Goal: Task Accomplishment & Management: Complete application form

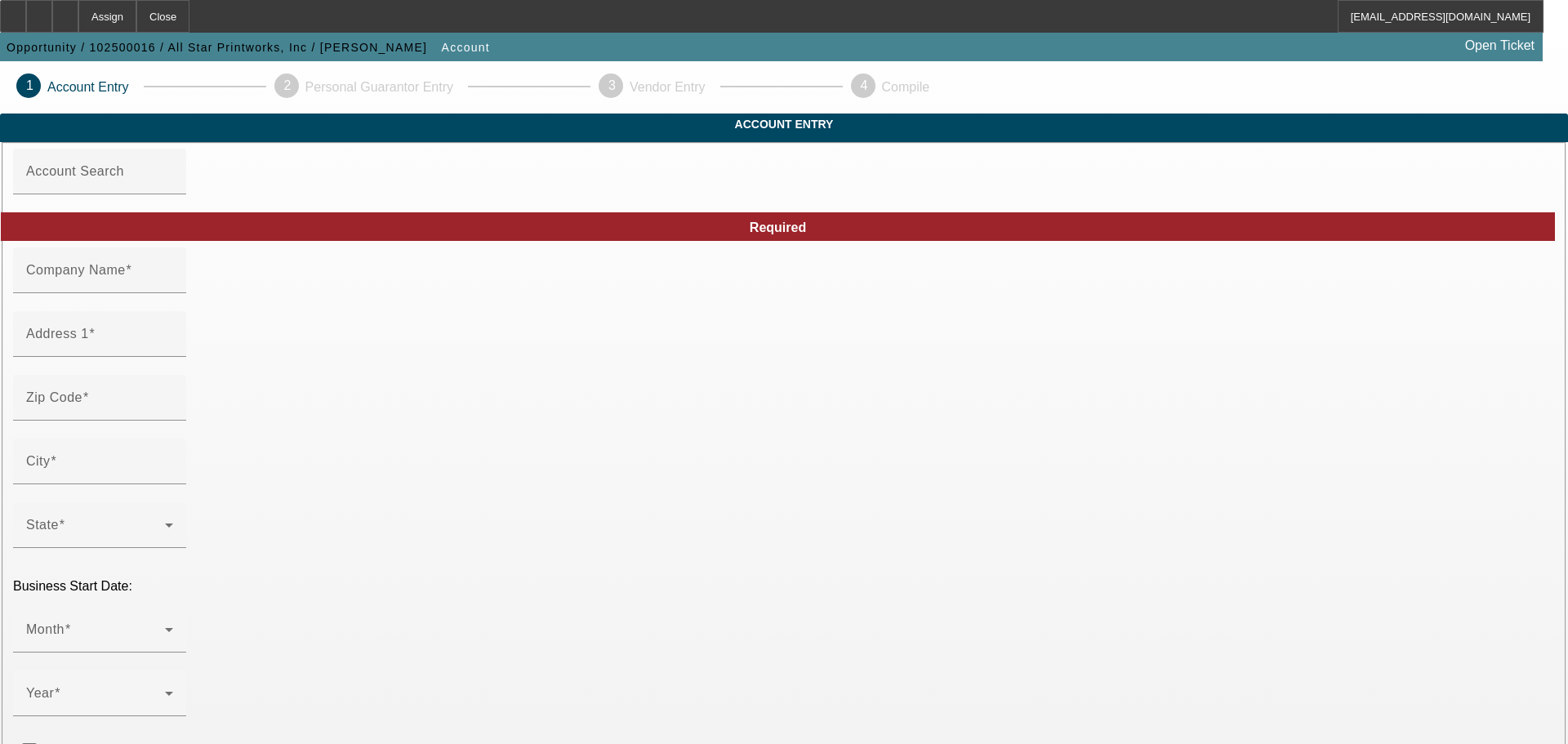
type input "All Star Printworks, Inc"
type input "[STREET_ADDRESS]"
type input "40510"
type input "[GEOGRAPHIC_DATA]"
type input "[PHONE_NUMBER]"
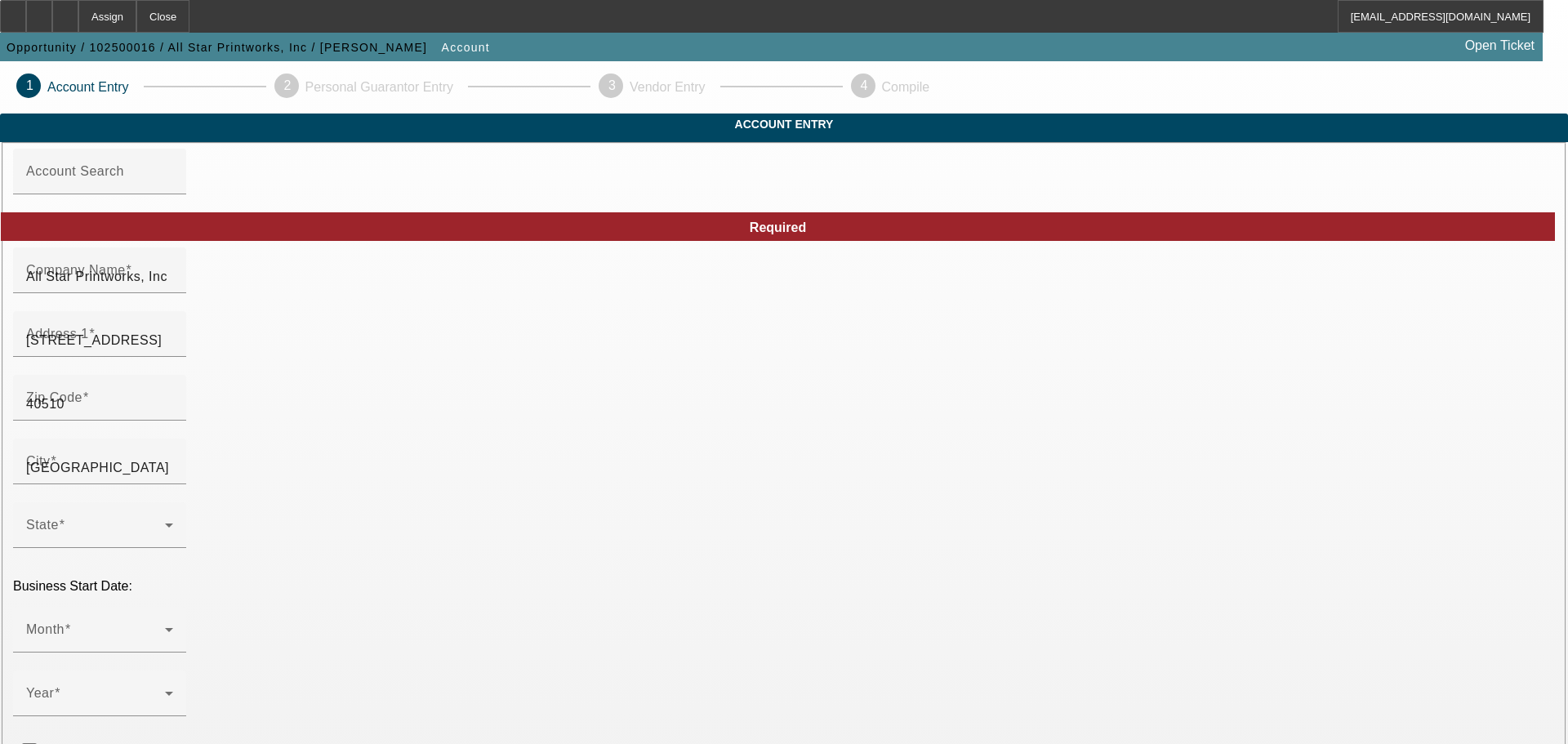
type input "Ste 175"
type input "[EMAIL_ADDRESS][DOMAIN_NAME]"
type input "Fayette"
type input "811524438"
type input "Screen printing and embroidery"
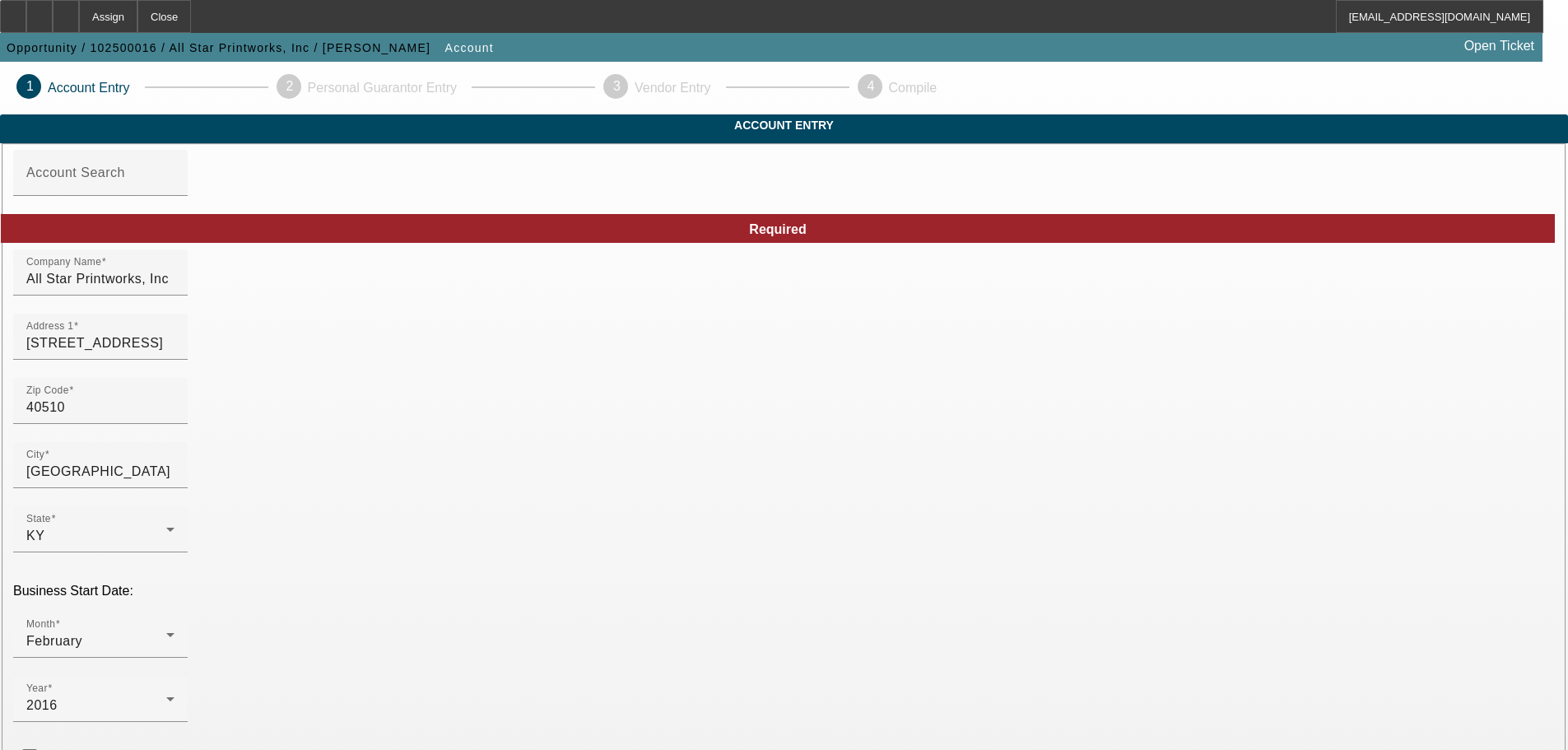
scroll to position [289, 0]
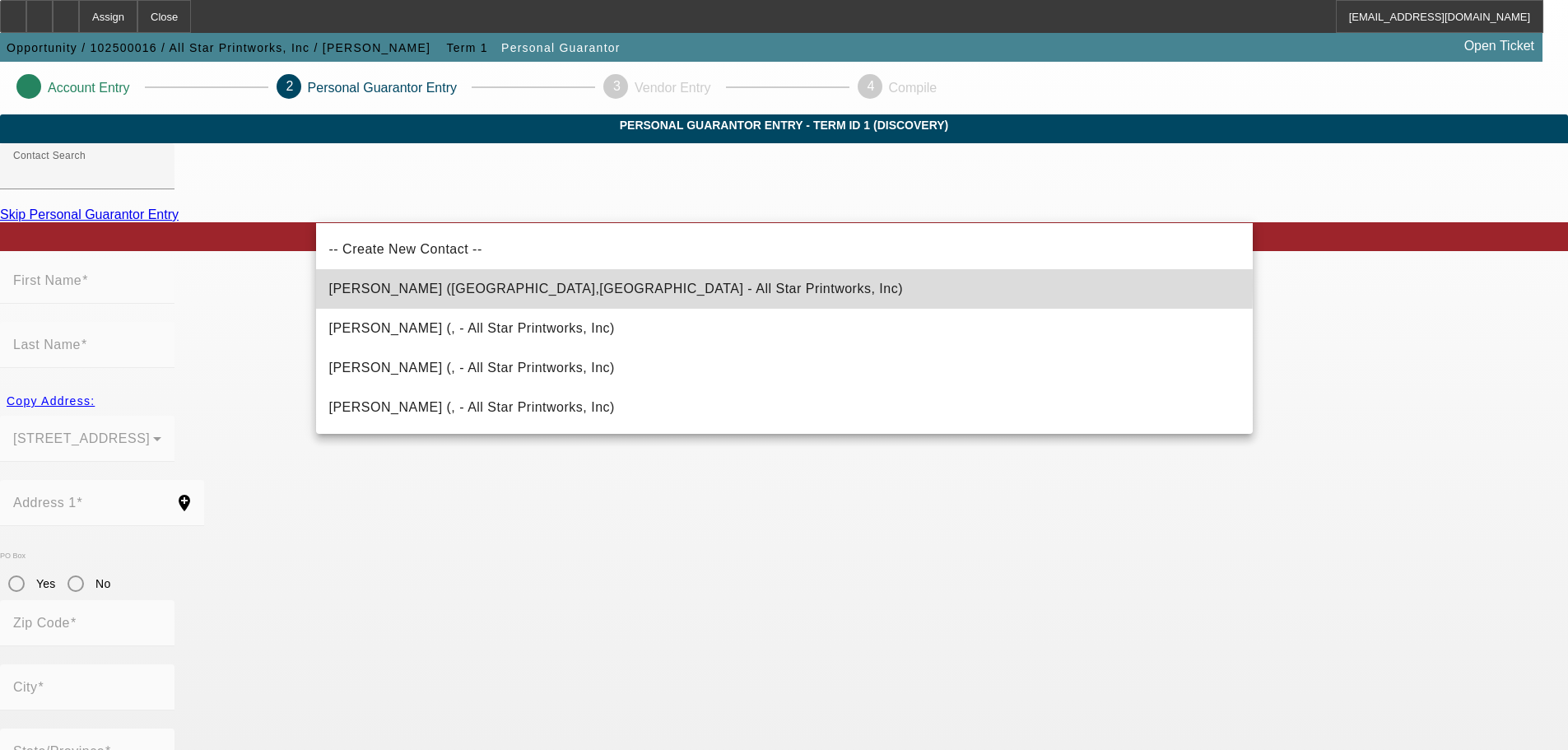
click at [505, 285] on span "[PERSON_NAME] ([GEOGRAPHIC_DATA],[GEOGRAPHIC_DATA] - All Star Printworks, Inc)" at bounding box center [617, 288] width 574 height 14
type input "[PERSON_NAME] ([GEOGRAPHIC_DATA],[GEOGRAPHIC_DATA] - All Star Printworks, Inc)"
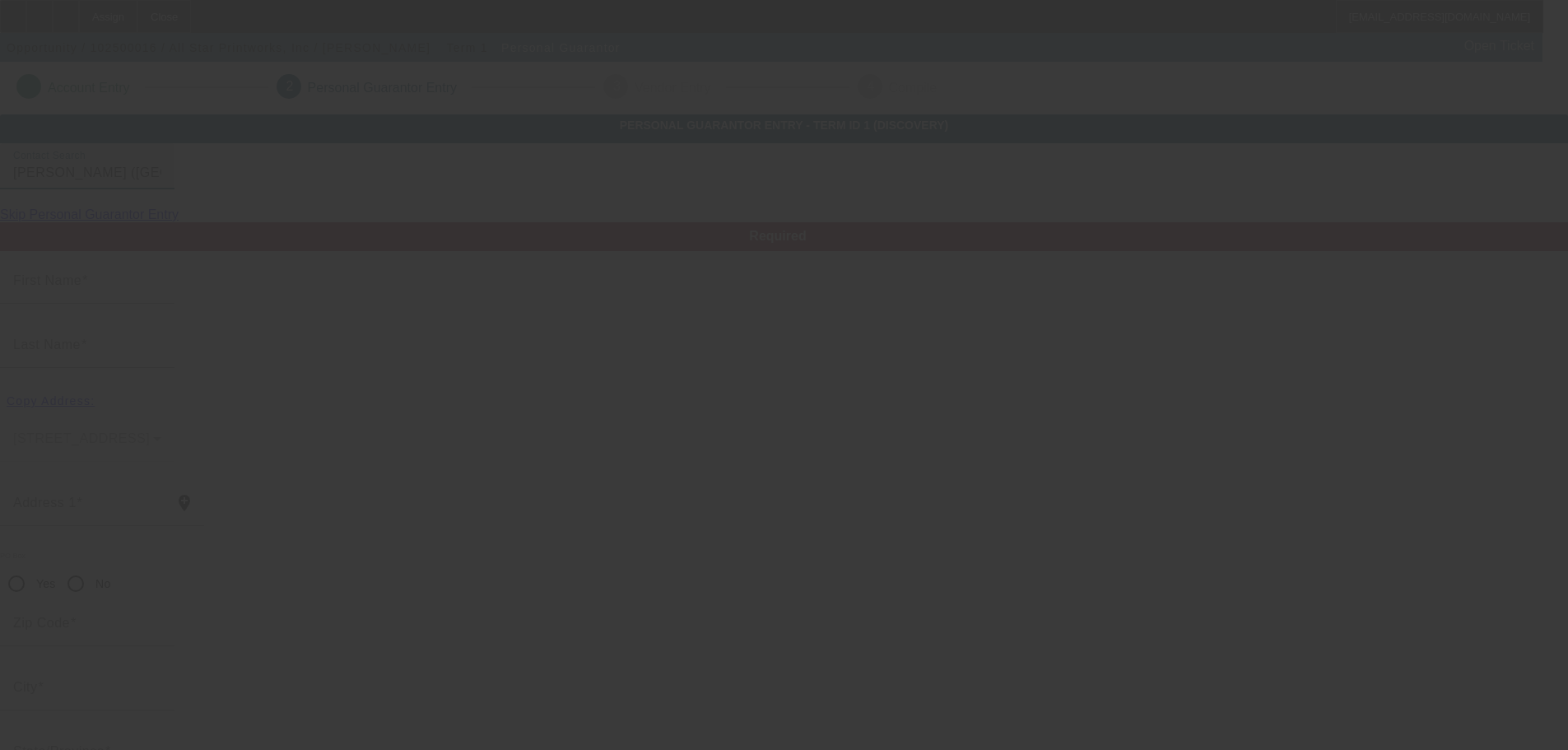
type input "[PERSON_NAME]"
type input "Pace"
type input "[STREET_ADDRESS]"
radio input "true"
type input "40508"
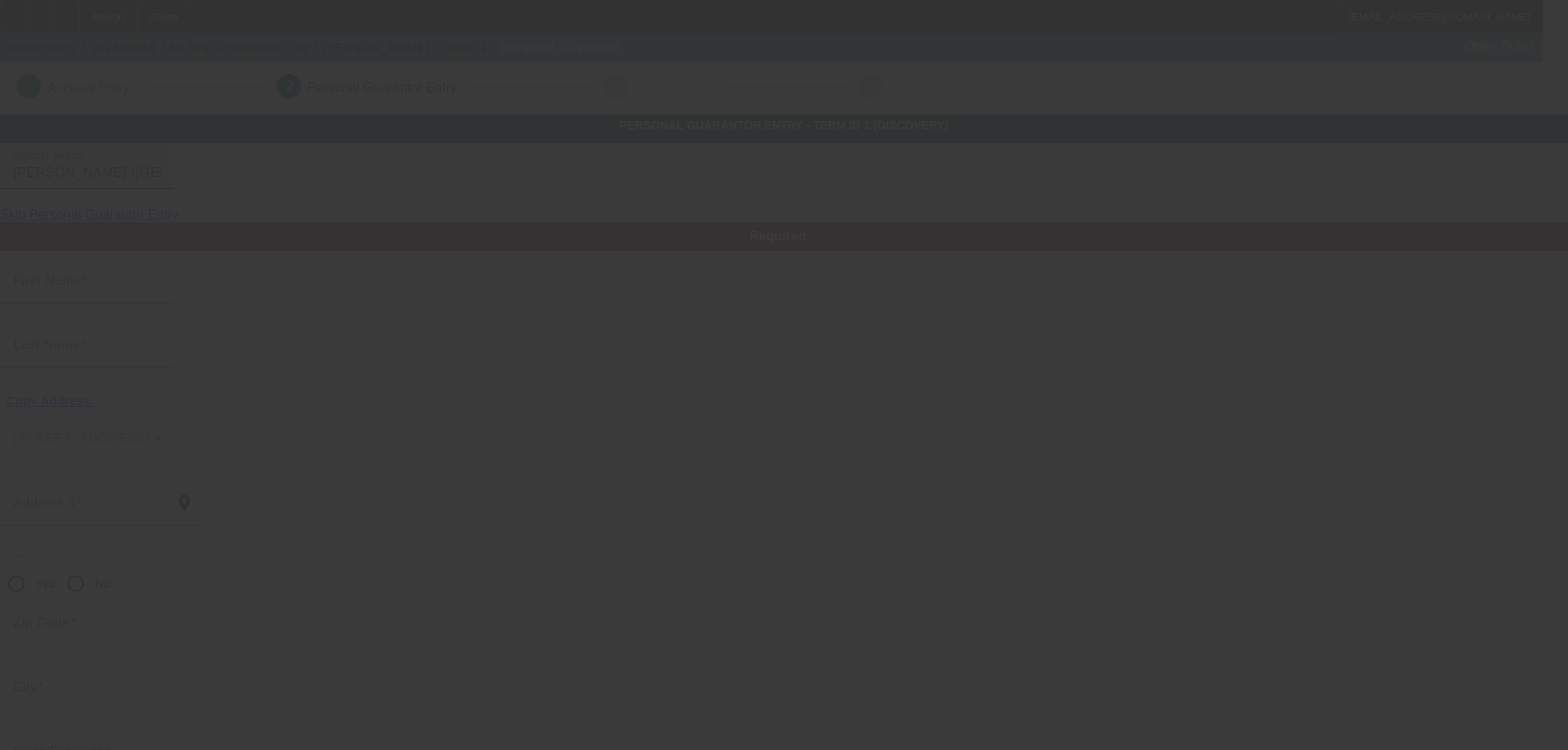
type input "[GEOGRAPHIC_DATA]"
type input "[PHONE_NUMBER]"
type input "100"
type input "402-27-1522"
type input "[EMAIL_ADDRESS][DOMAIN_NAME]"
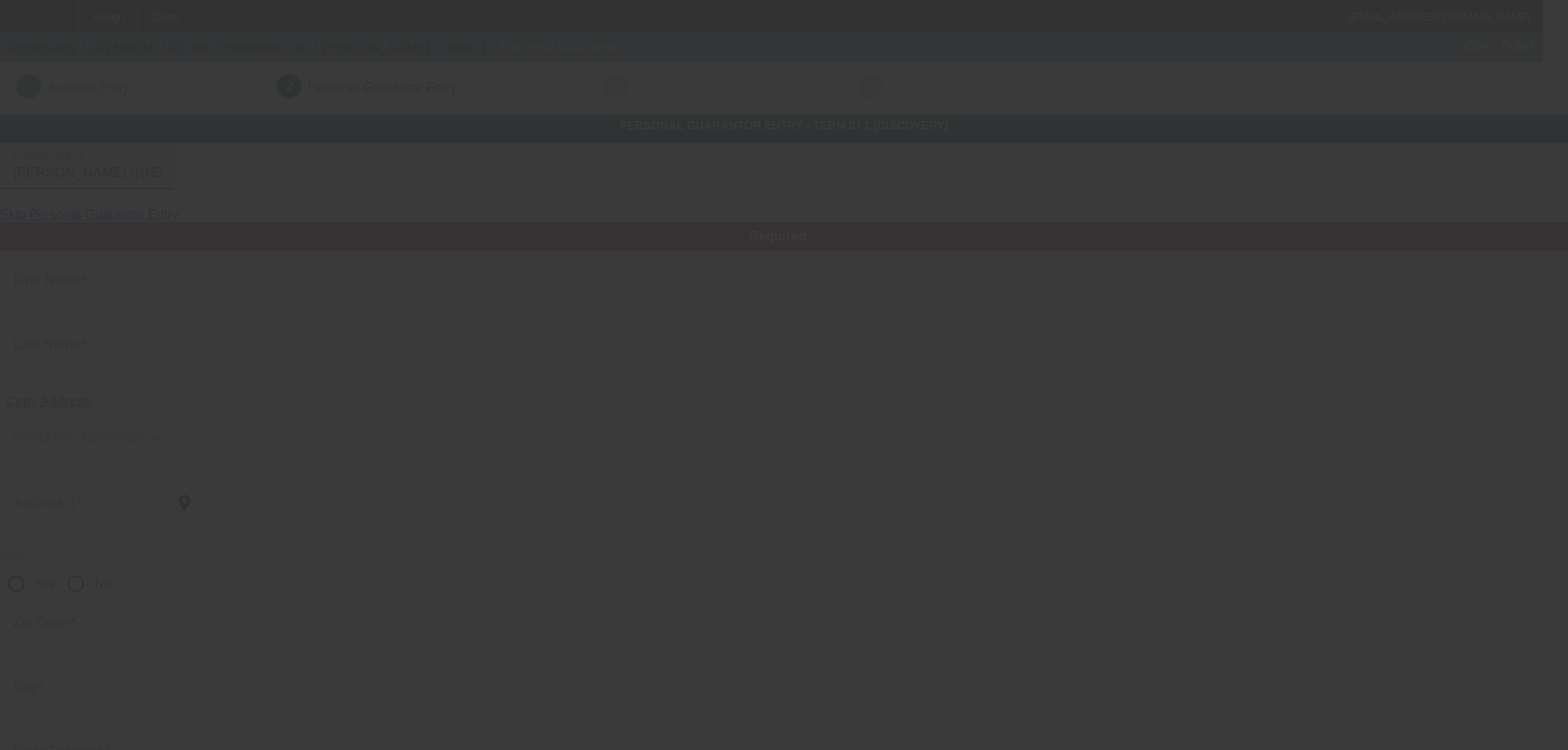
type input "[PHONE_NUMBER]"
type input "$180,000.00"
type input "$140,000.00"
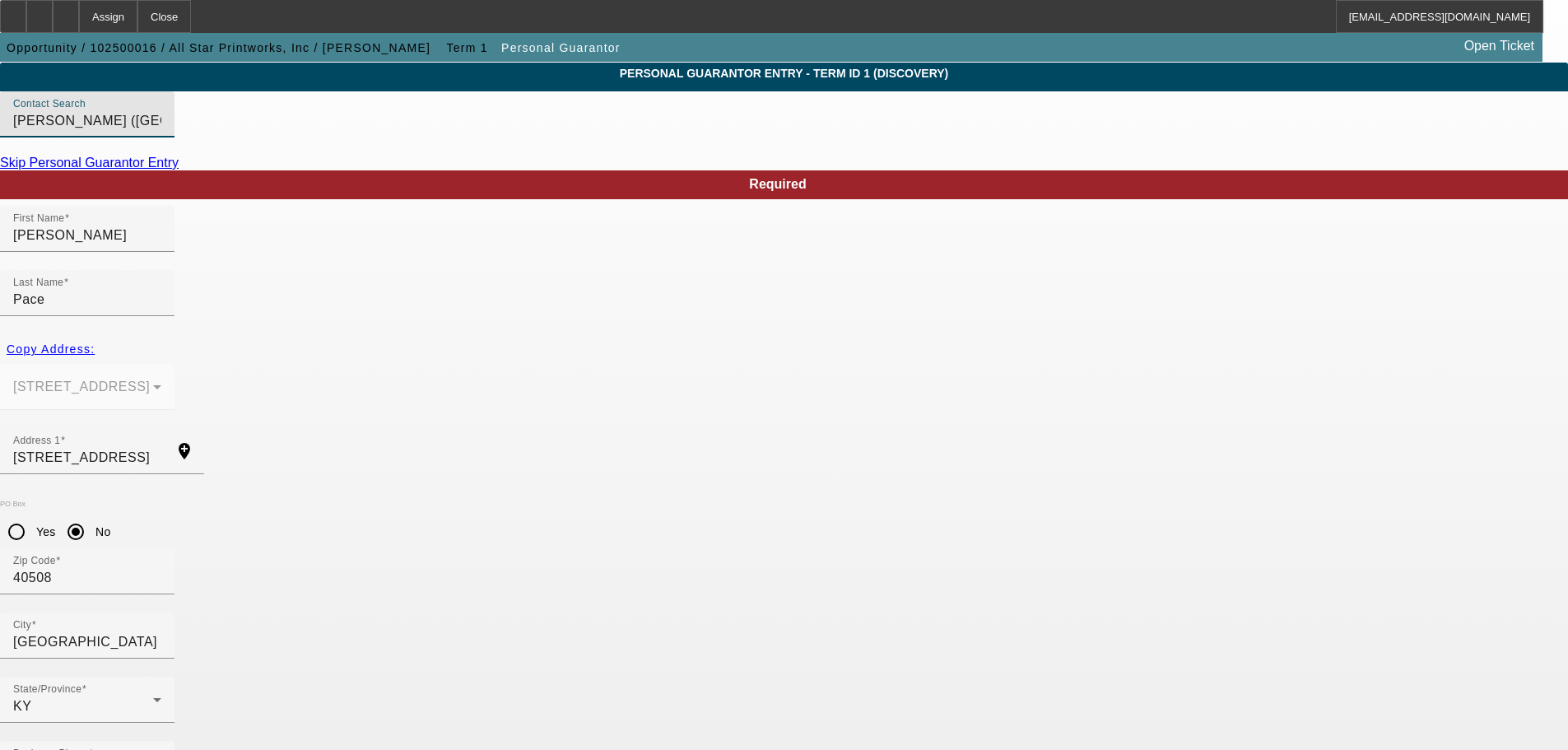
scroll to position [55, 0]
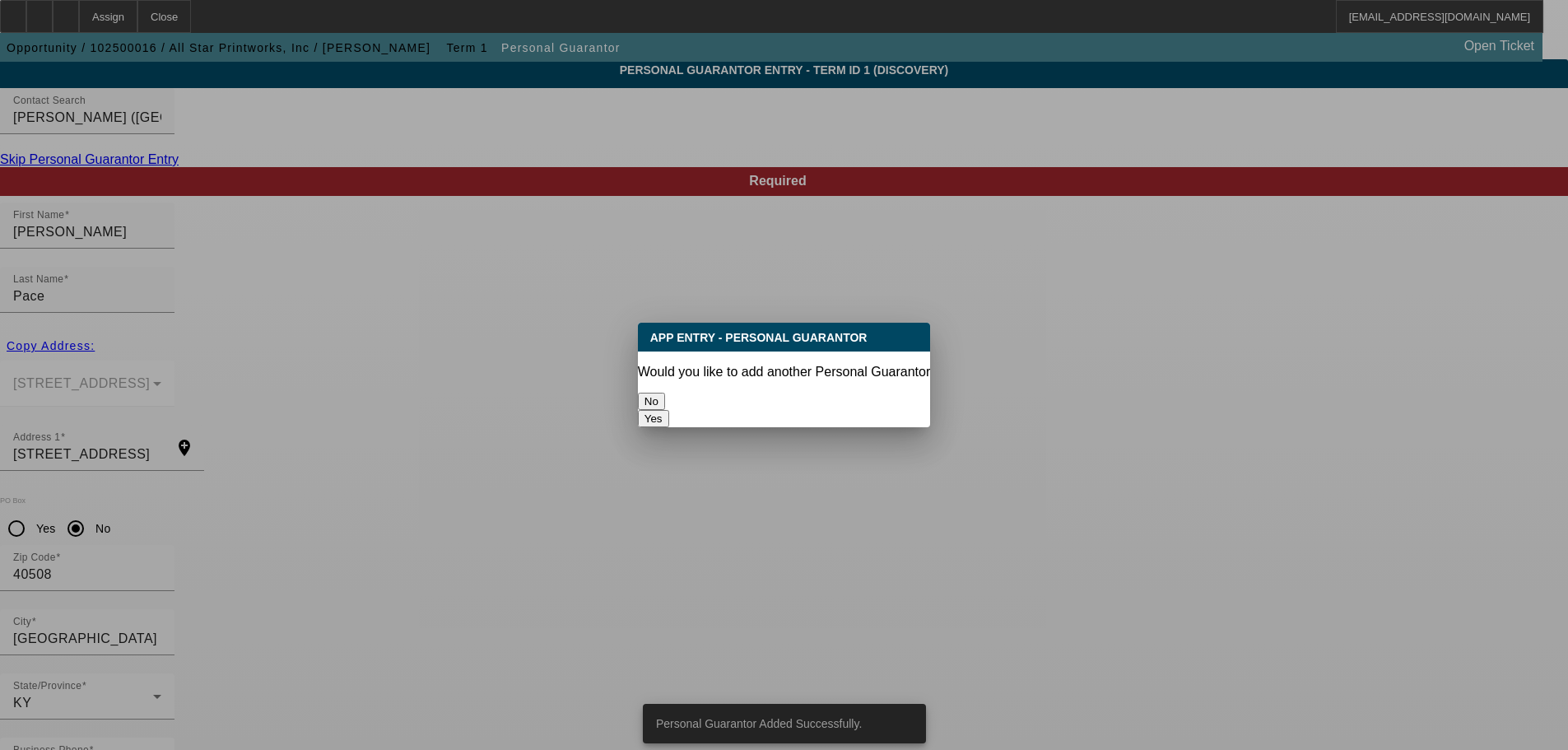
scroll to position [0, 0]
click at [665, 400] on button "No" at bounding box center [652, 401] width 27 height 17
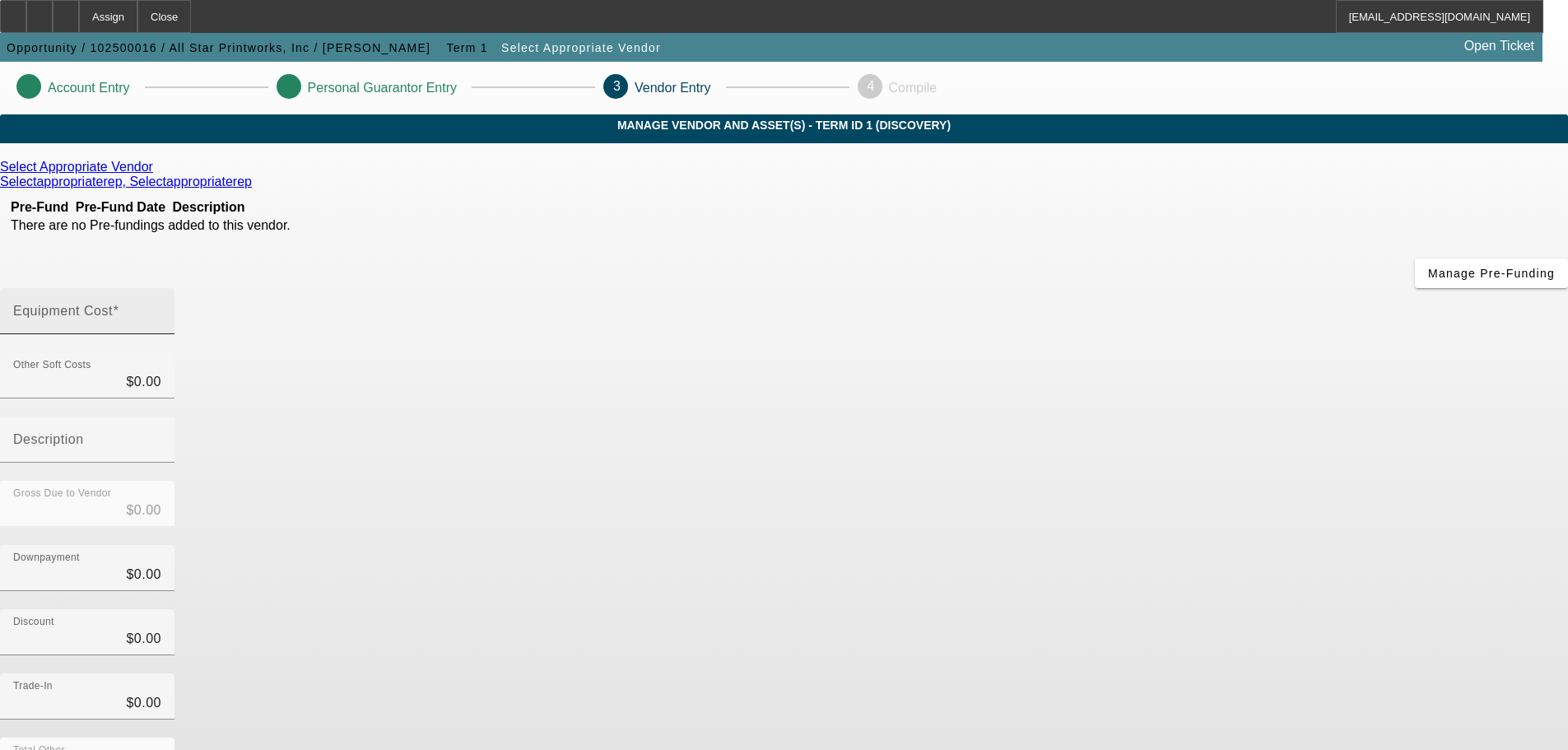
click at [161, 307] on input "Equipment Cost" at bounding box center [87, 317] width 148 height 19
type input "3"
type input "$3.00"
type input "30"
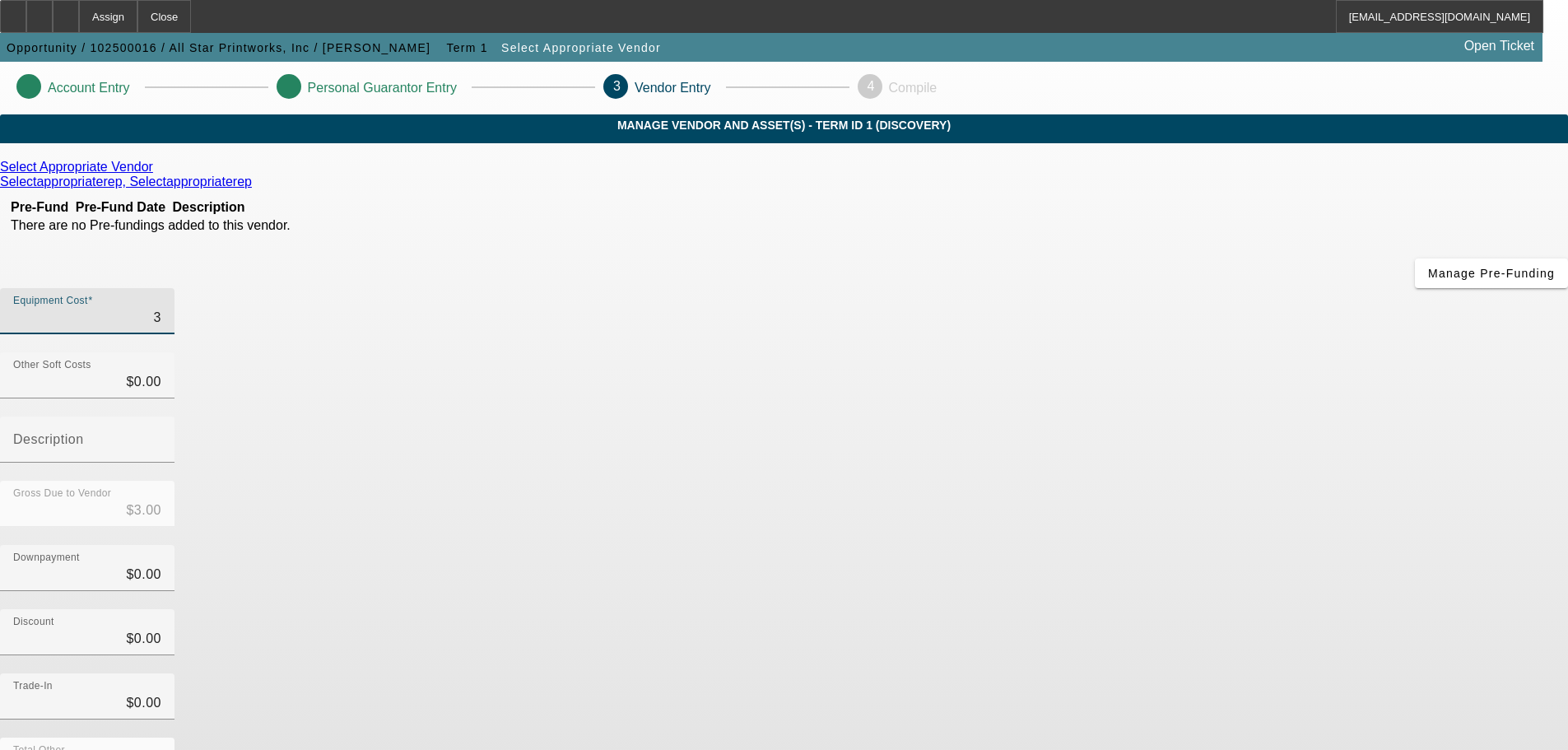
type input "$30.00"
type input "300"
type input "$300.00"
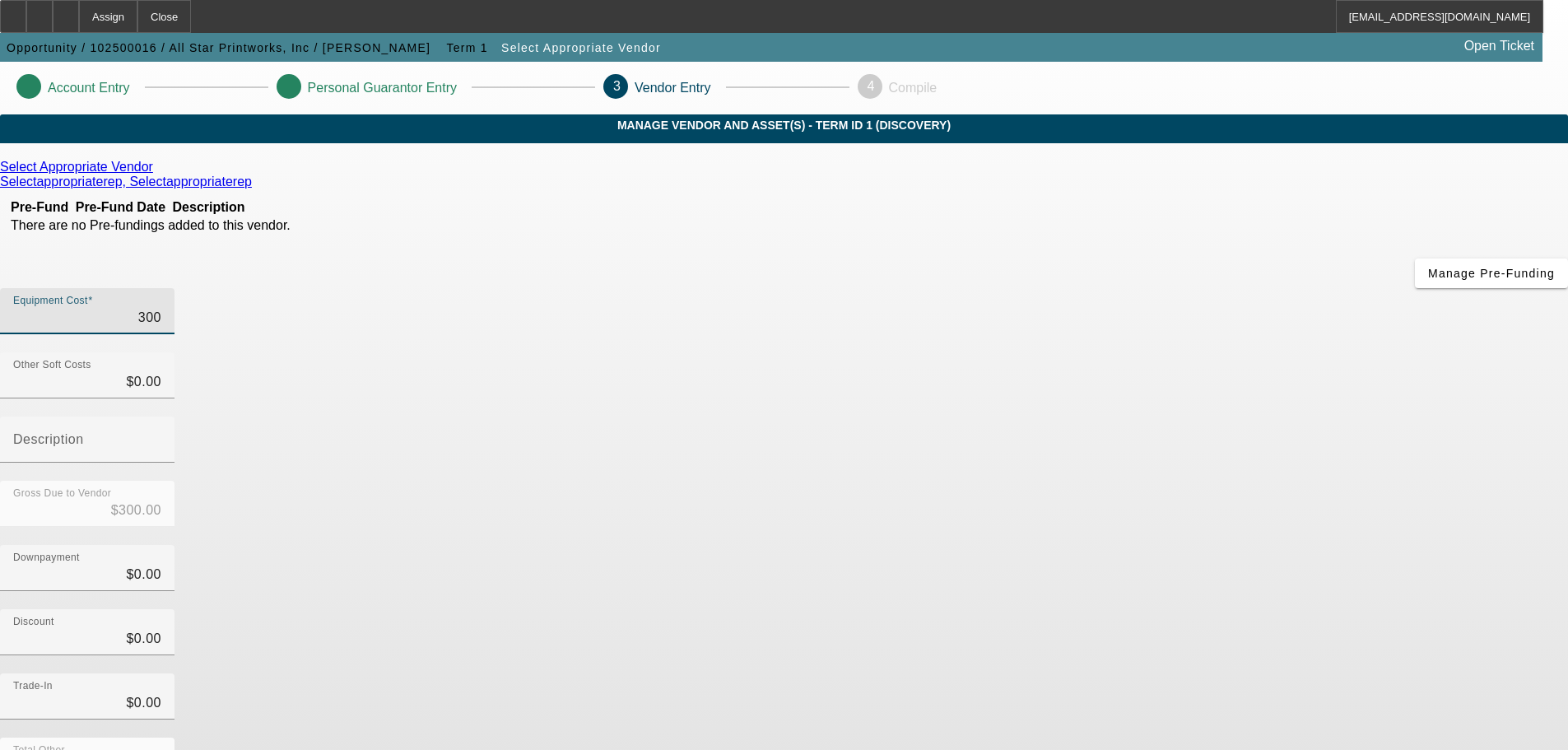
type input "3000"
type input "$3,000.00"
type input "30000"
type input "$30,000.00"
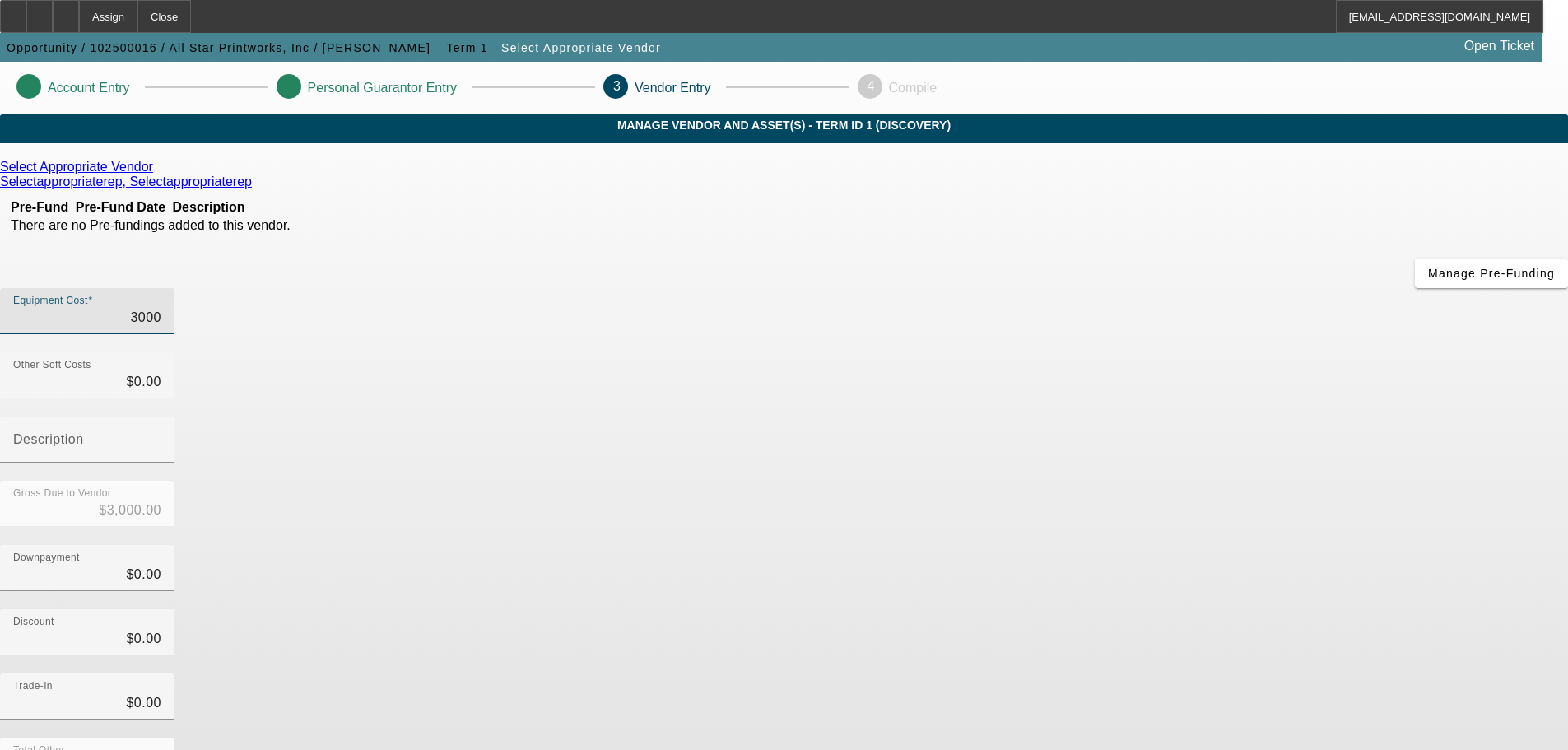
type input "$30,000.00"
click at [1076, 480] on div "Gross Due to Vendor $30,000.00" at bounding box center [784, 512] width 1568 height 64
click at [158, 174] on icon at bounding box center [158, 166] width 0 height 14
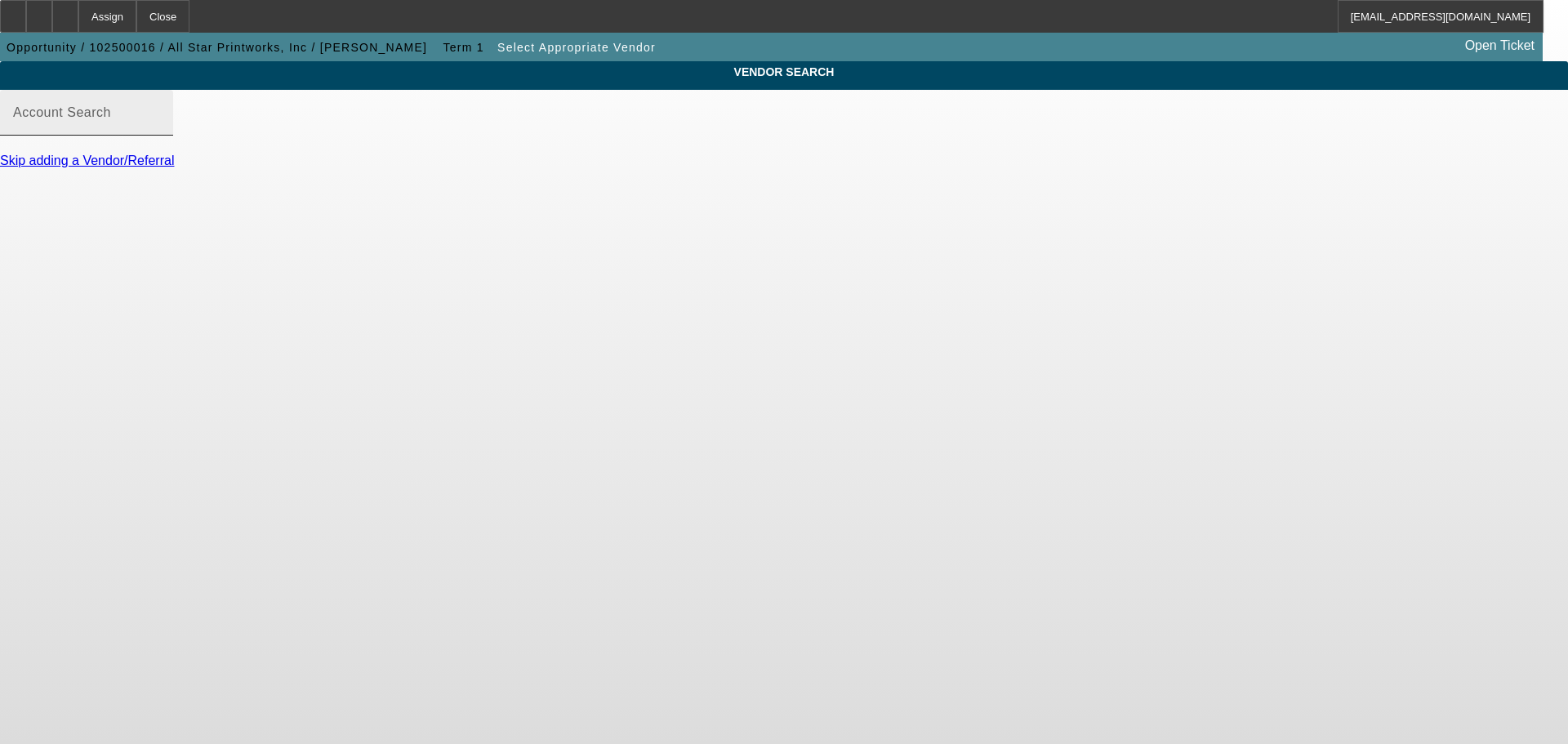
click at [160, 127] on div "Account Search" at bounding box center [86, 113] width 147 height 46
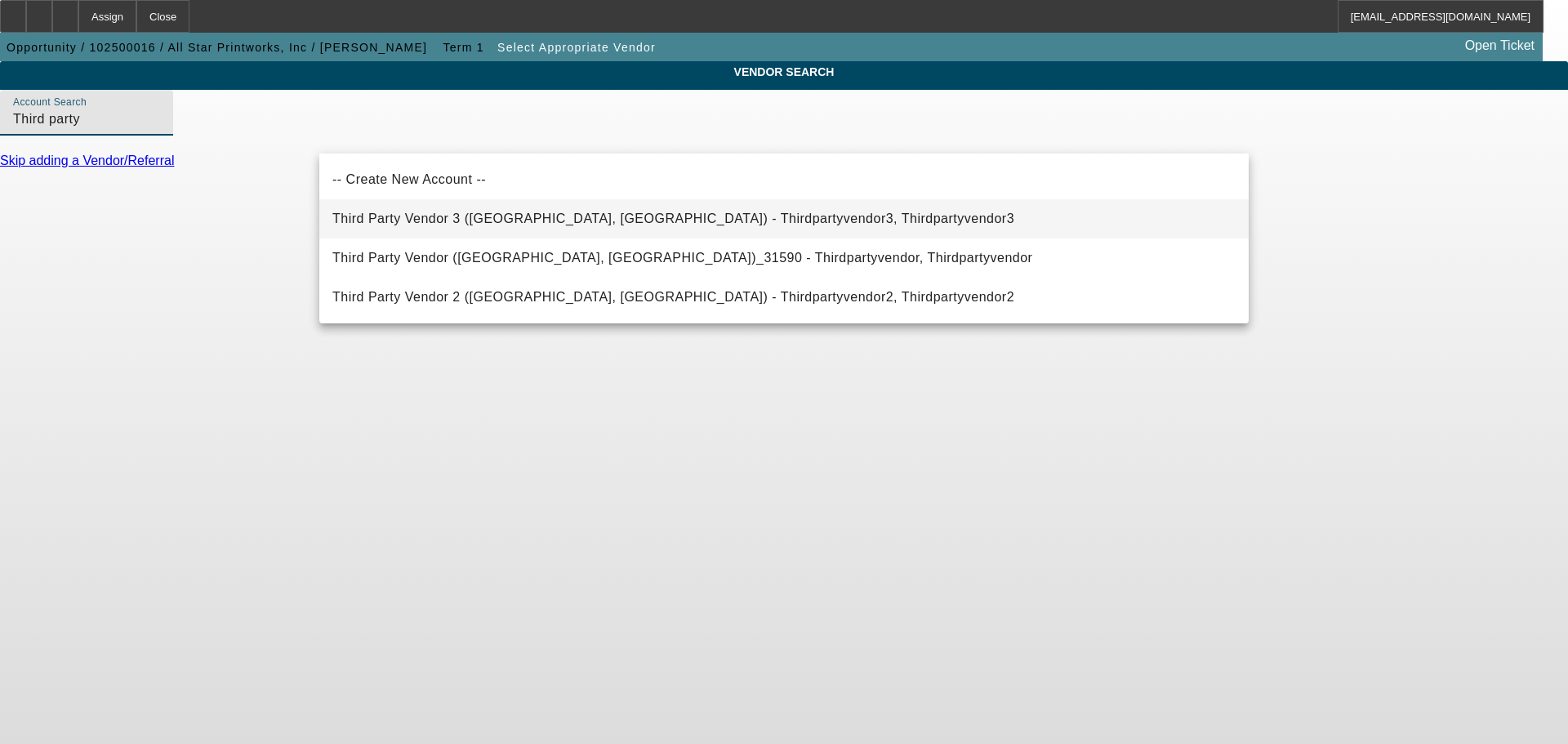
click at [447, 220] on span "Third Party Vendor 3 ([GEOGRAPHIC_DATA], [GEOGRAPHIC_DATA]) - Thirdpartyvendor3…" at bounding box center [673, 219] width 682 height 13
type input "Third Party Vendor 3 ([GEOGRAPHIC_DATA], [GEOGRAPHIC_DATA]) - Thirdpartyvendor3…"
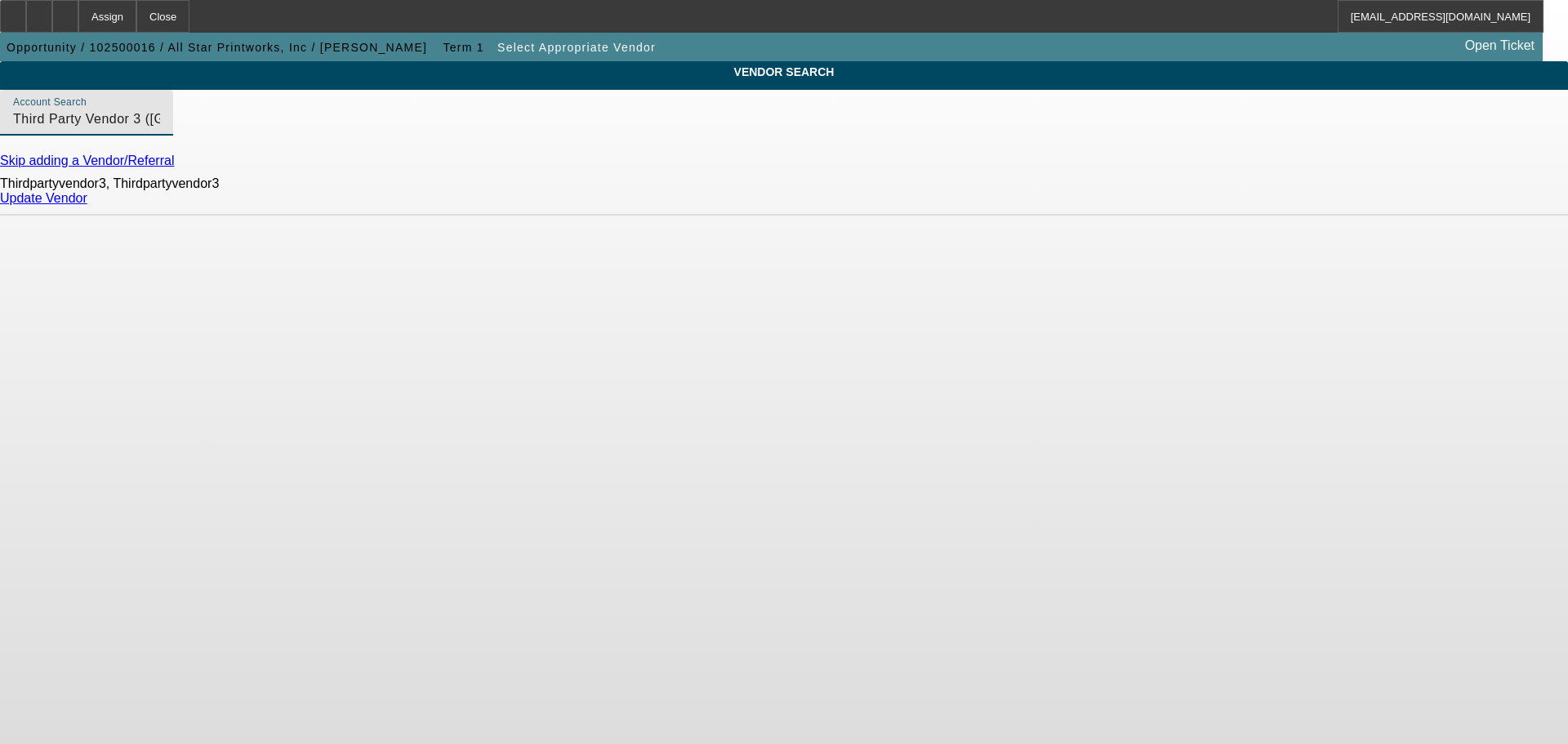
click at [1223, 206] on div "Update Vendor" at bounding box center [784, 198] width 1568 height 14
click at [87, 205] on link "Update Vendor" at bounding box center [43, 198] width 87 height 13
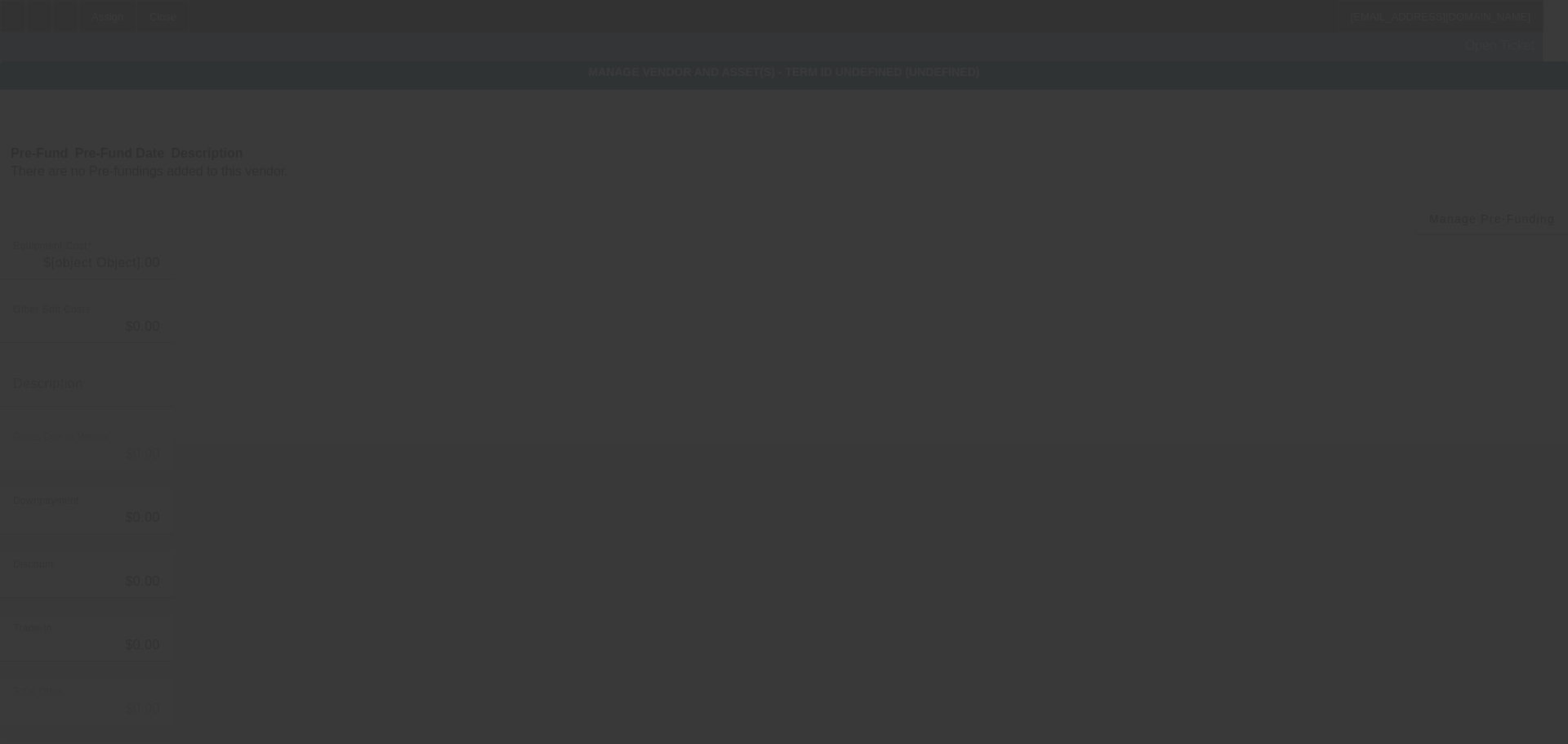
type input "$30,000.00"
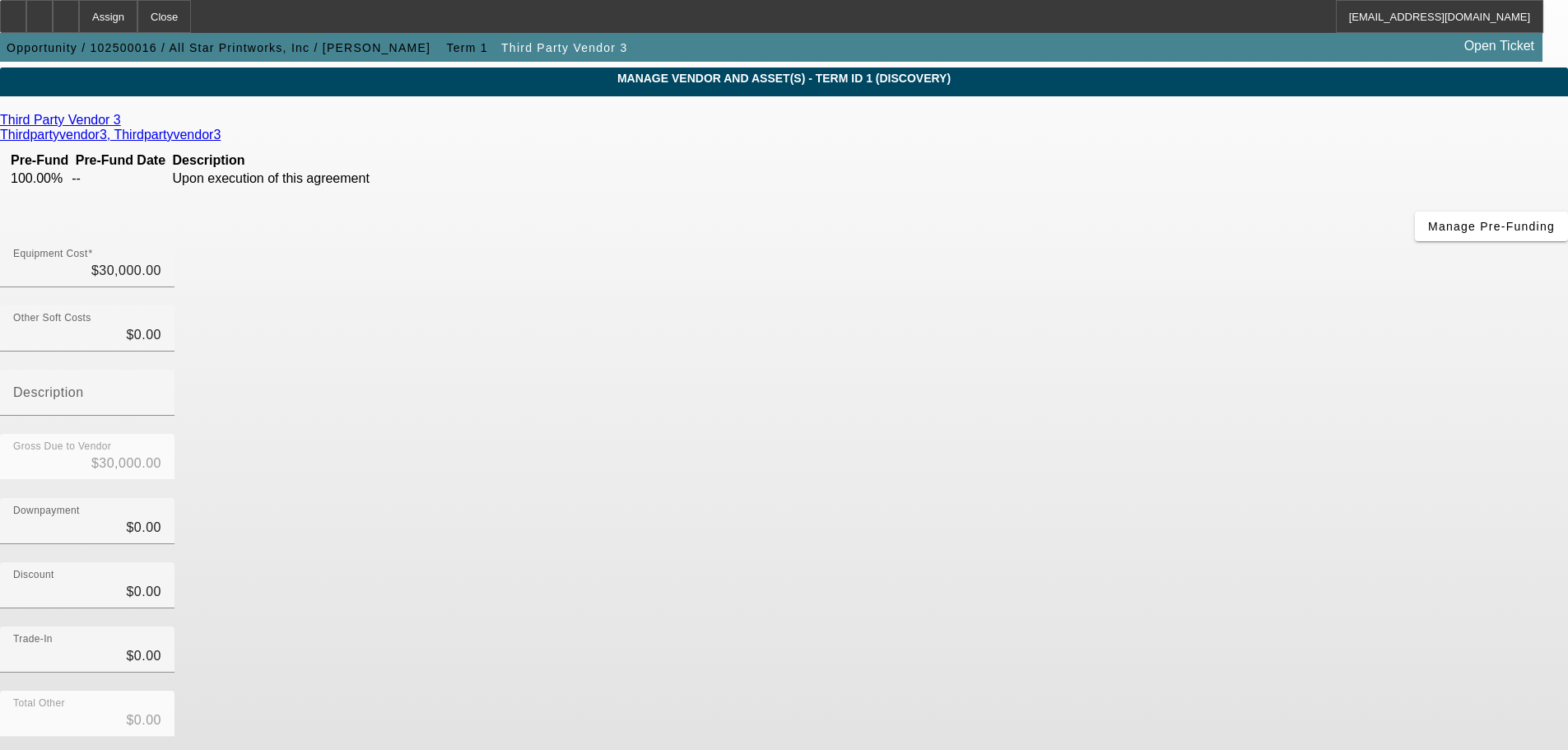
scroll to position [84, 0]
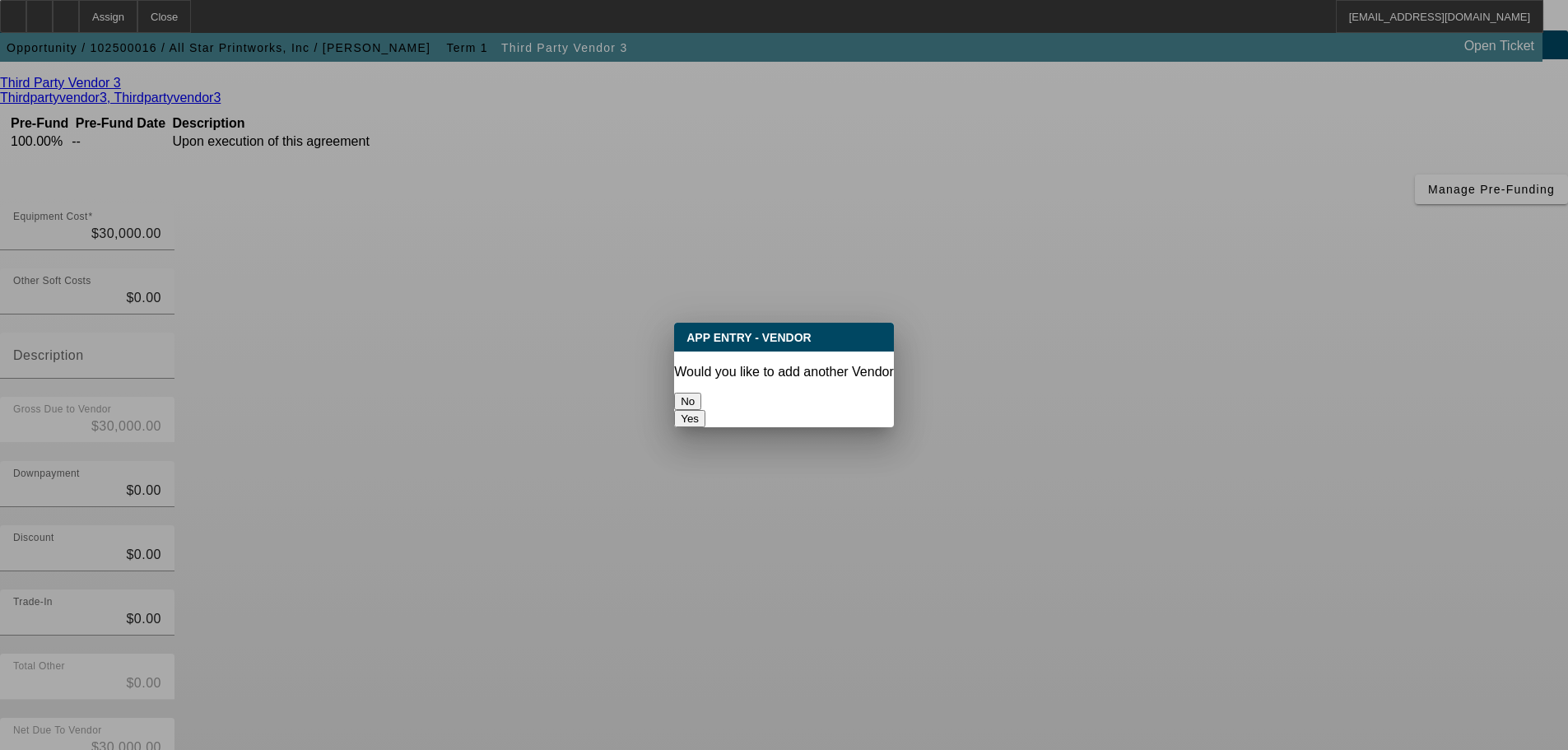
scroll to position [0, 0]
click at [701, 401] on button "No" at bounding box center [687, 401] width 27 height 17
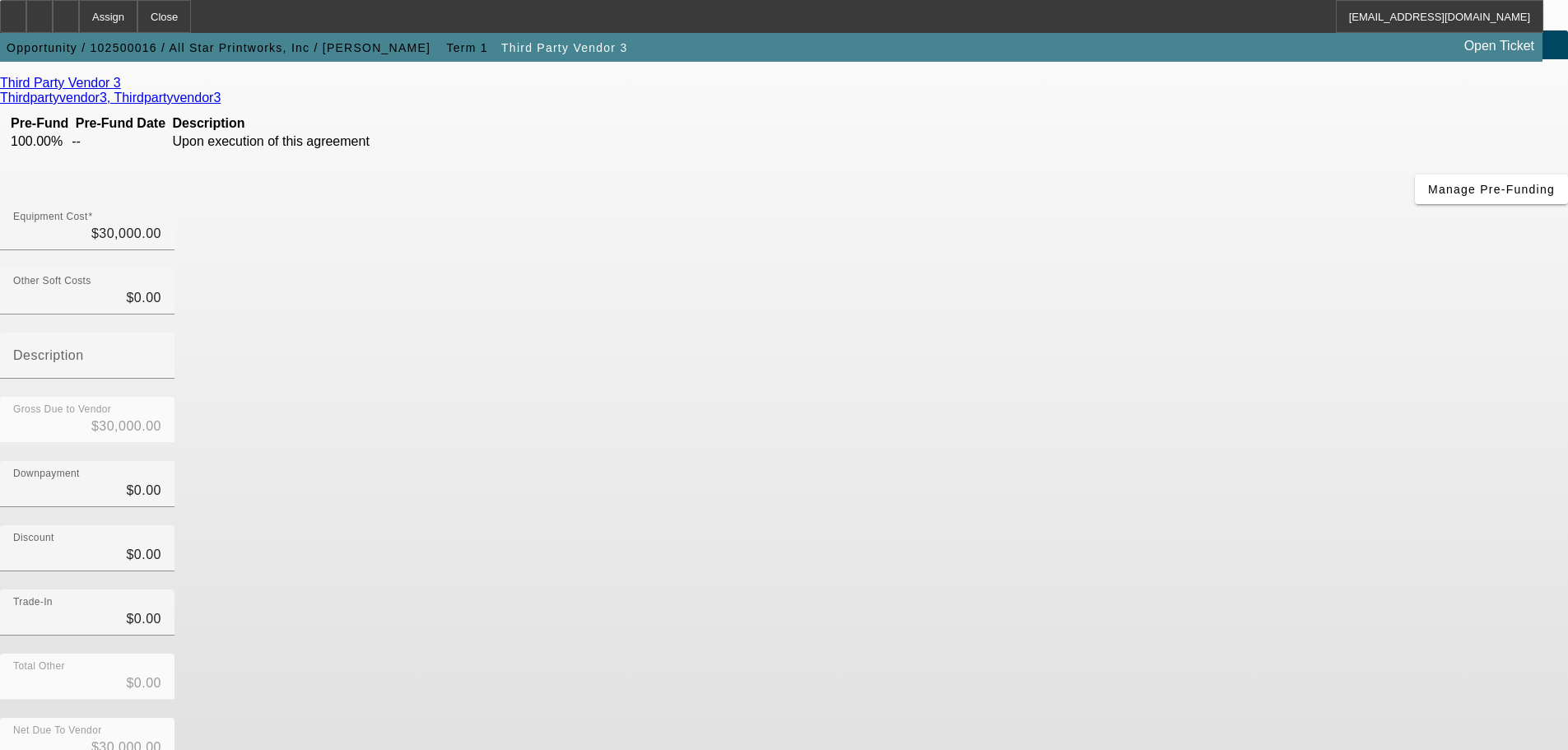
scroll to position [84, 0]
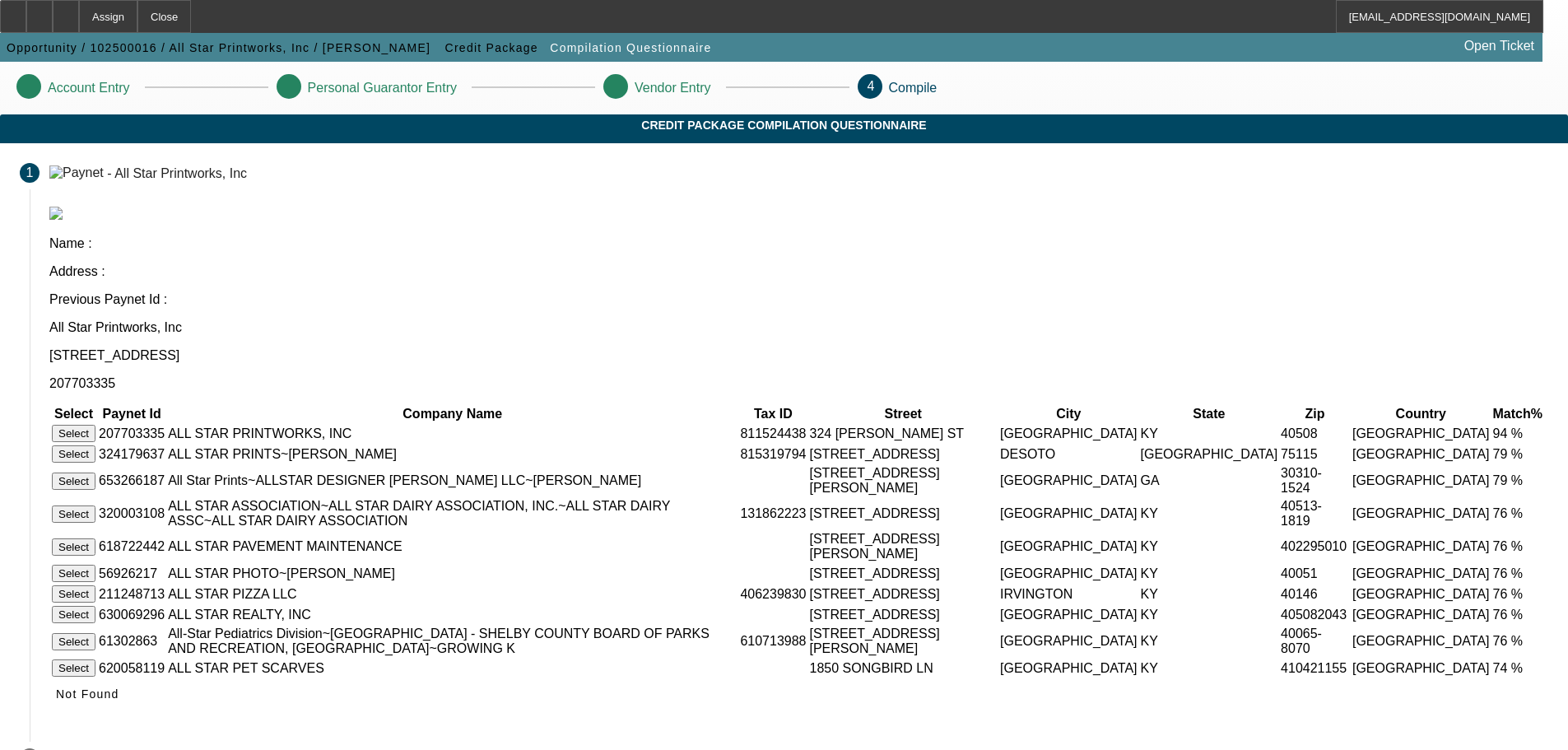
click at [96, 424] on button "Select" at bounding box center [73, 433] width 44 height 17
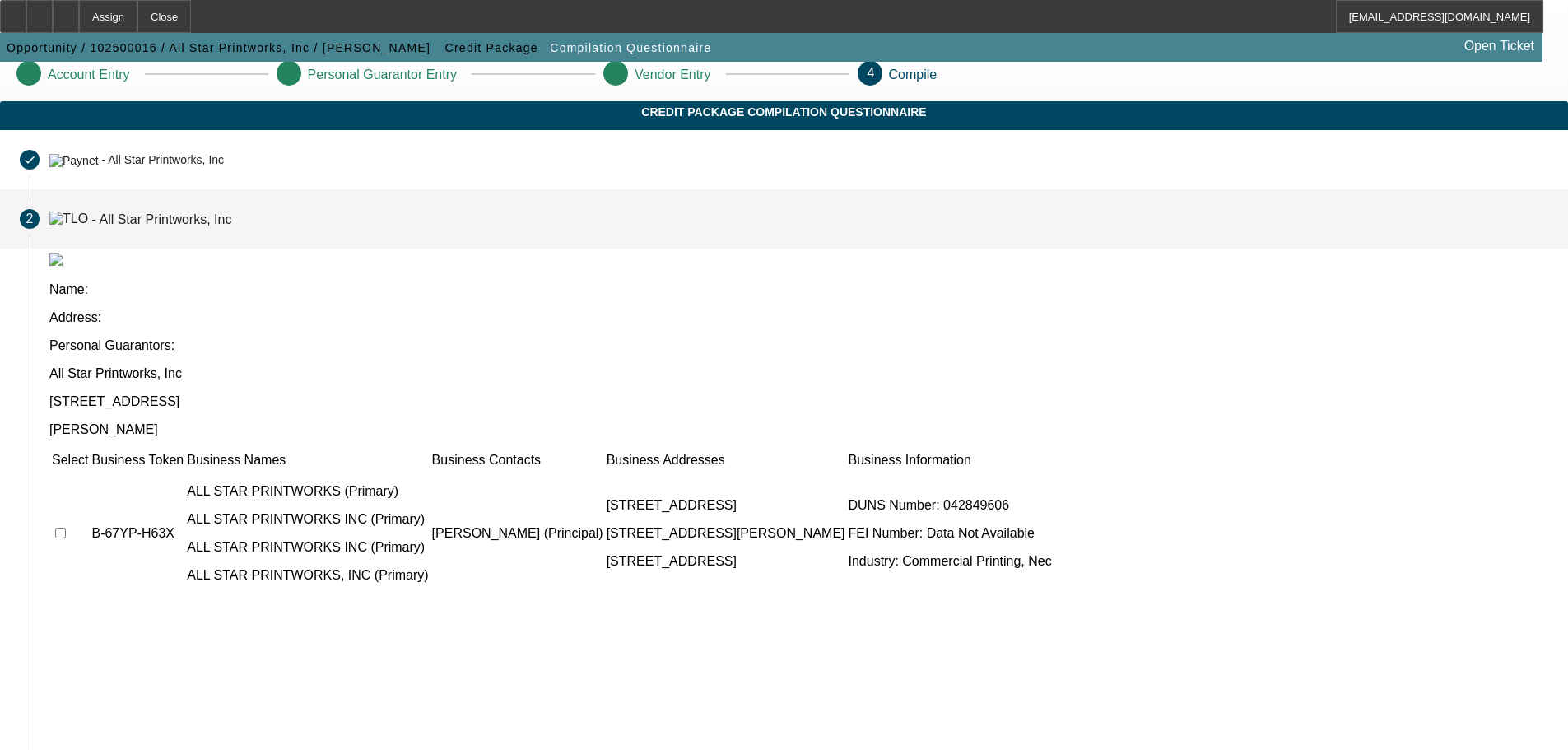
click at [66, 528] on input "checkbox" at bounding box center [60, 533] width 11 height 11
checkbox input "true"
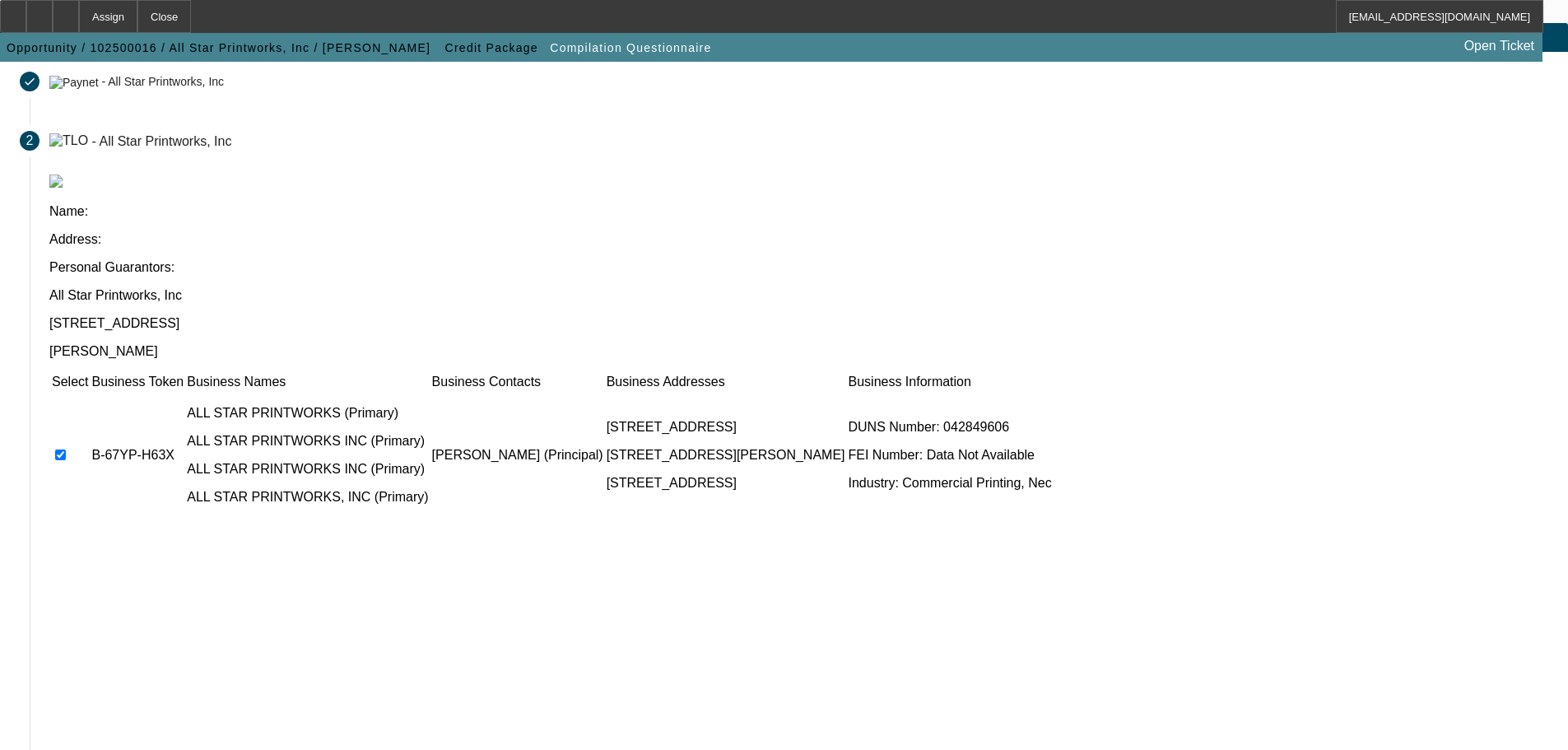
scroll to position [160, 0]
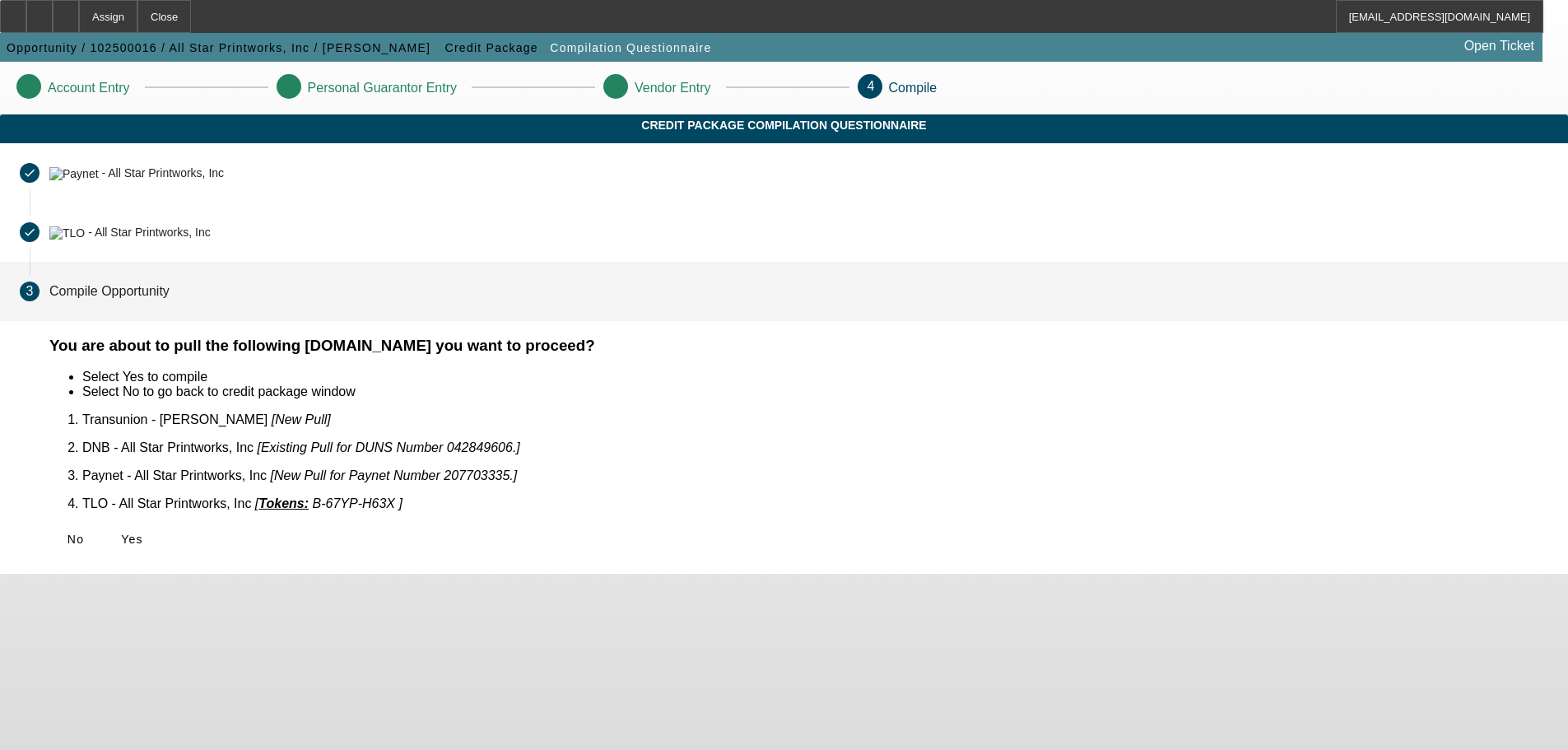
scroll to position [0, 0]
click at [121, 533] on icon at bounding box center [121, 539] width 0 height 14
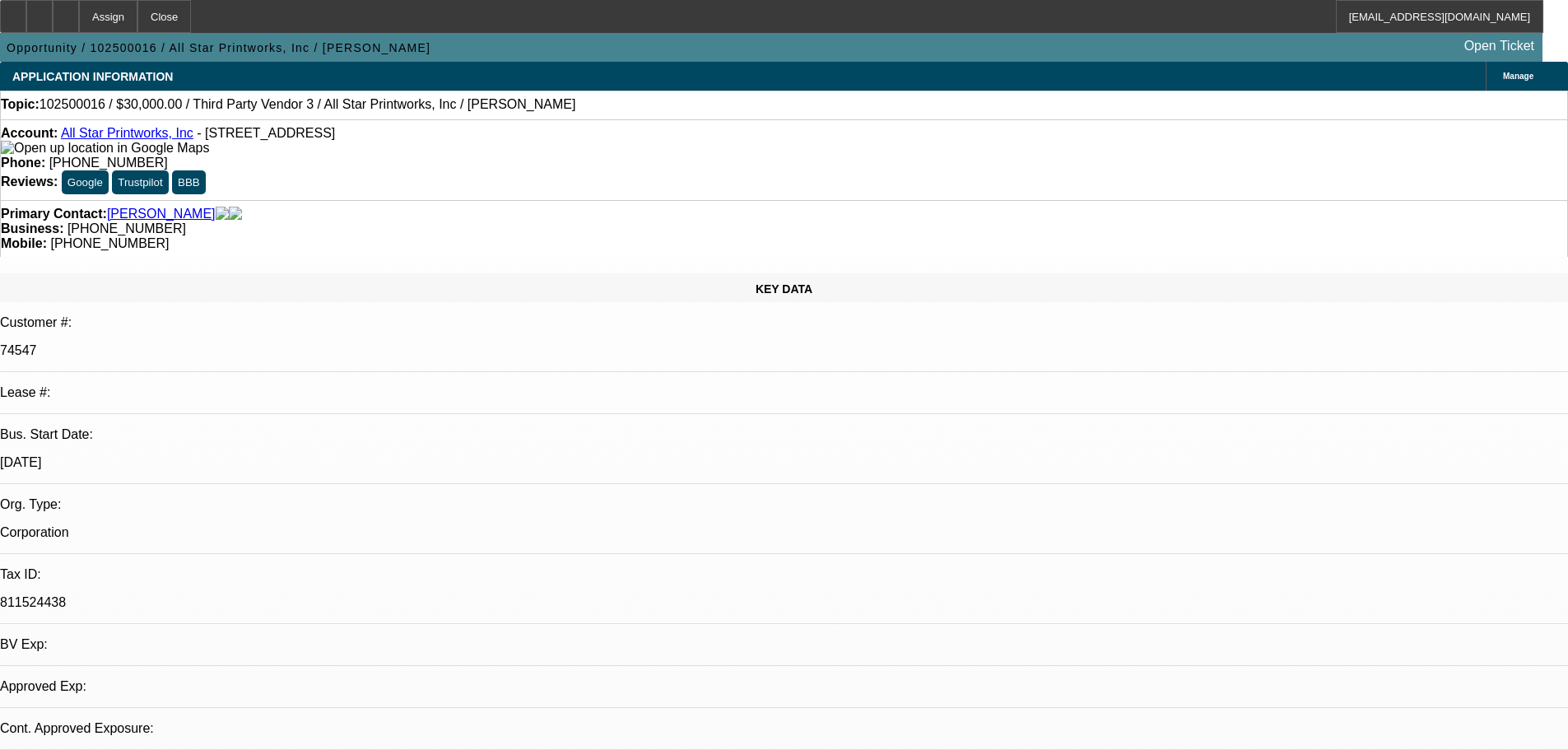
select select "0"
select select "2"
select select "0.1"
select select "4"
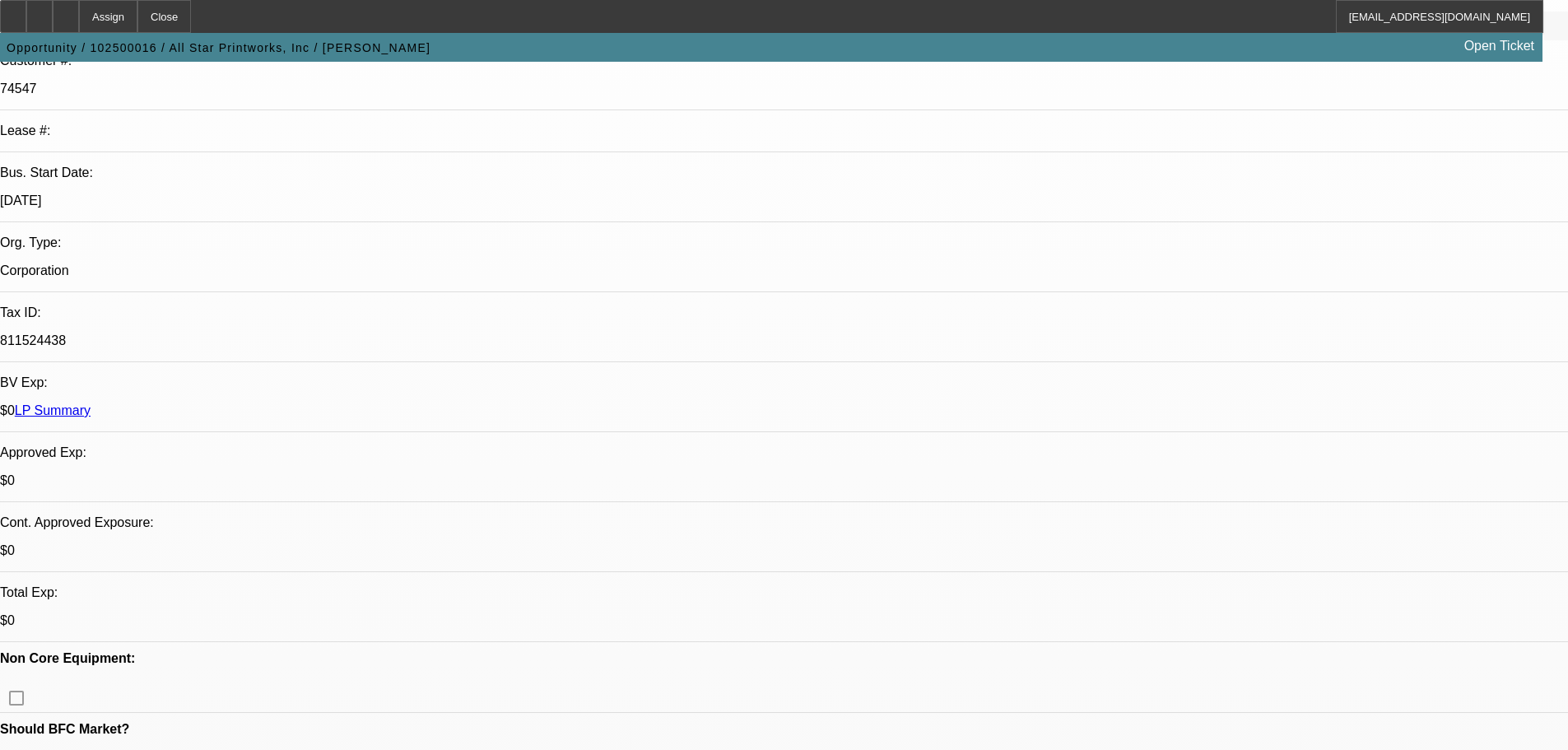
scroll to position [576, 0]
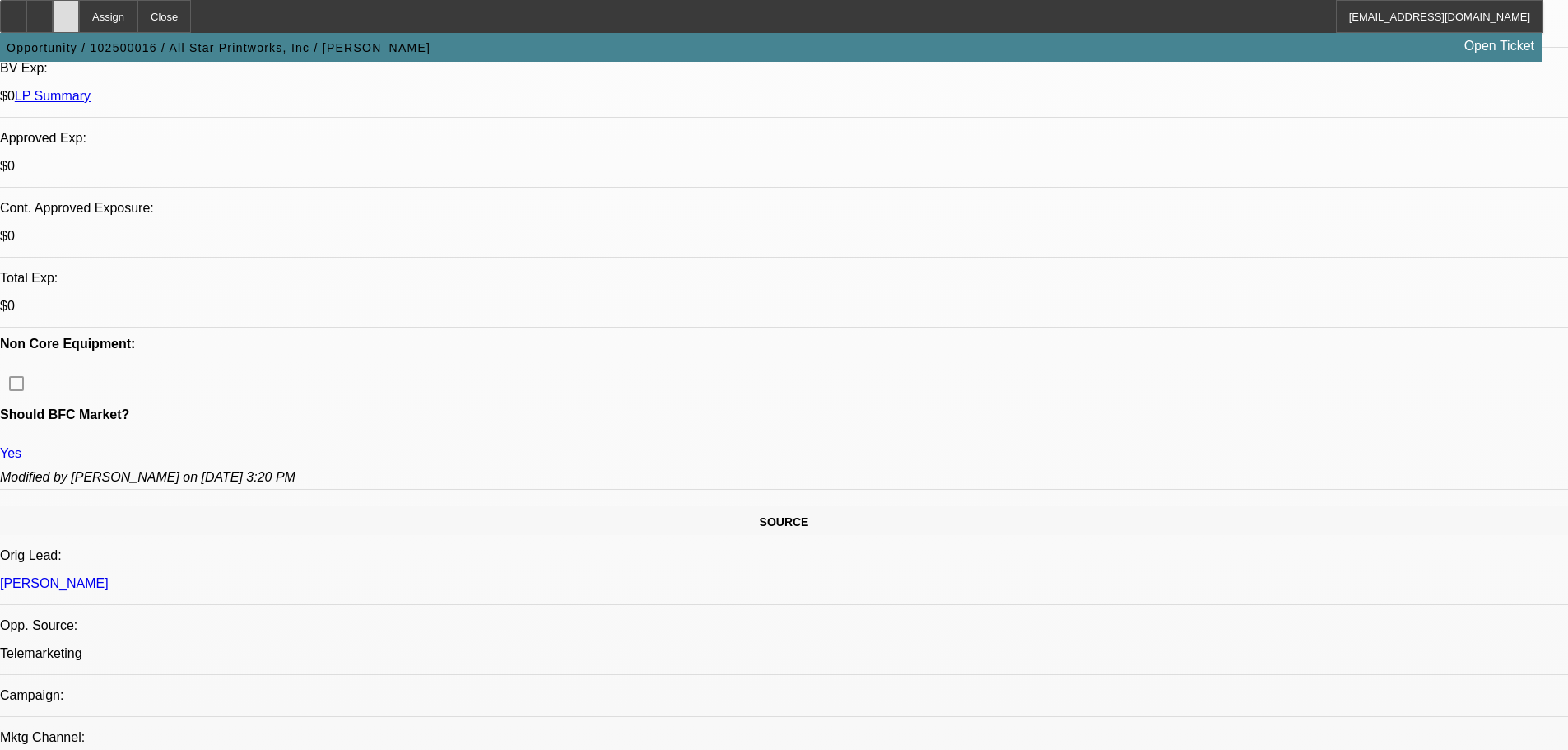
click at [66, 11] on icon at bounding box center [66, 11] width 0 height 0
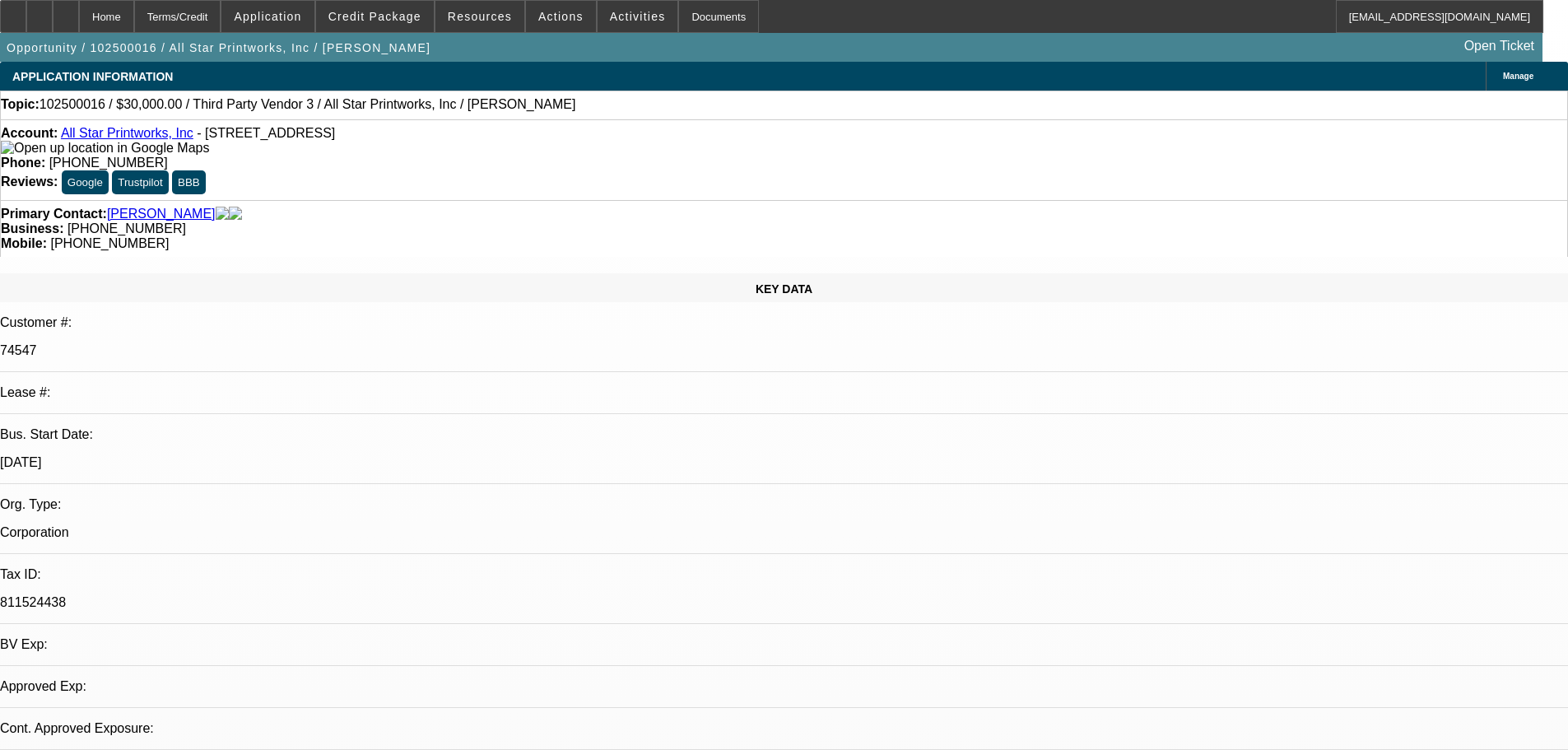
select select "0"
select select "2"
select select "0.1"
select select "4"
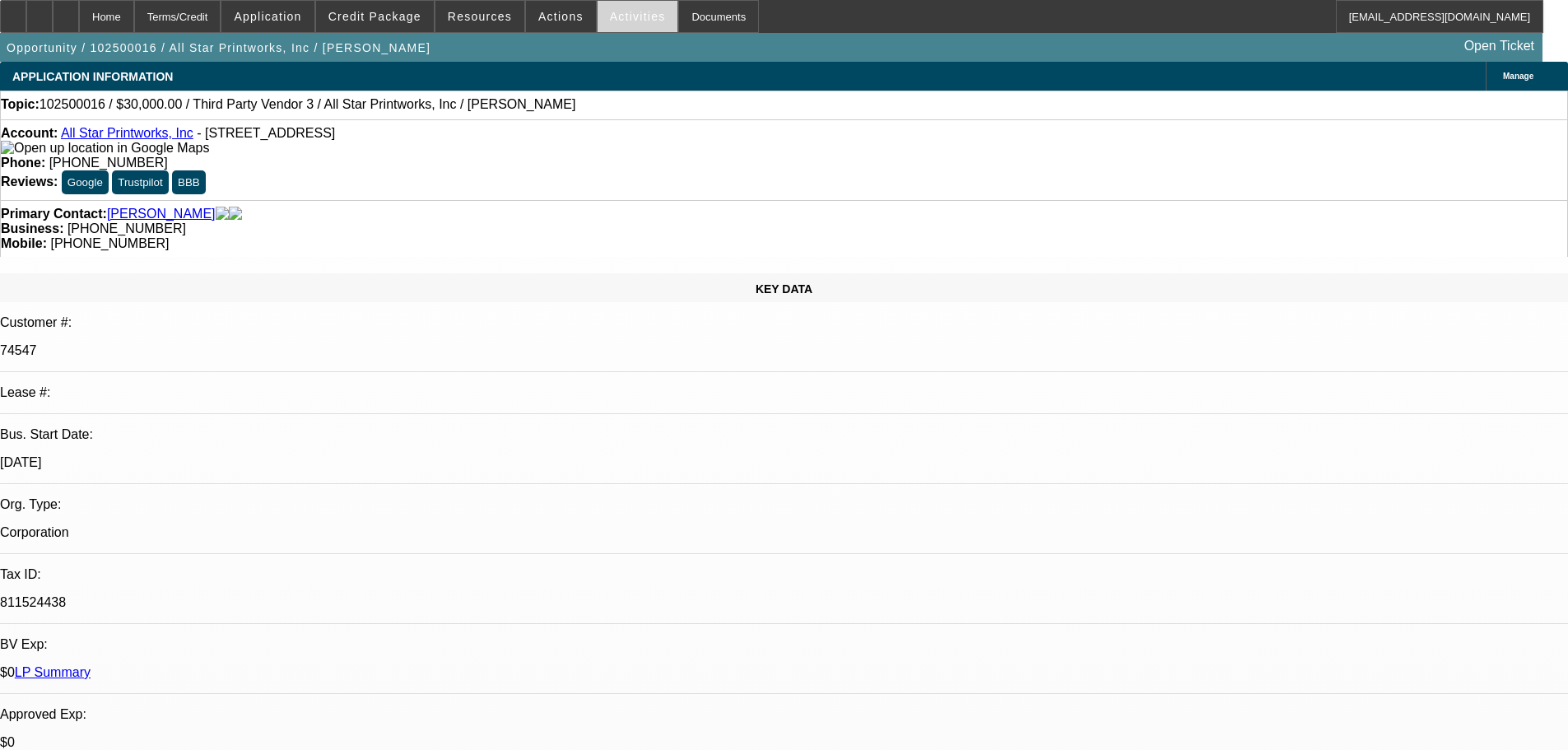
click at [610, 20] on span "Activities" at bounding box center [638, 16] width 56 height 14
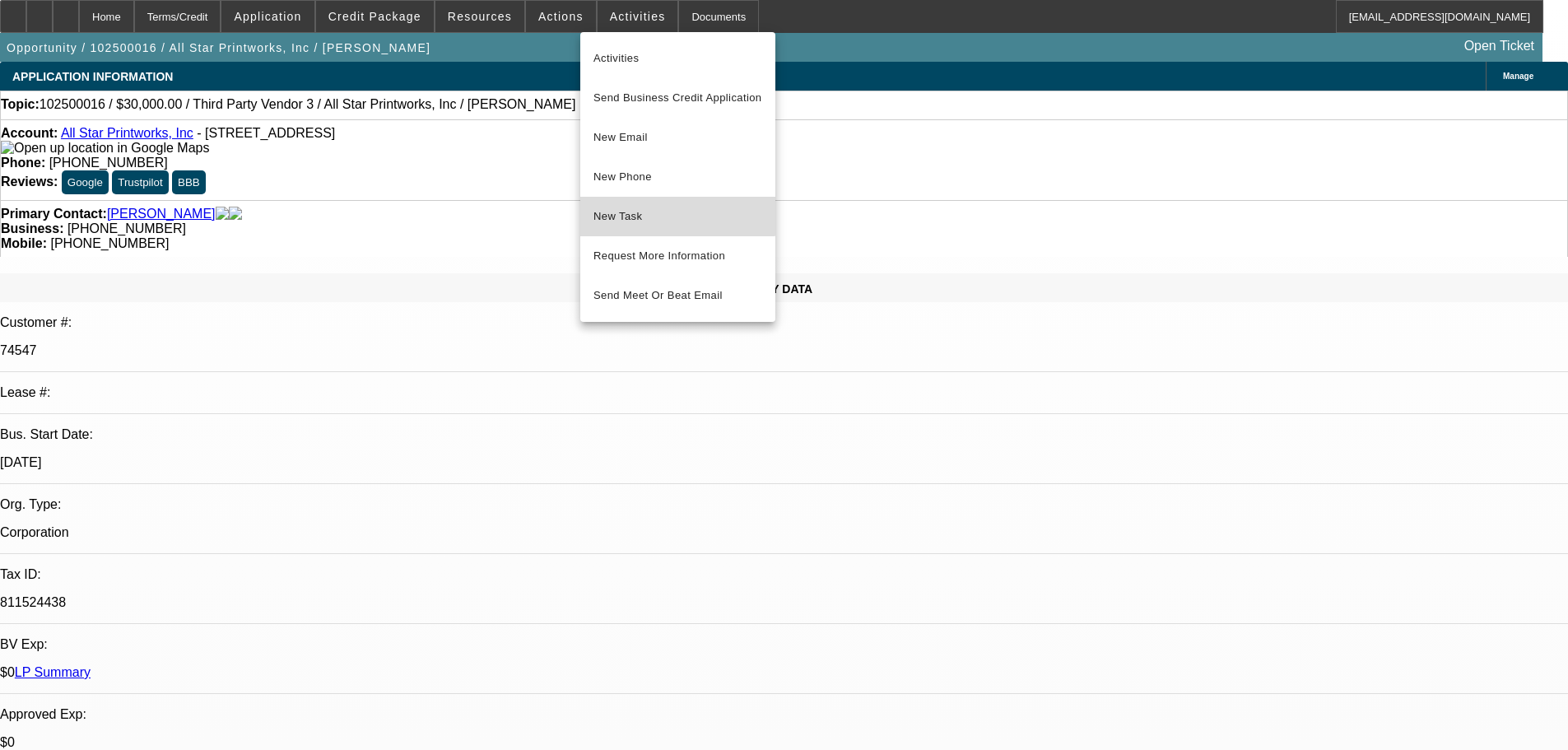
click at [645, 209] on span "New Task" at bounding box center [678, 216] width 169 height 19
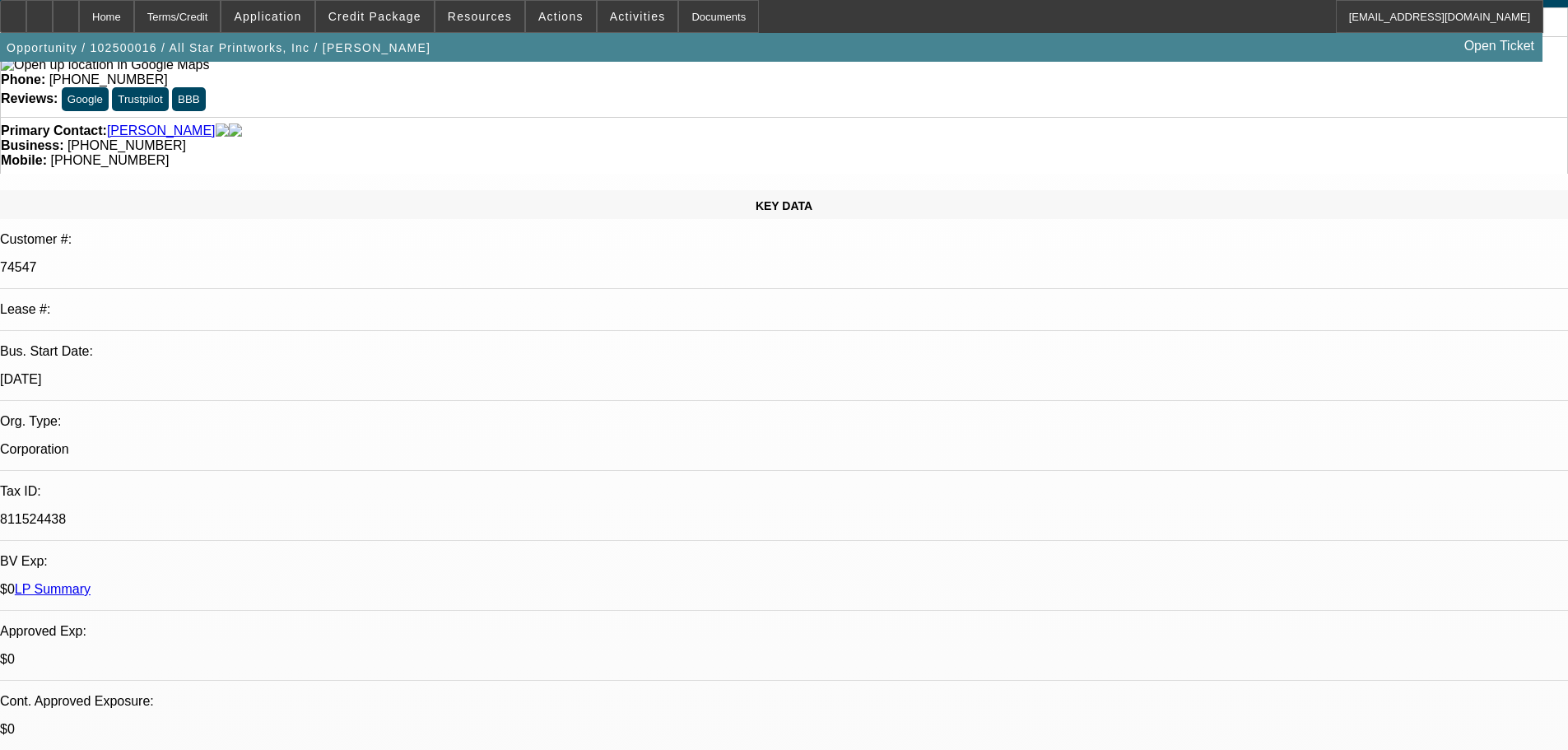
scroll to position [494, 0]
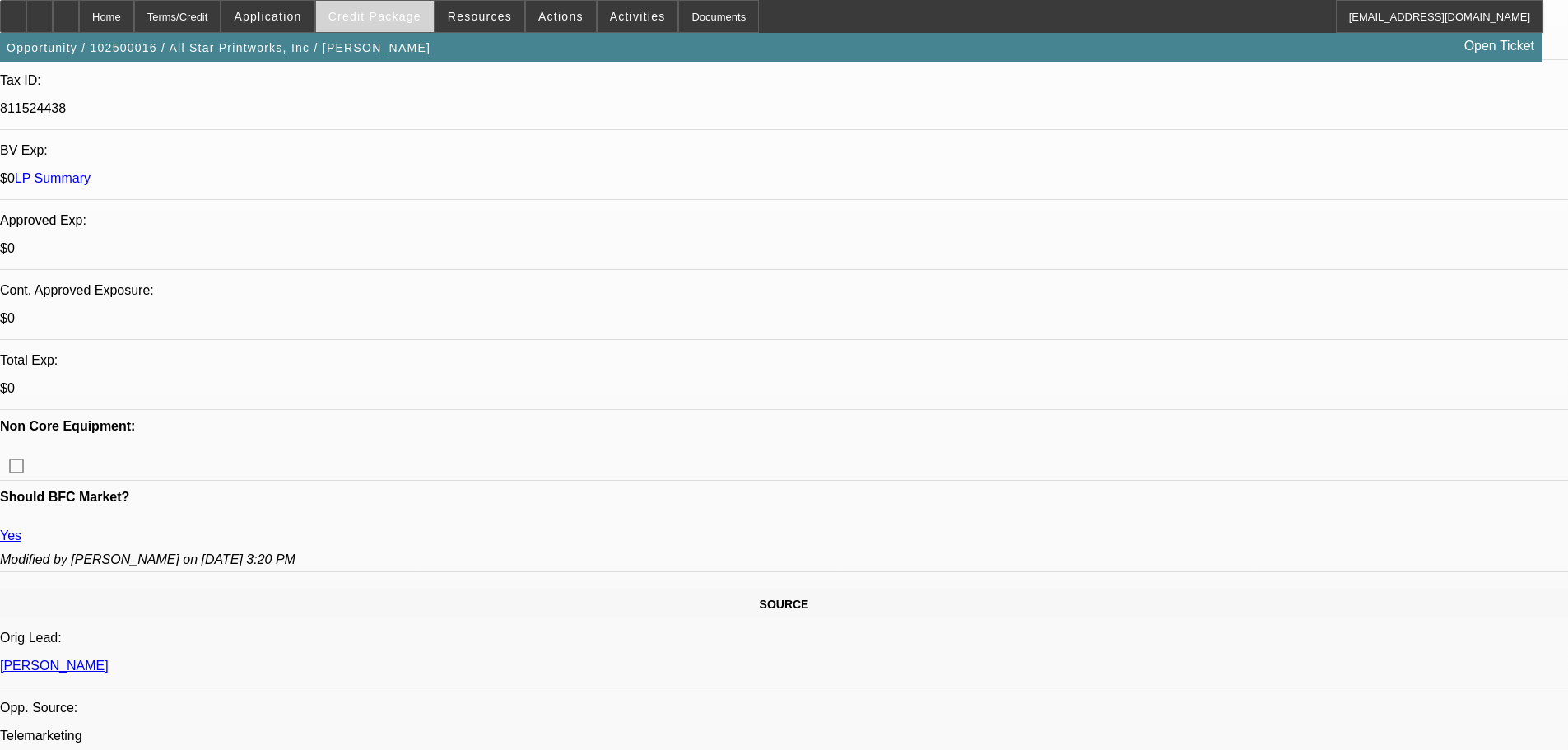
click at [363, 20] on span "Credit Package" at bounding box center [375, 16] width 93 height 14
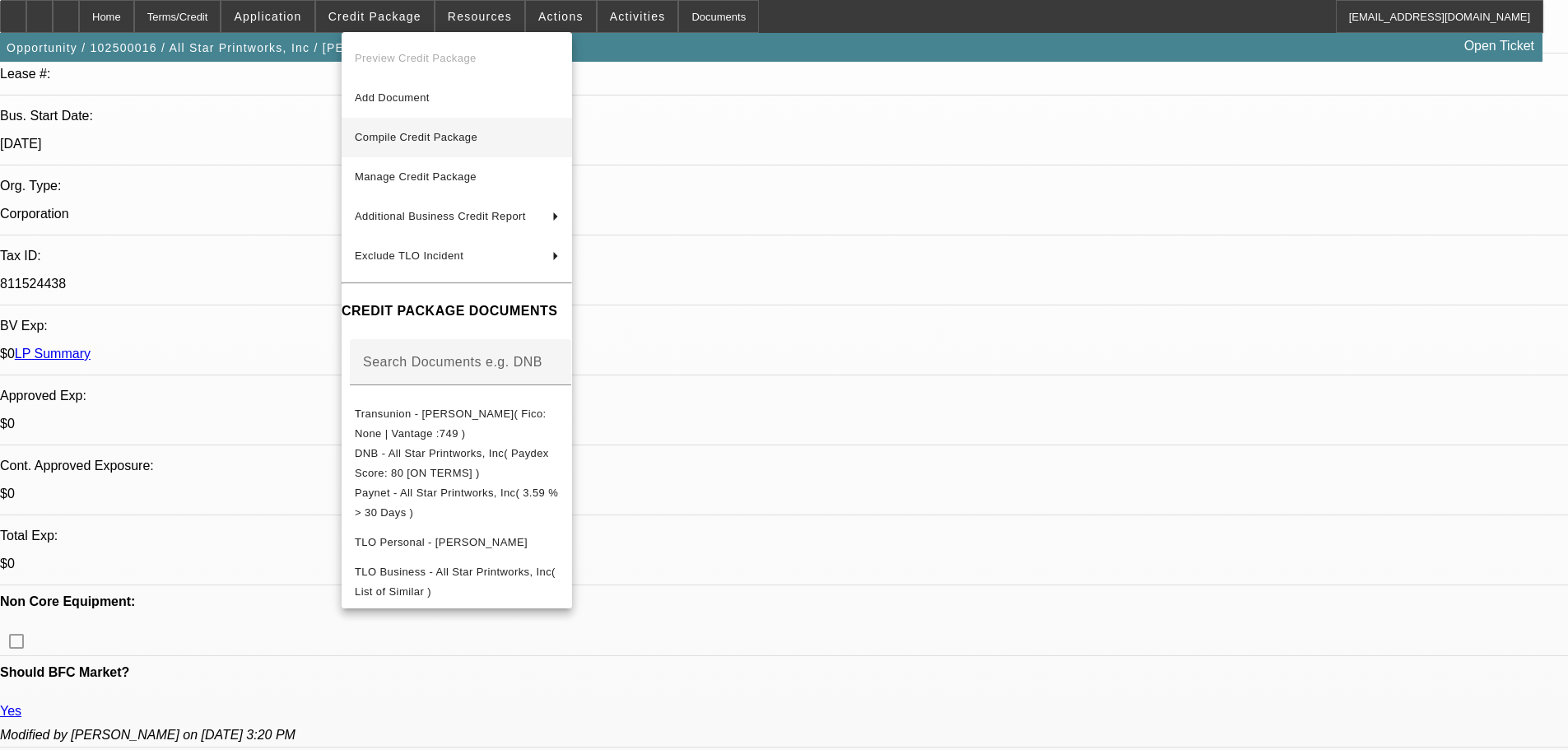
scroll to position [164, 0]
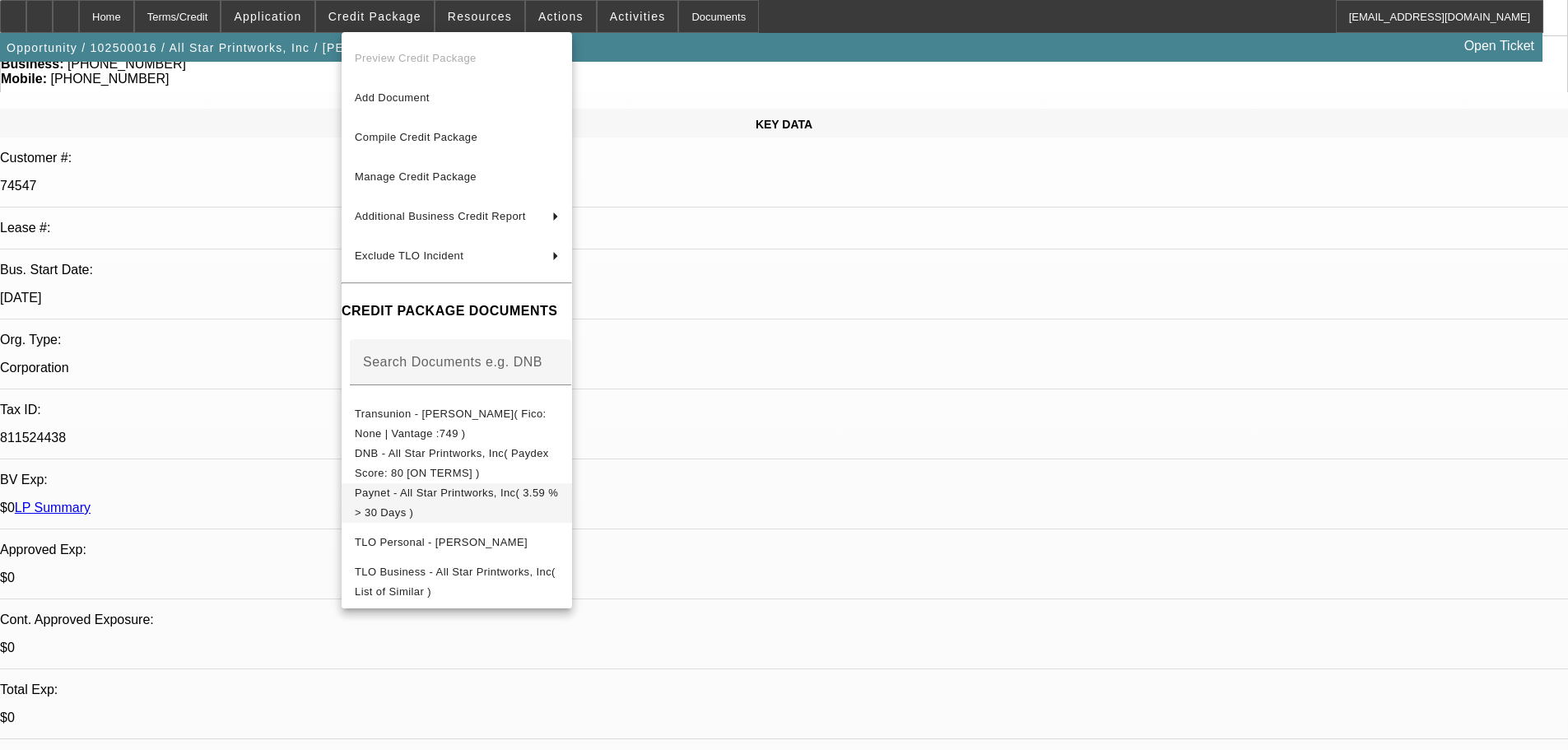
click at [511, 503] on span "Paynet - All Star Printworks, Inc( 3.59 % > 30 Days )" at bounding box center [456, 503] width 204 height 40
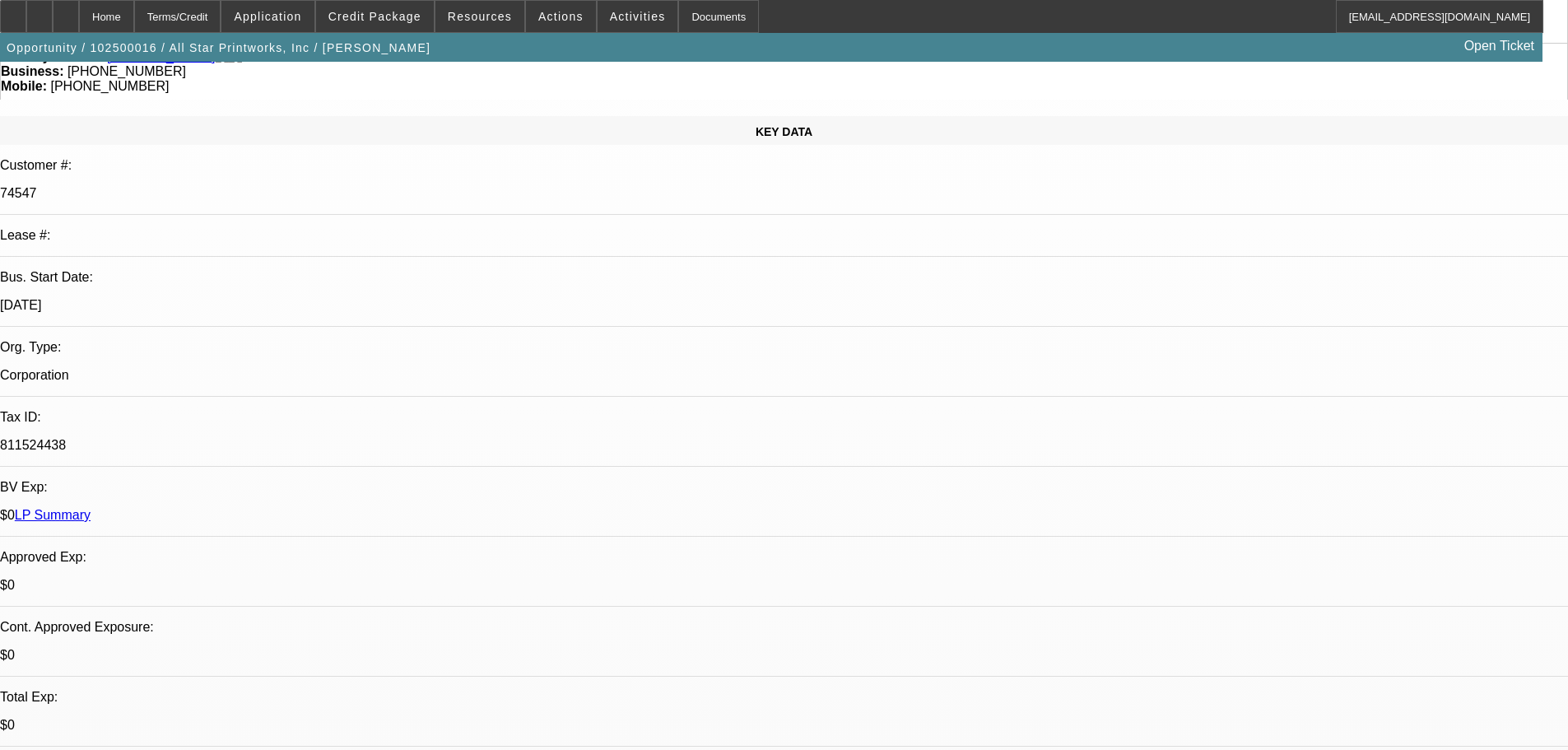
scroll to position [0, 0]
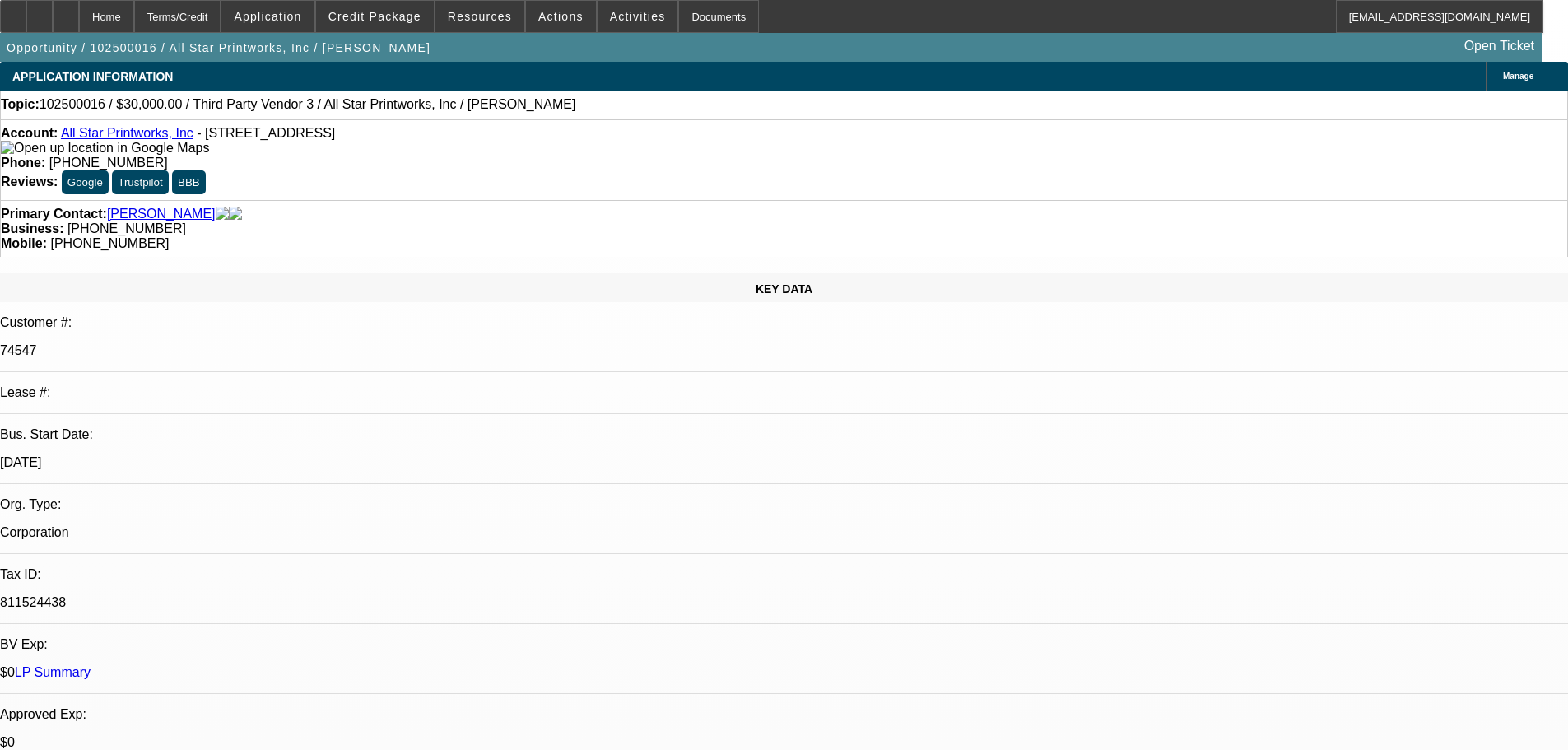
click at [146, 207] on link "[PERSON_NAME]" at bounding box center [161, 214] width 108 height 14
click at [14, 11] on icon at bounding box center [14, 11] width 0 height 0
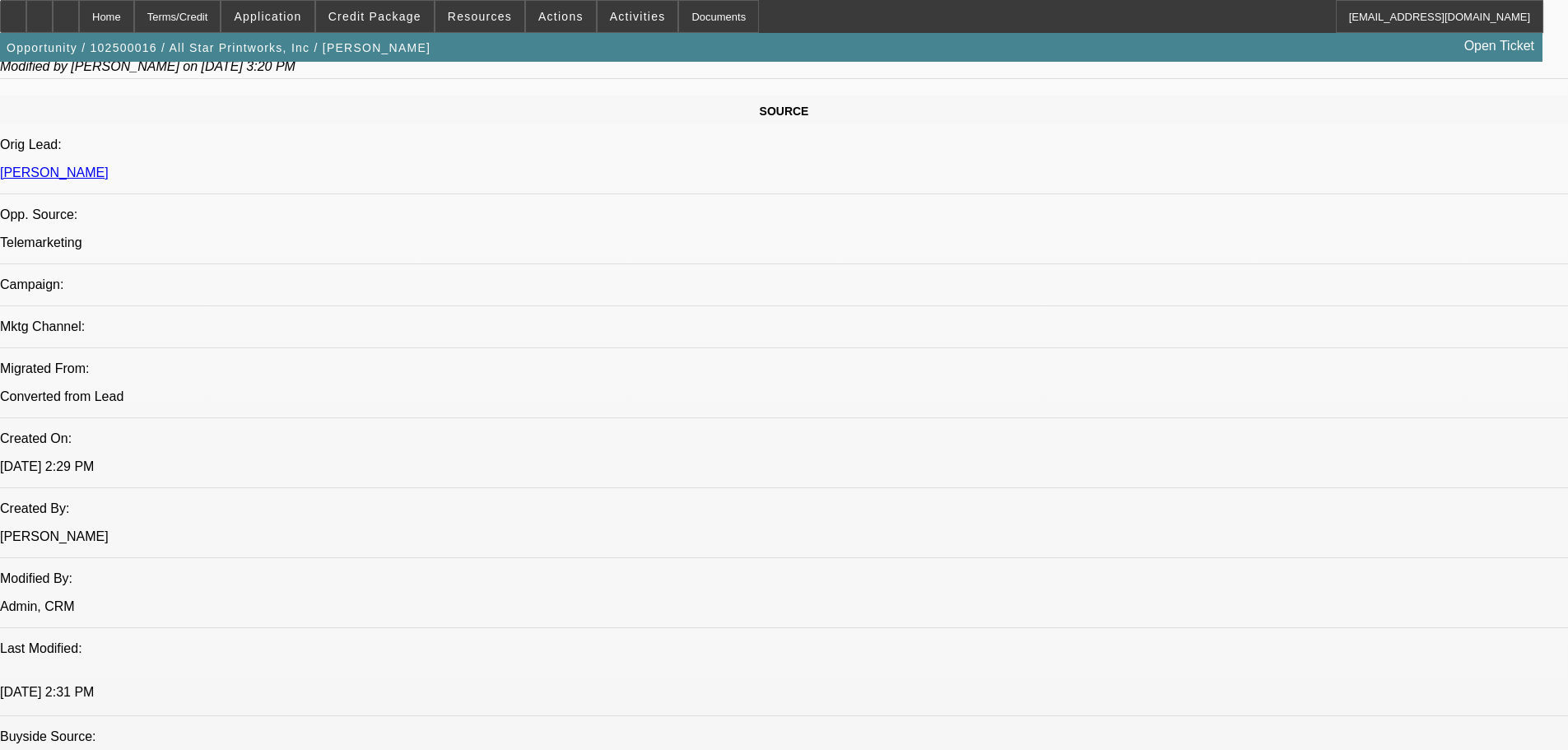
scroll to position [988, 0]
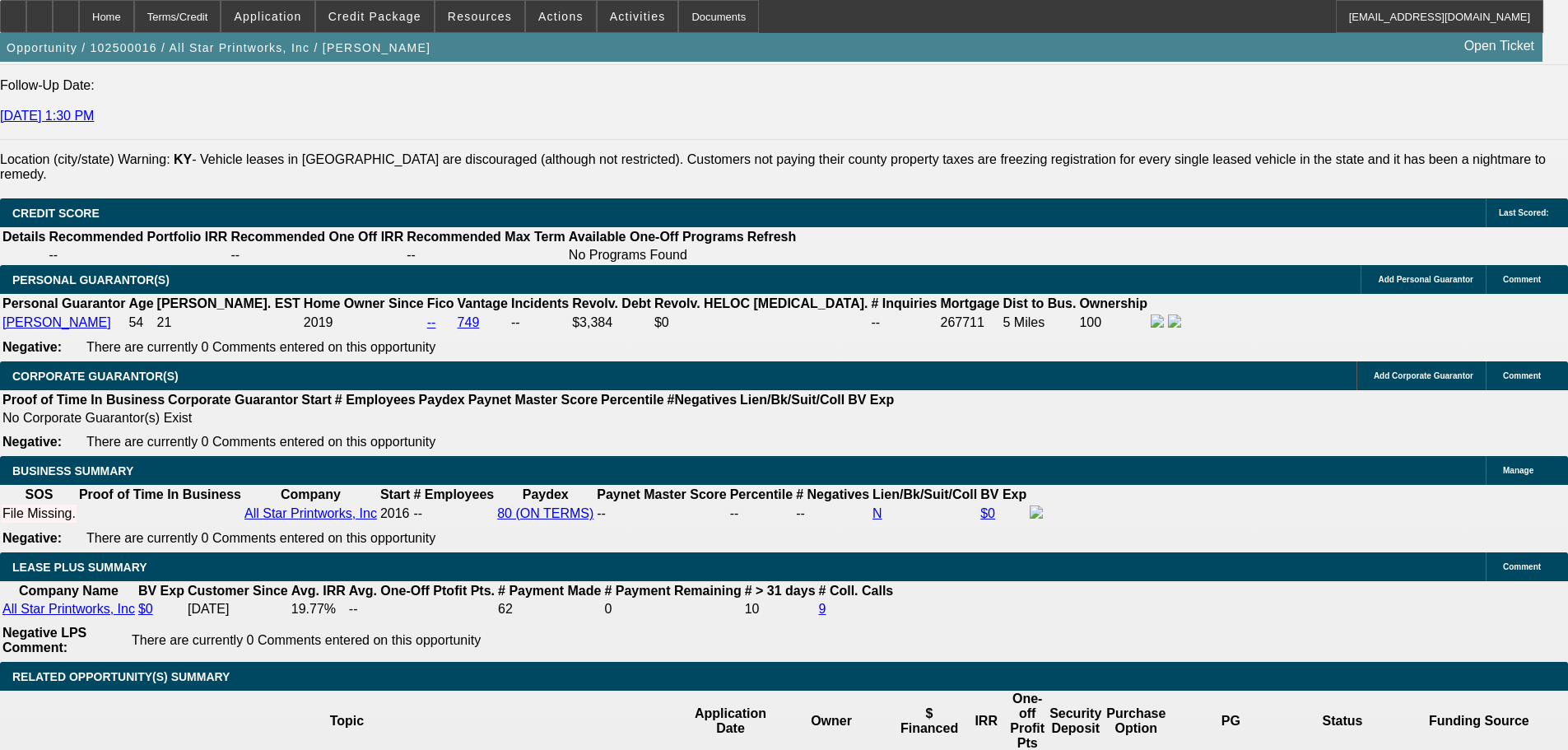
scroll to position [2551, 0]
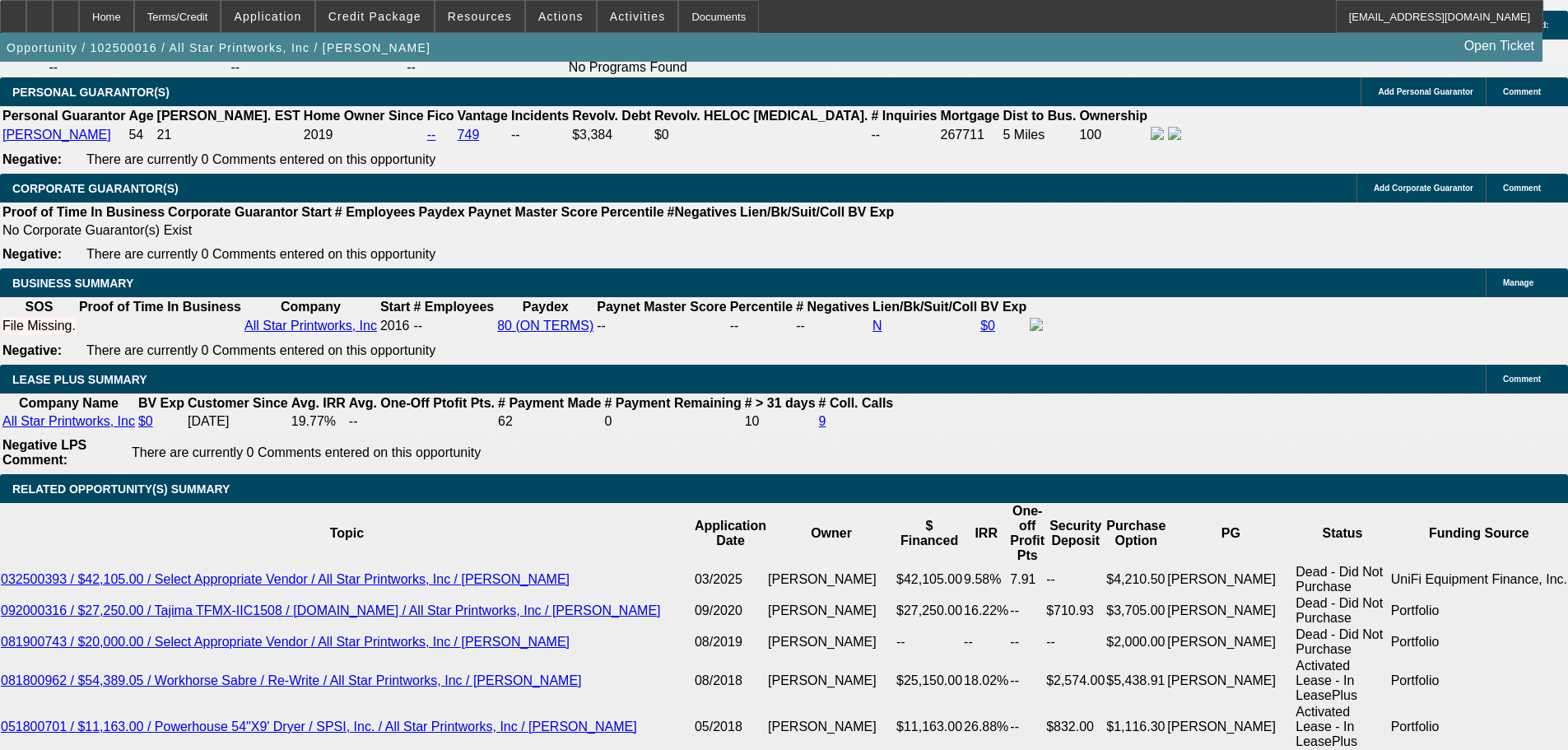
type input "$0.00"
type input "48"
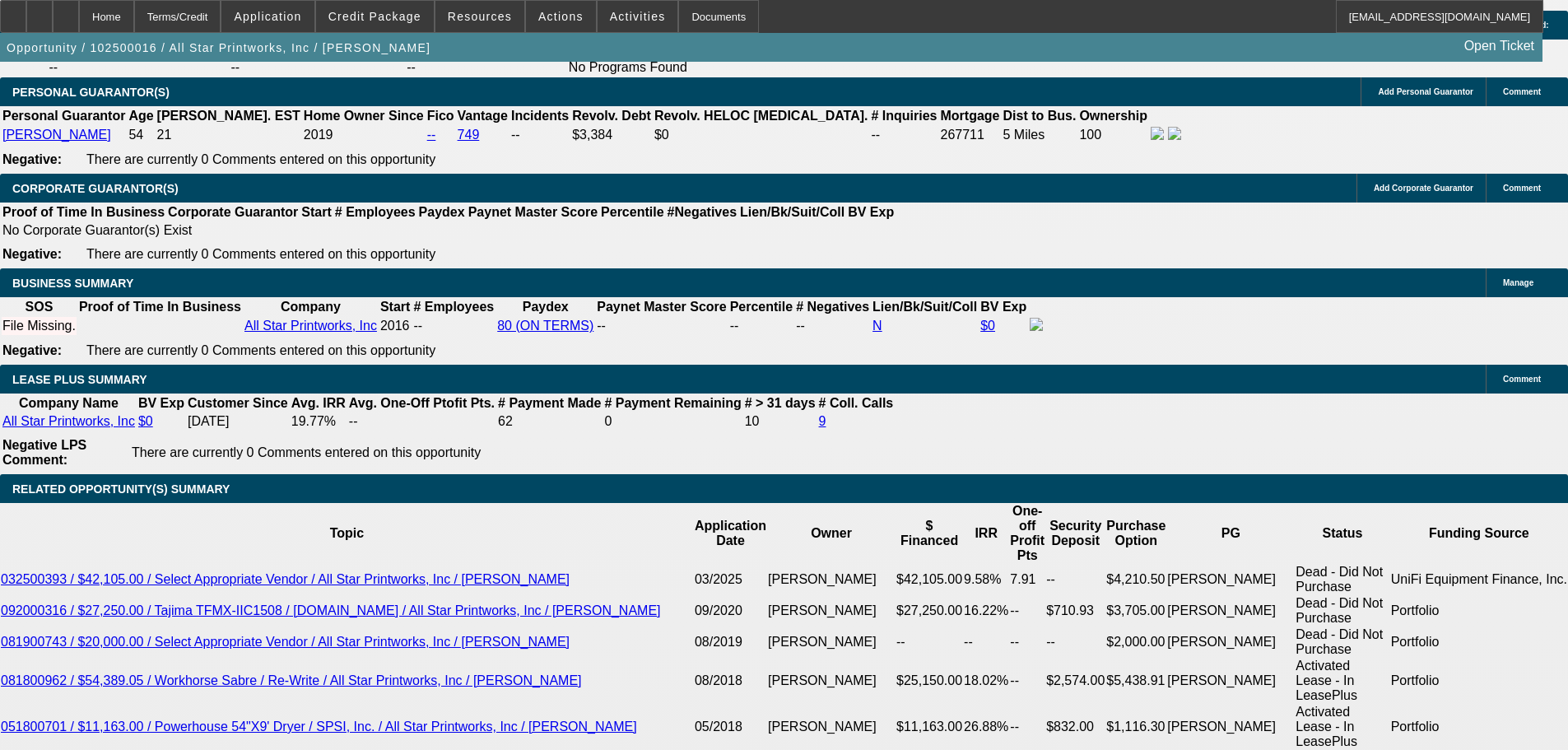
type input "9"
type input "$1,493.10"
type input "$746.55"
type input "9.5"
type input "$1,507.38"
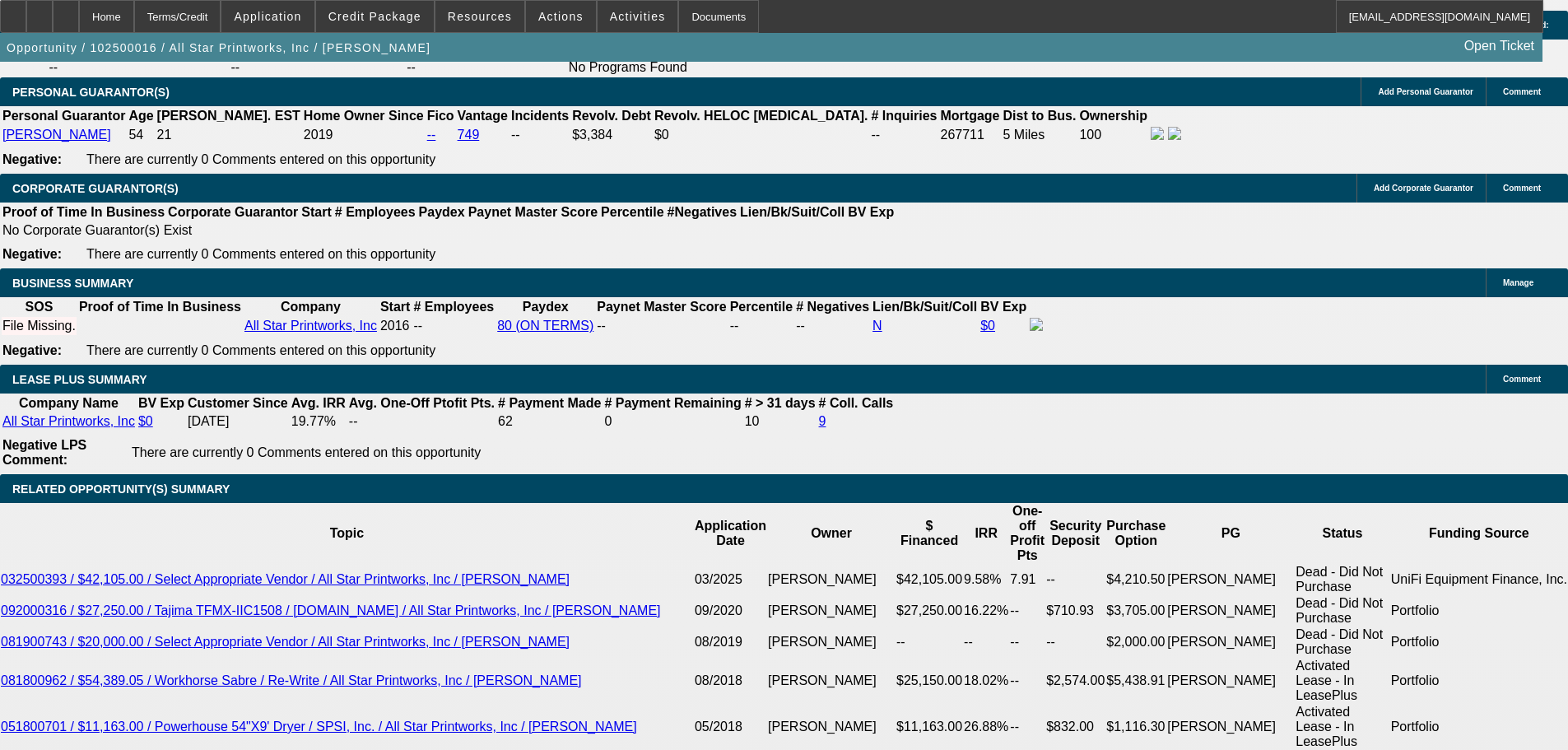
type input "$753.69"
type input "9.5"
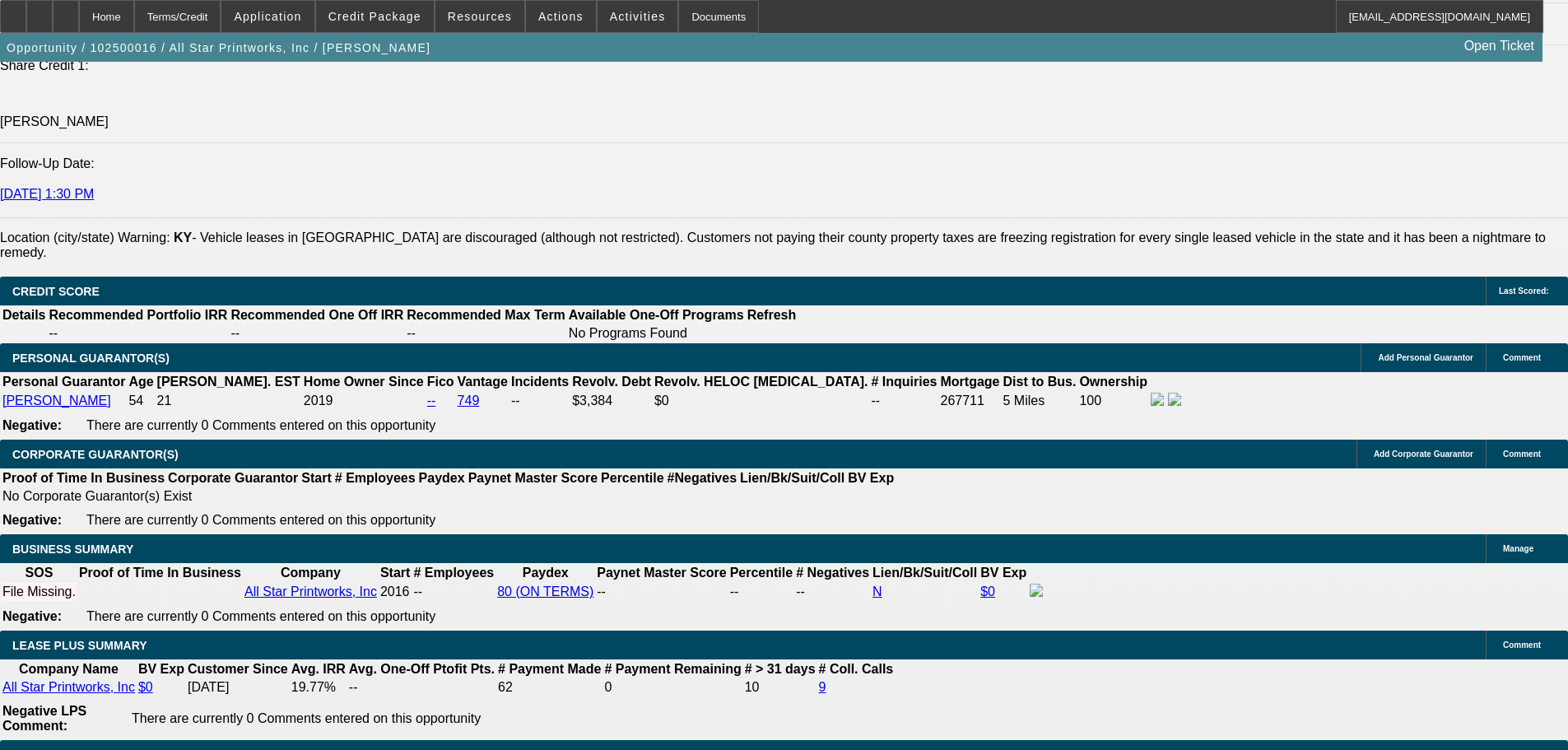
scroll to position [2140, 0]
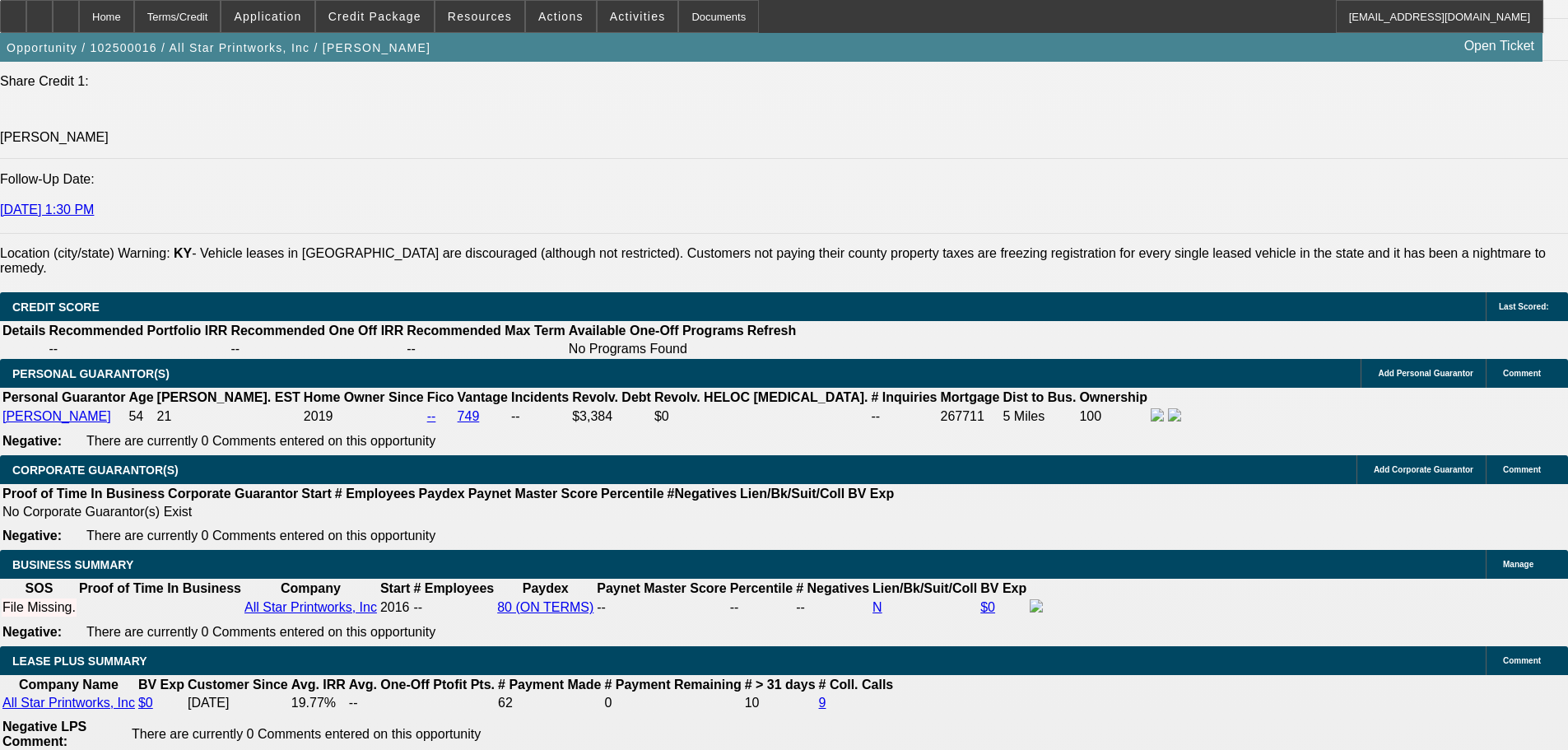
scroll to position [2633, 0]
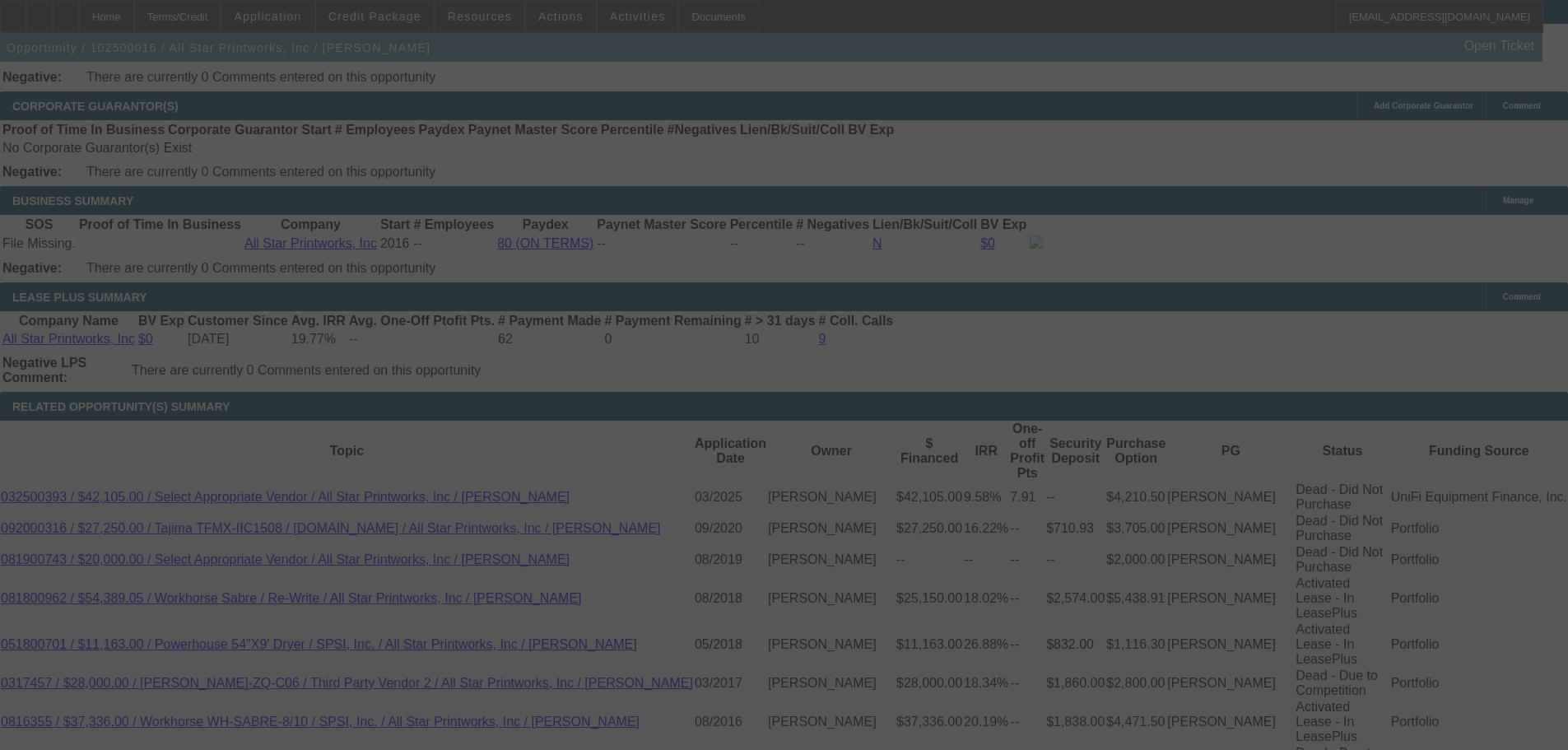
select select "0"
select select "2"
select select "0.1"
select select "4"
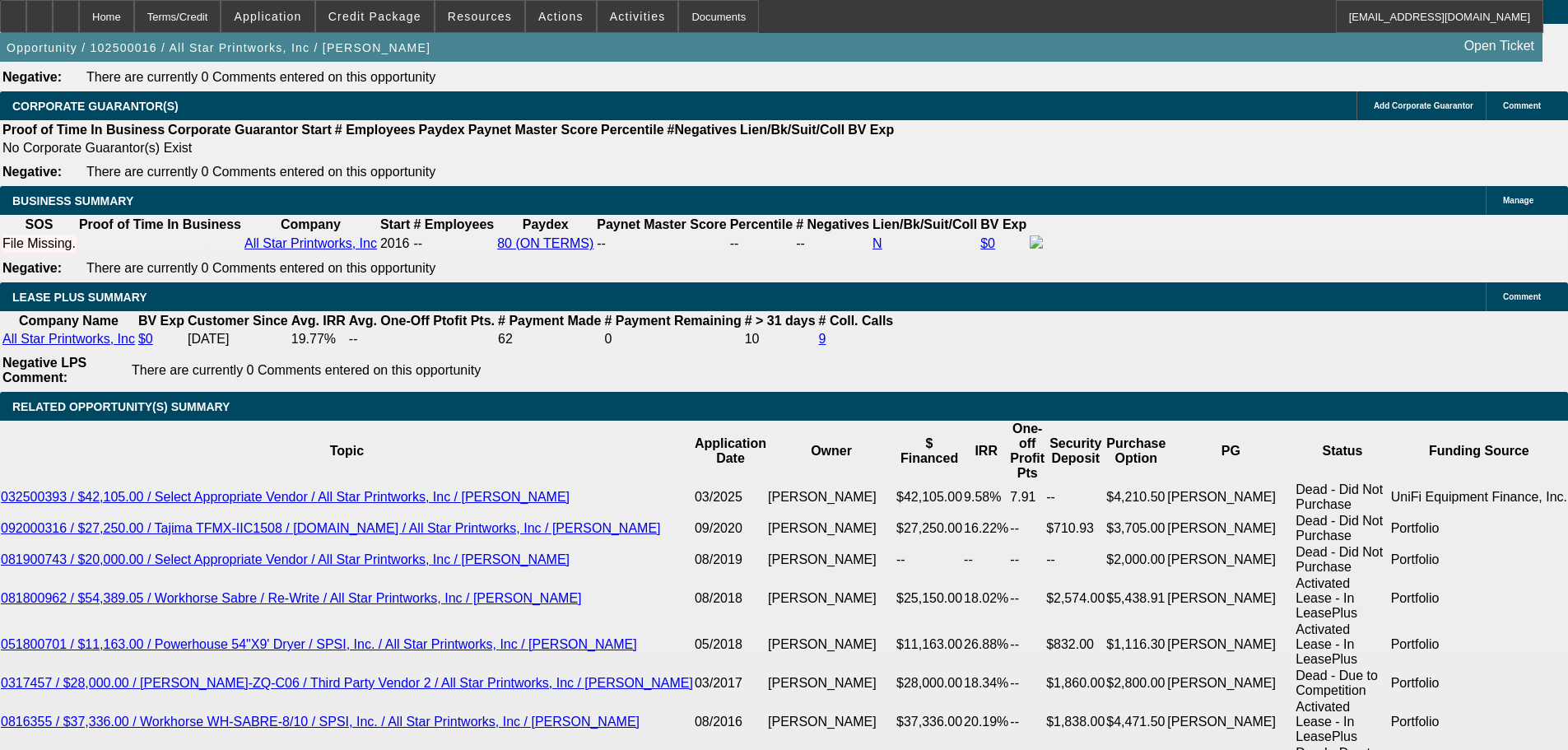
drag, startPoint x: 379, startPoint y: 268, endPoint x: 400, endPoint y: 266, distance: 21.1
type input "1"
type input "UNKNOWN"
type input "$637.84"
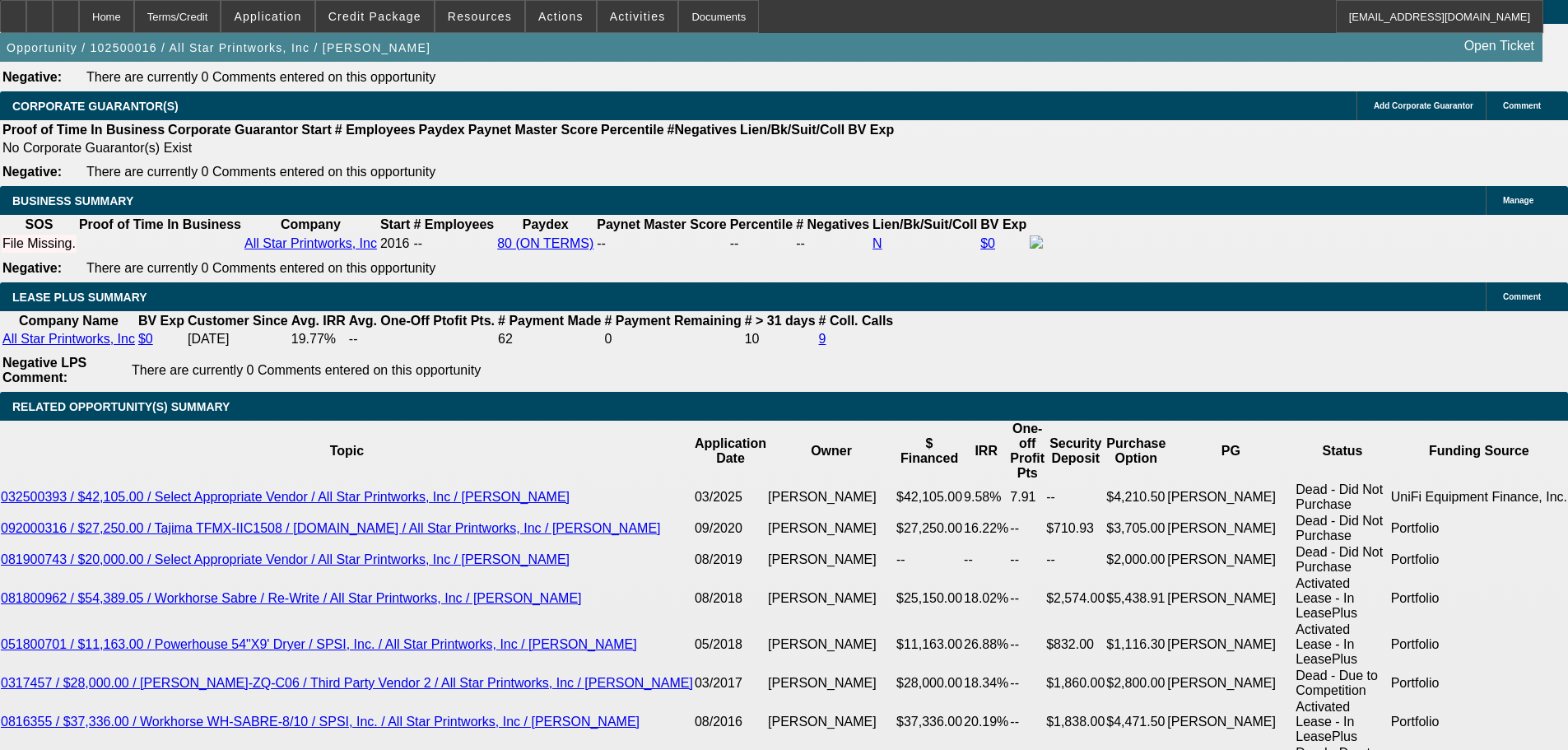
type input "$1,275.68"
type input "10."
type input "$760.88"
type input "$1,521.76"
type input "10.9"
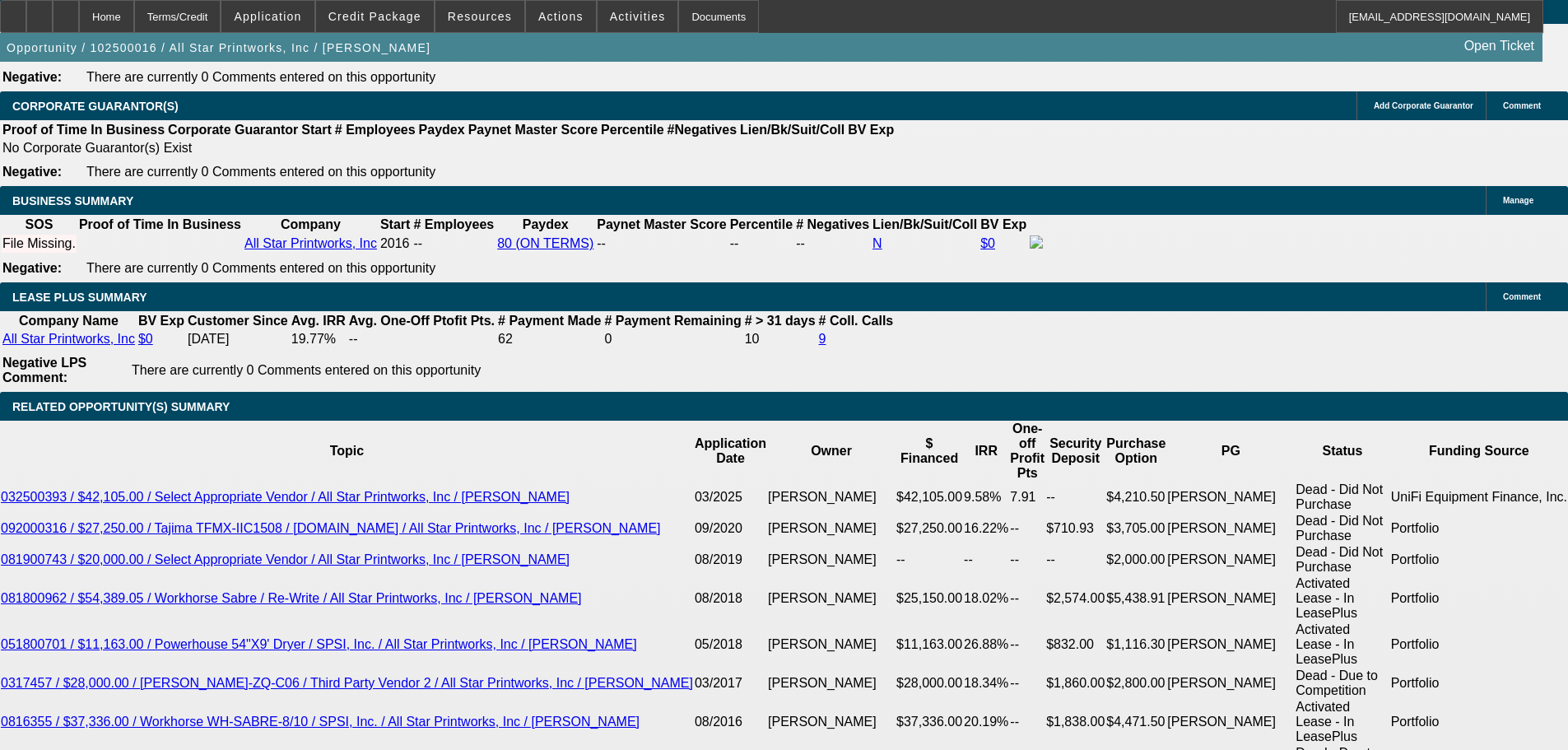
type input "$773.91"
type input "$1,547.82"
type input "10.9"
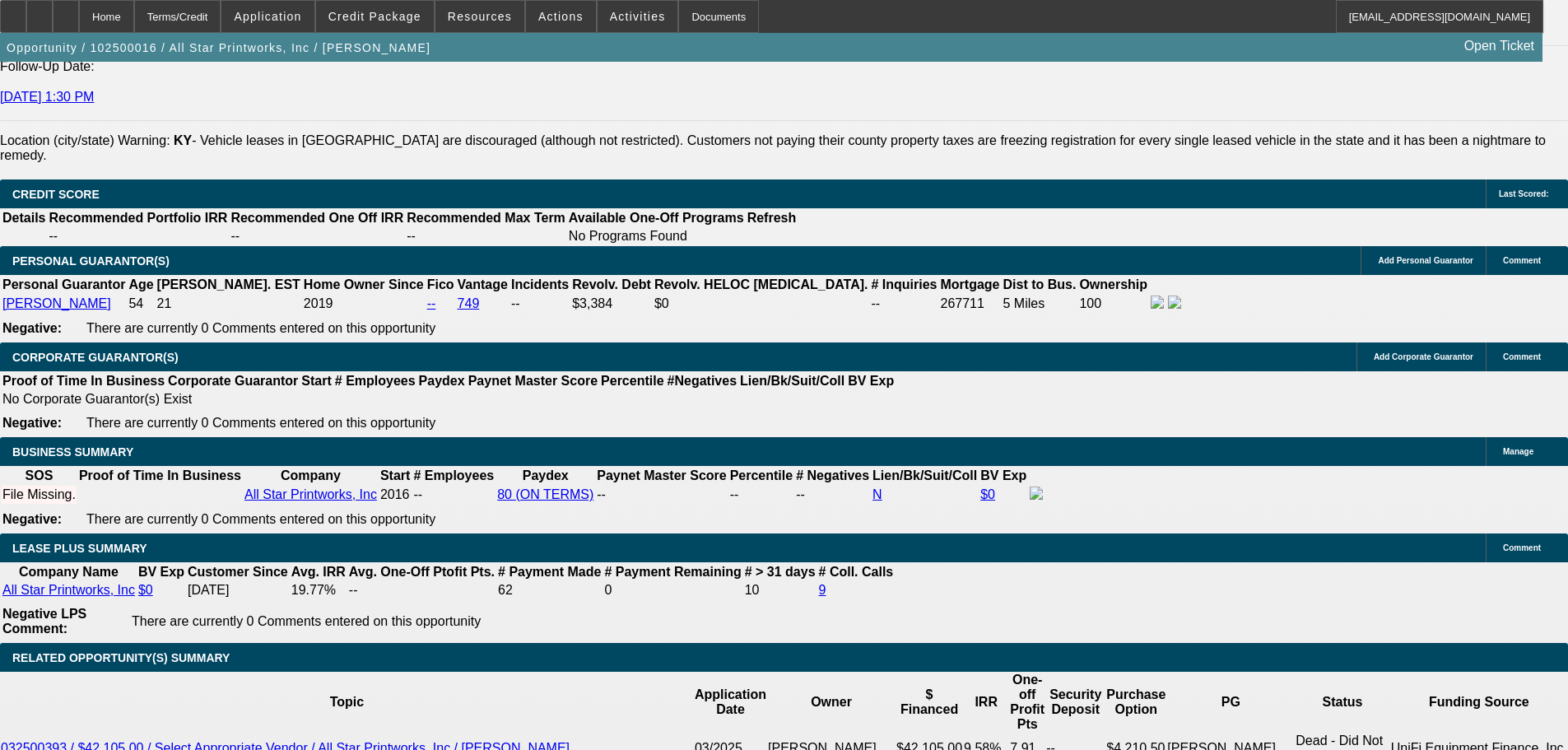
scroll to position [2222, 0]
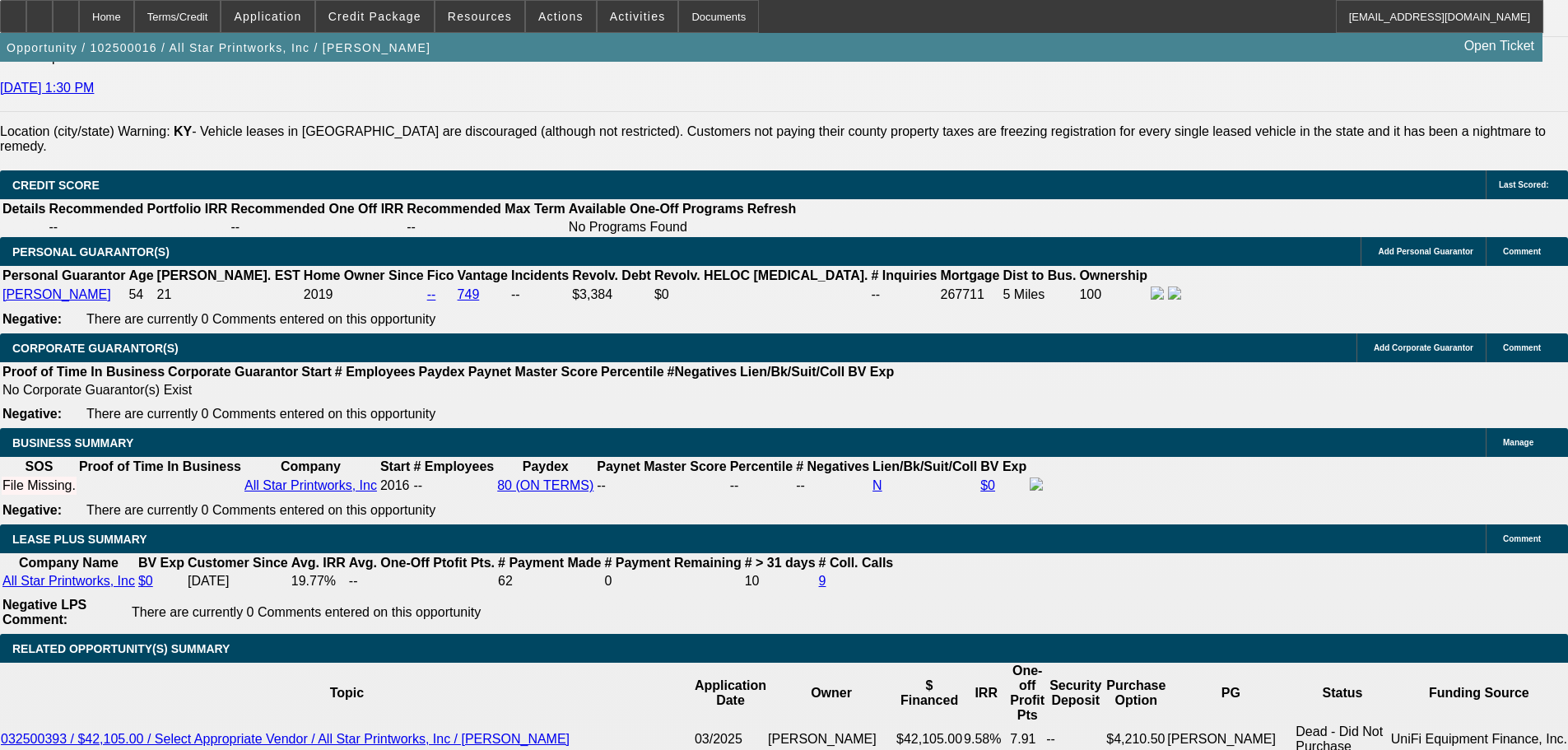
scroll to position [2633, 0]
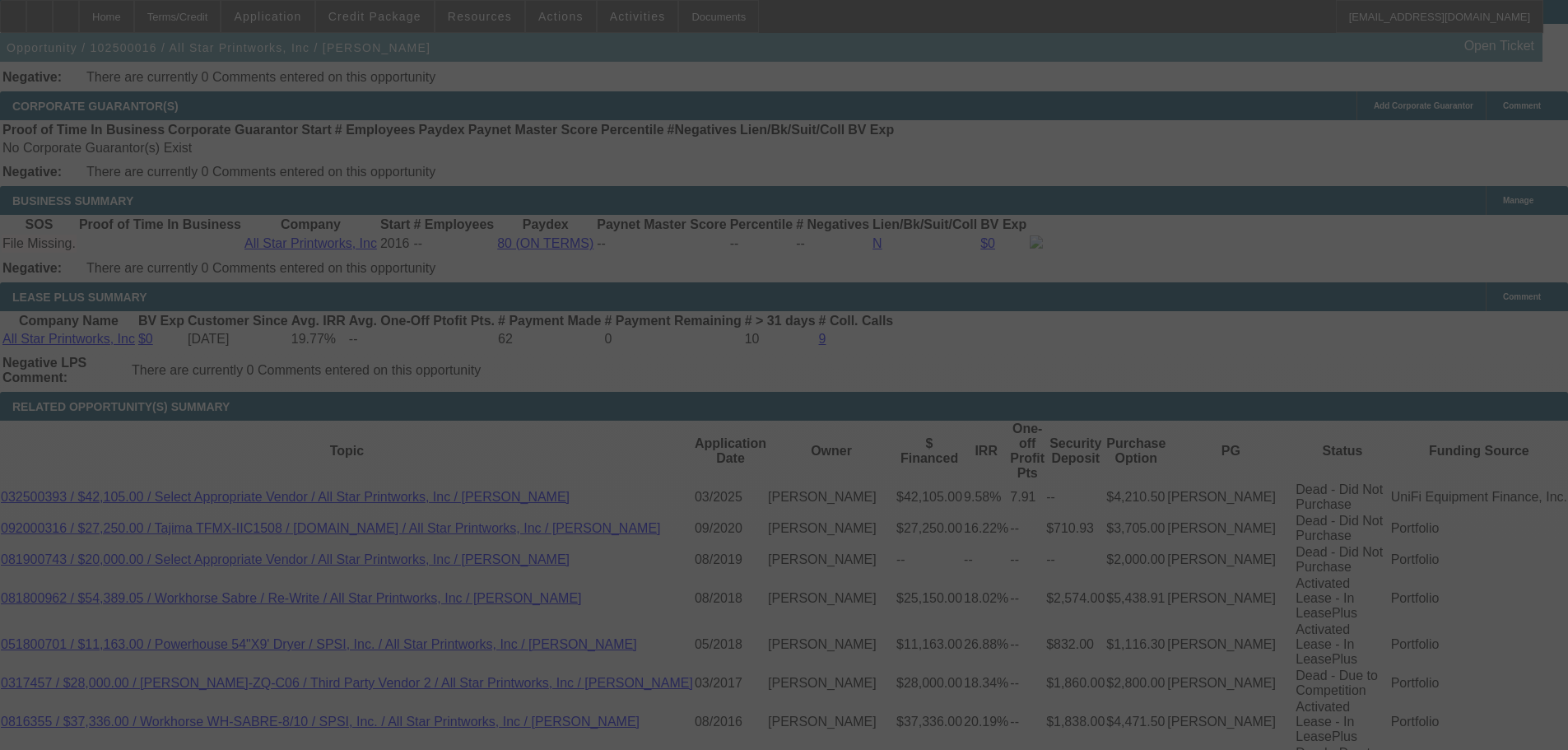
select select "0"
select select "2"
select select "0.1"
select select "4"
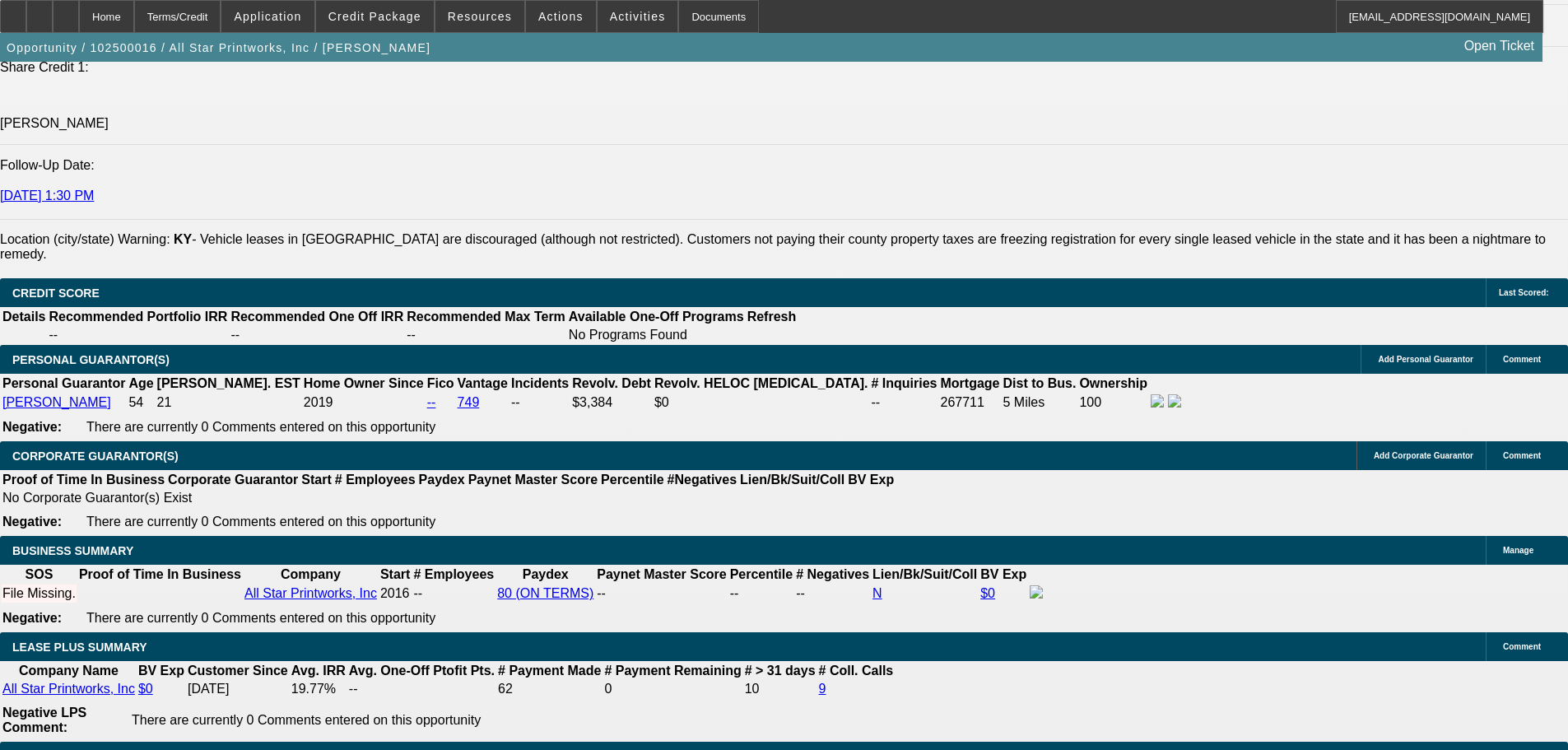
scroll to position [2551, 0]
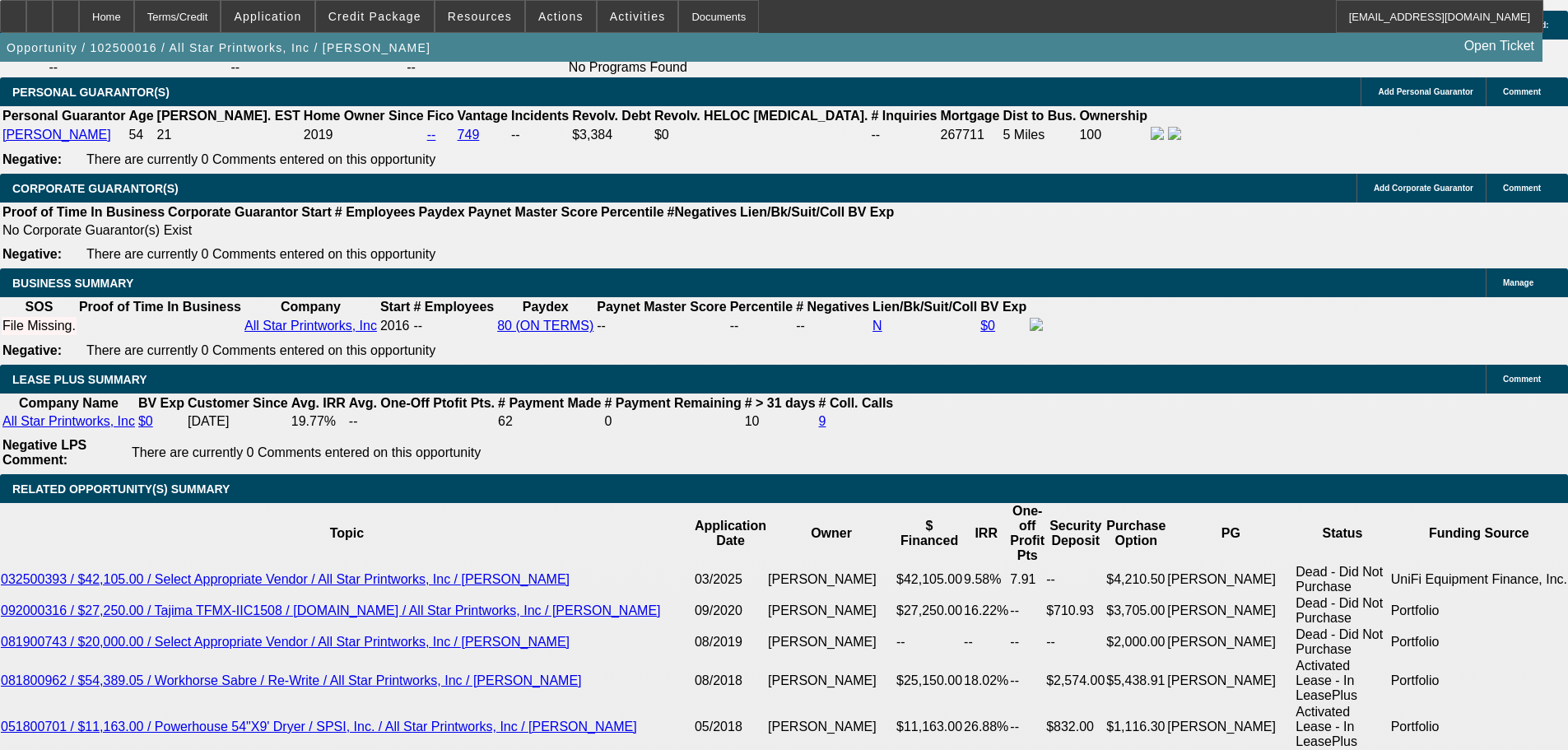
drag, startPoint x: 355, startPoint y: 352, endPoint x: 446, endPoint y: 343, distance: 91.4
type input "UNKNOWN"
type input "11"
type input "$1,275.68"
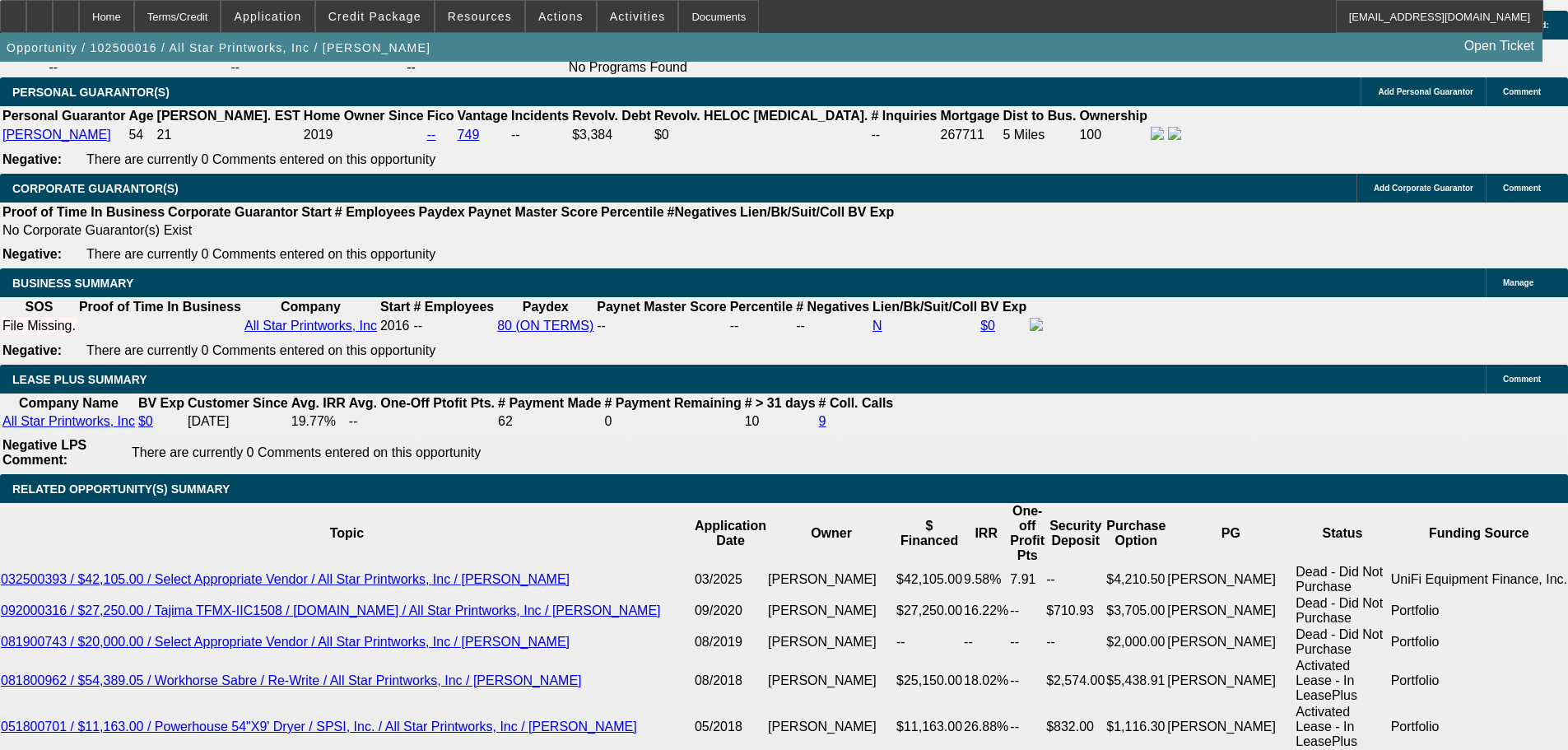
type input "$637.84"
type input "$1,550.74"
type input "$775.37"
type input "11.5"
type input "$1,565.34"
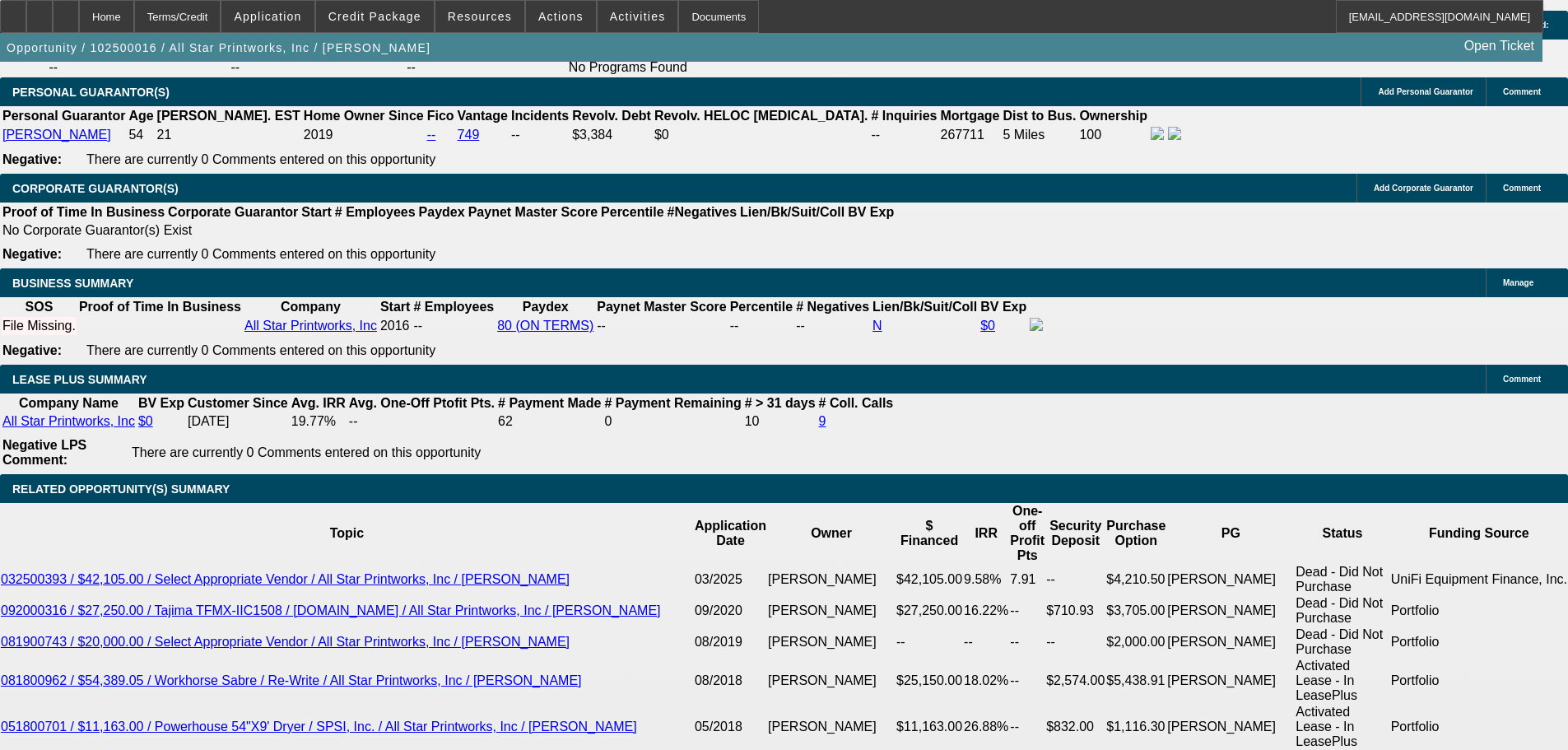
type input "$782.67"
type input "11.5"
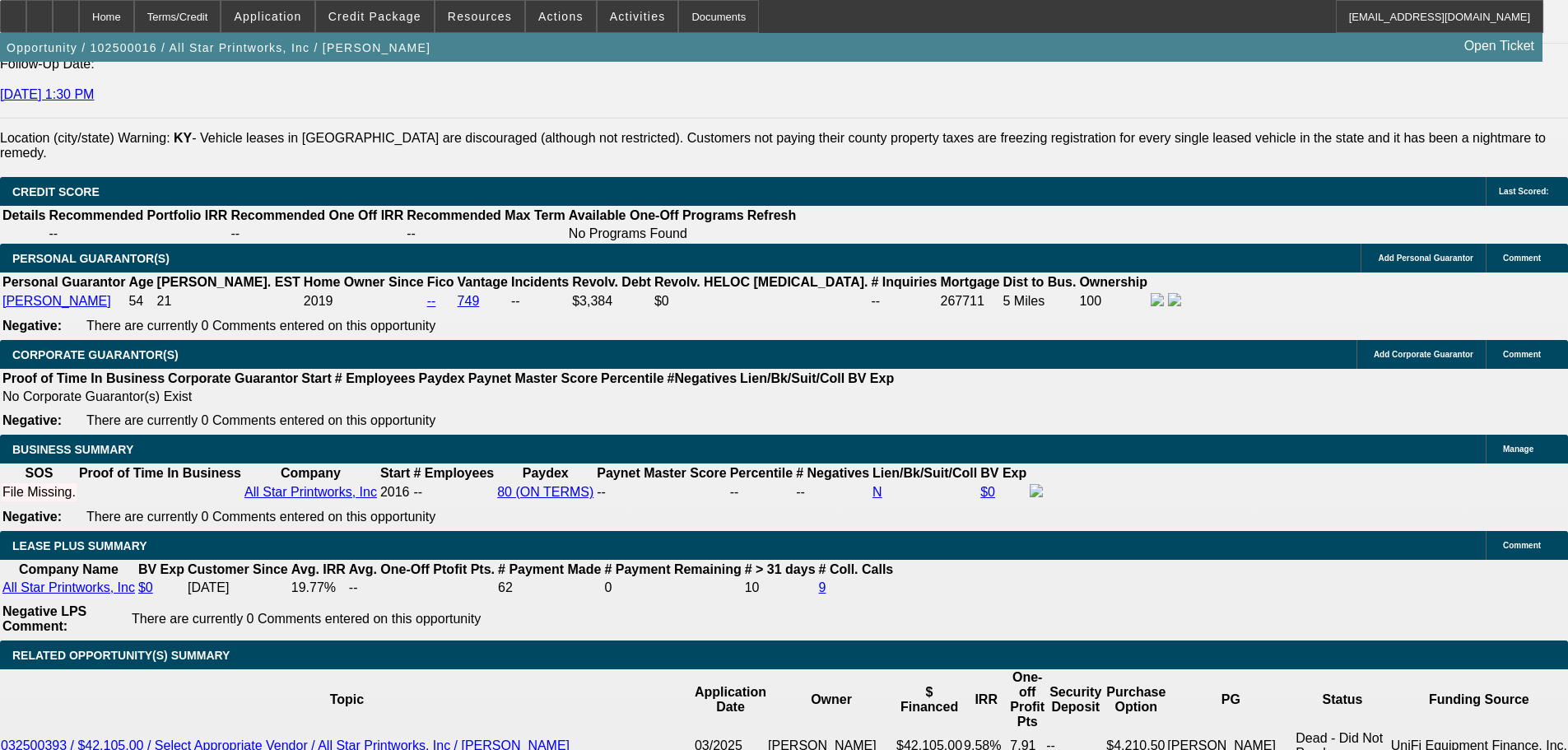
scroll to position [2222, 0]
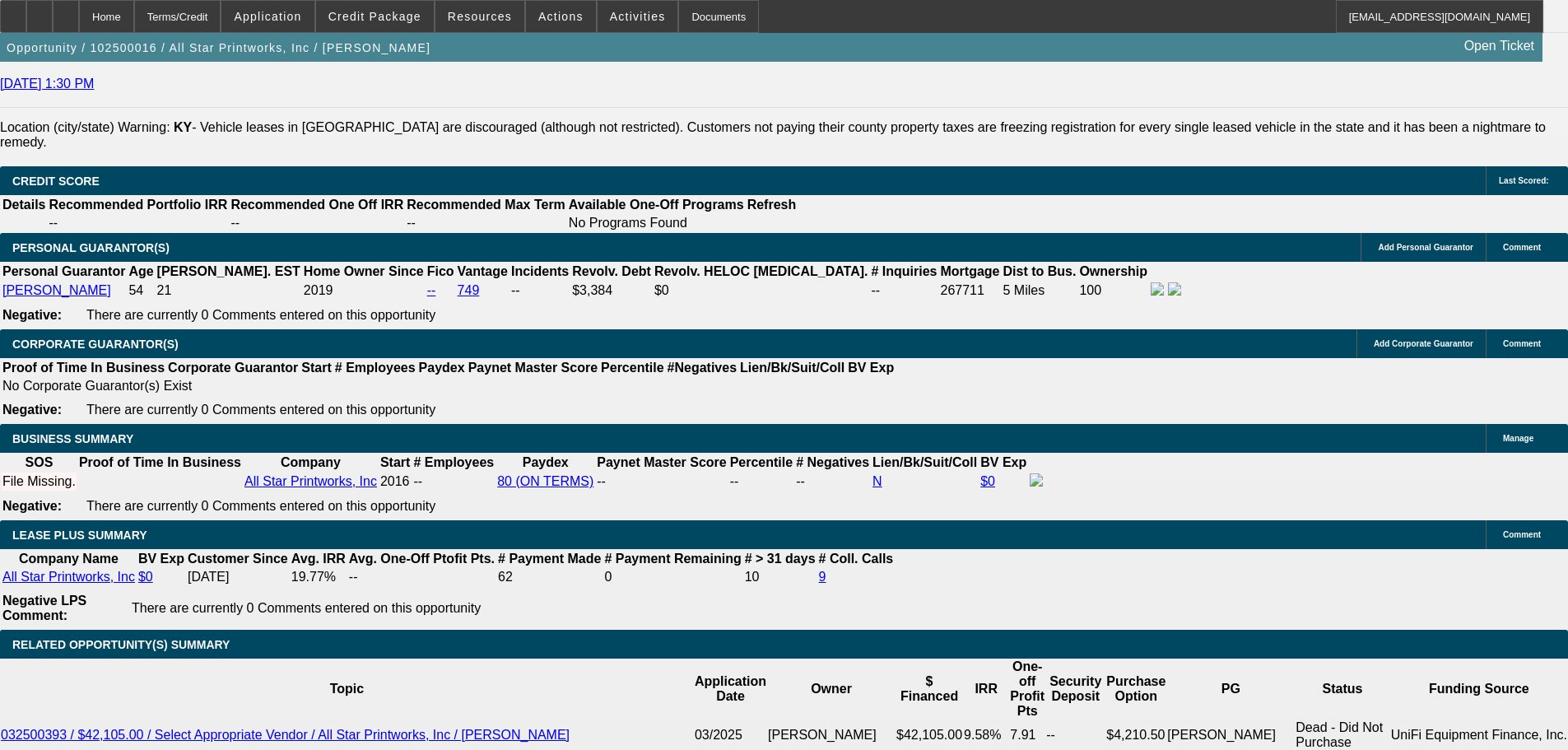
scroll to position [2633, 0]
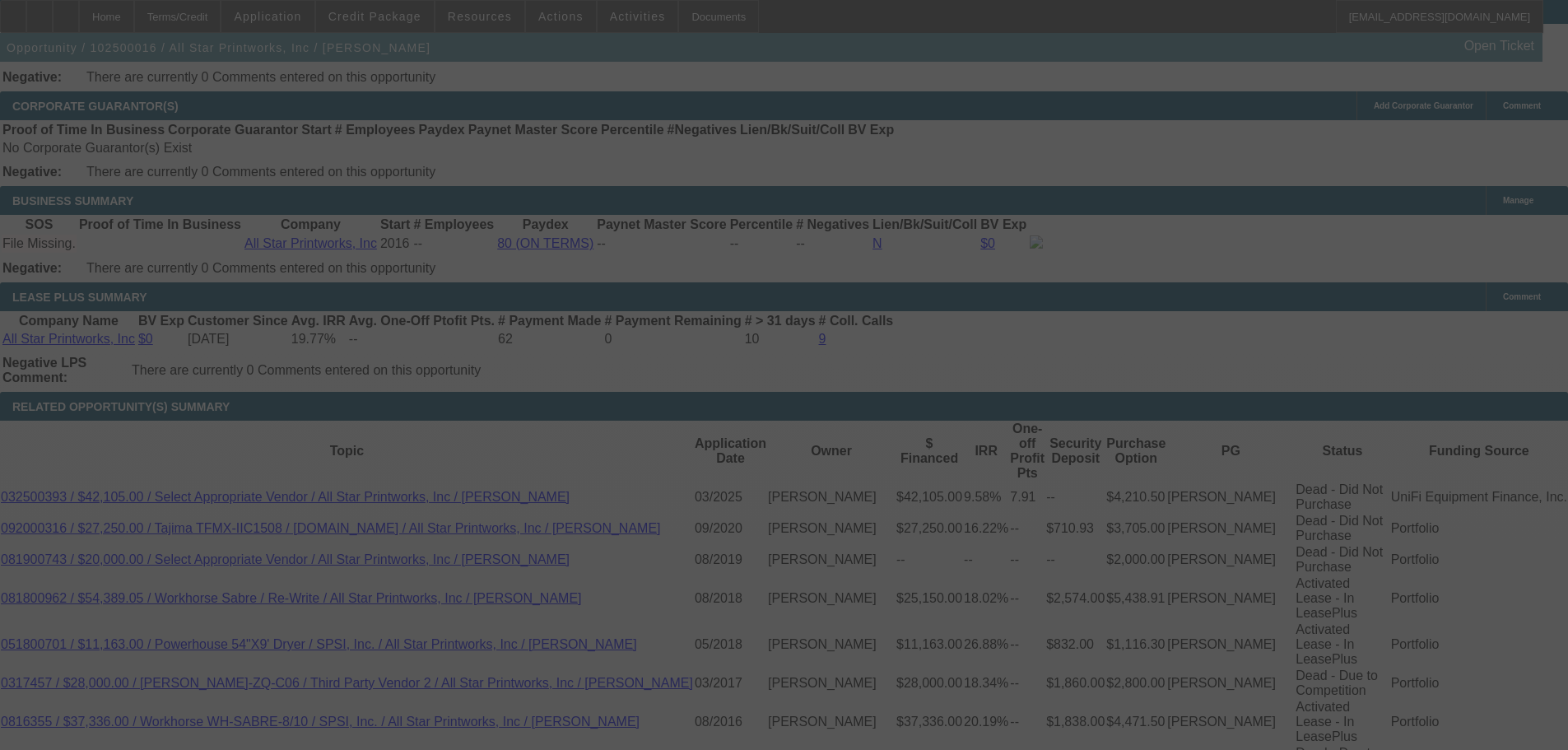
select select "0"
select select "2"
select select "0.1"
select select "4"
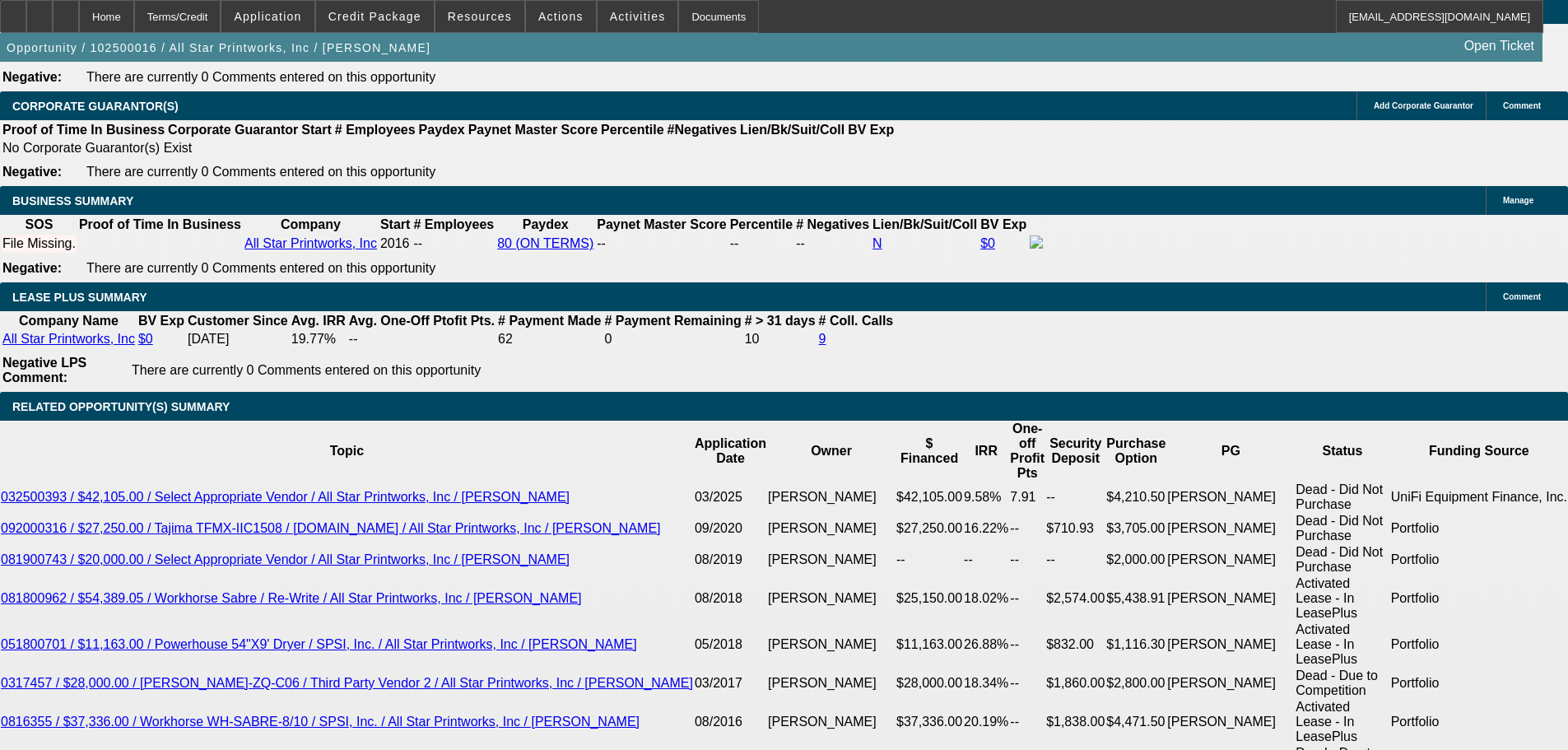
drag, startPoint x: 235, startPoint y: 263, endPoint x: 436, endPoint y: 273, distance: 201.2
type input "7"
type input "$14.00"
type input "UNKNOWN"
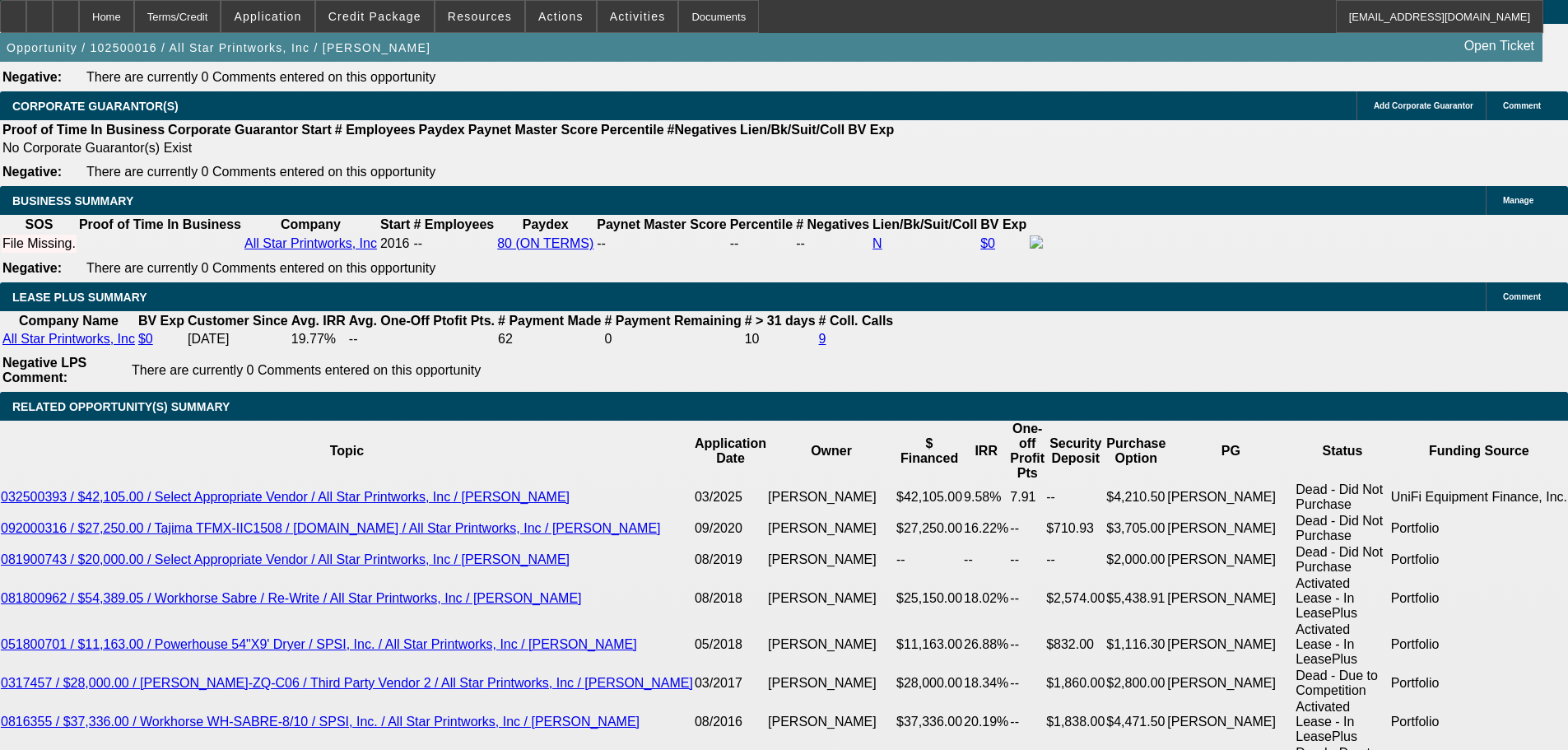
type input "785"
type input "$1,570.00"
type input "11.7"
type input "$785.00"
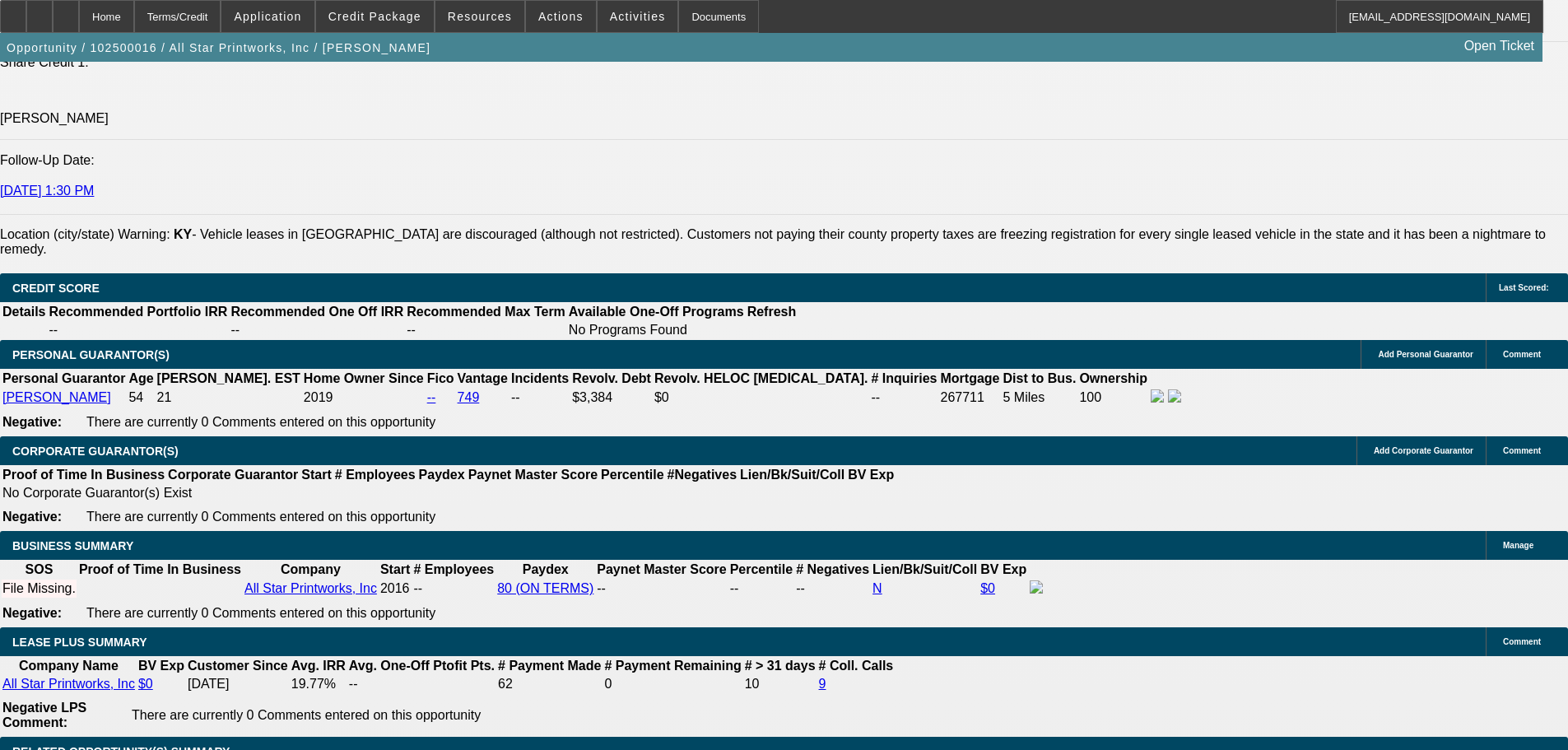
scroll to position [2140, 0]
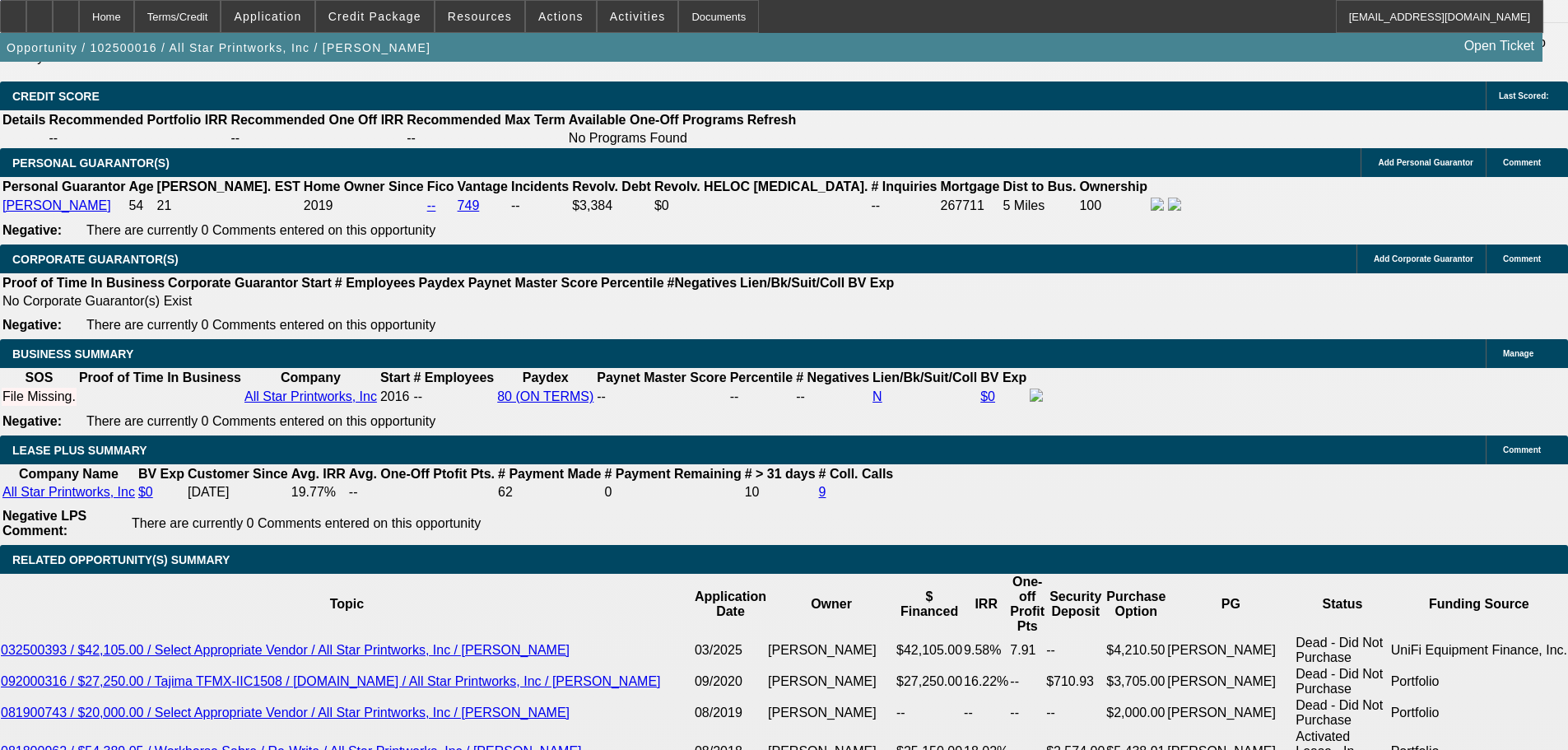
scroll to position [2633, 0]
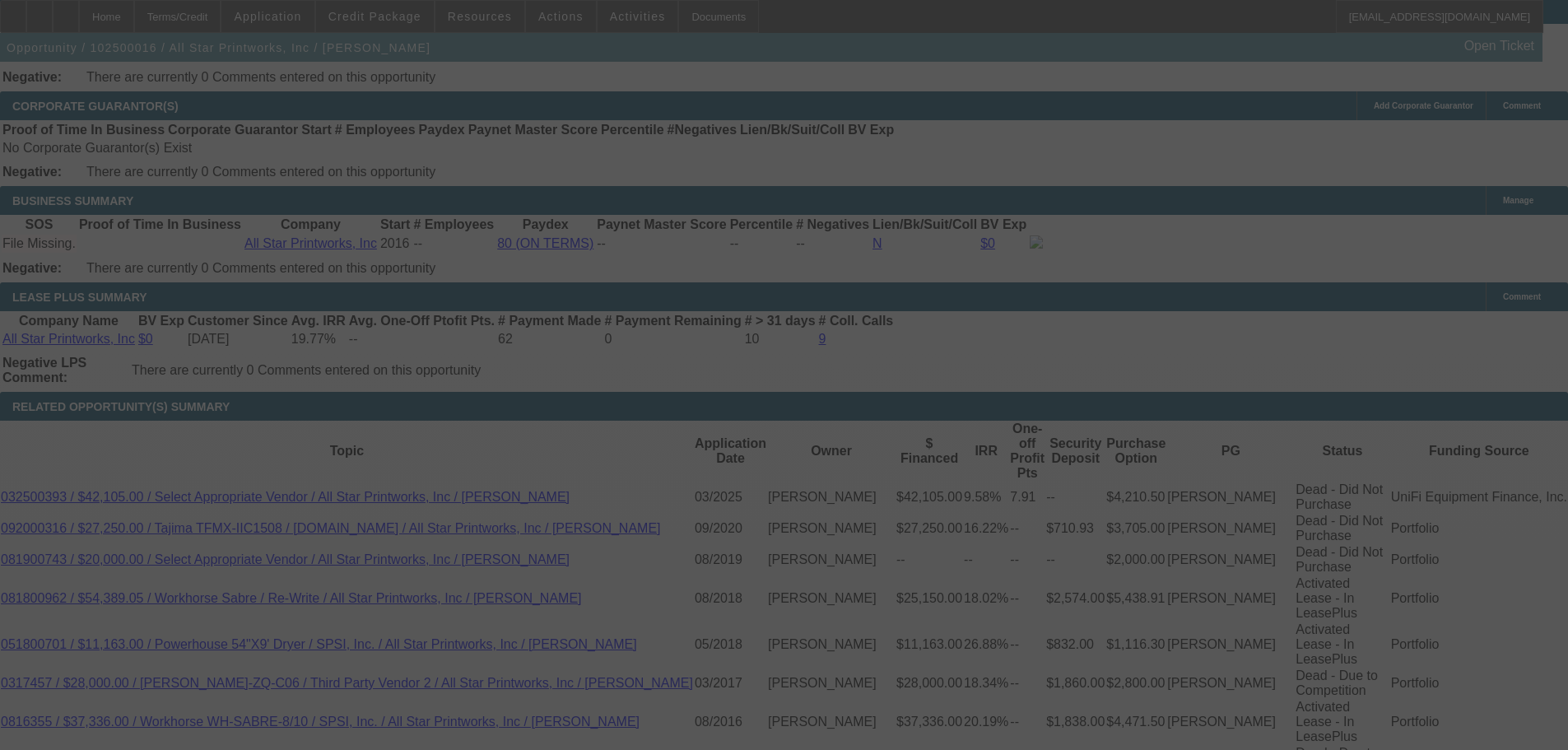
select select "0"
select select "2"
select select "0.1"
select select "4"
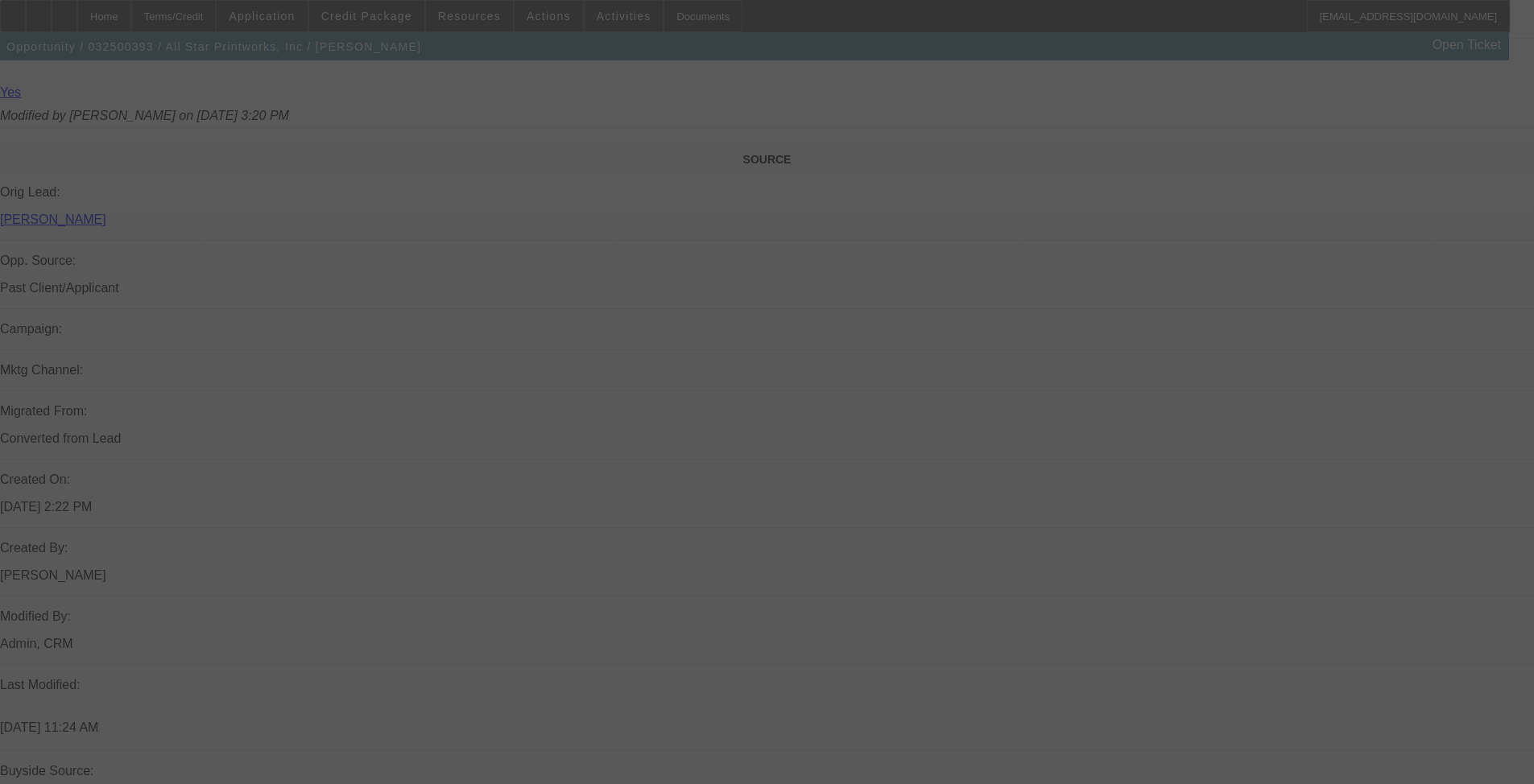
select select "0"
select select "0.1"
select select "4"
select select "0"
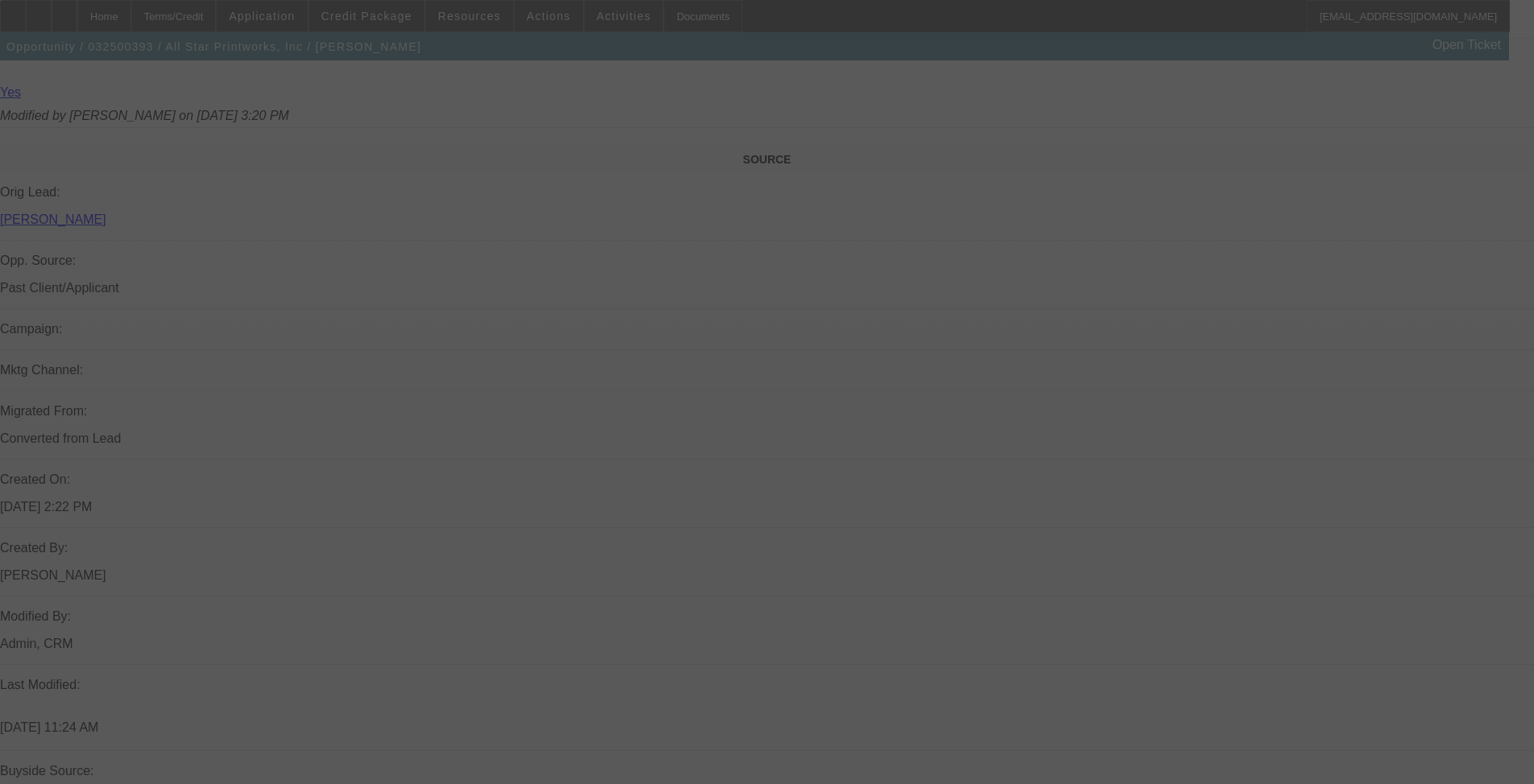
select select "0"
select select "0.1"
select select "4"
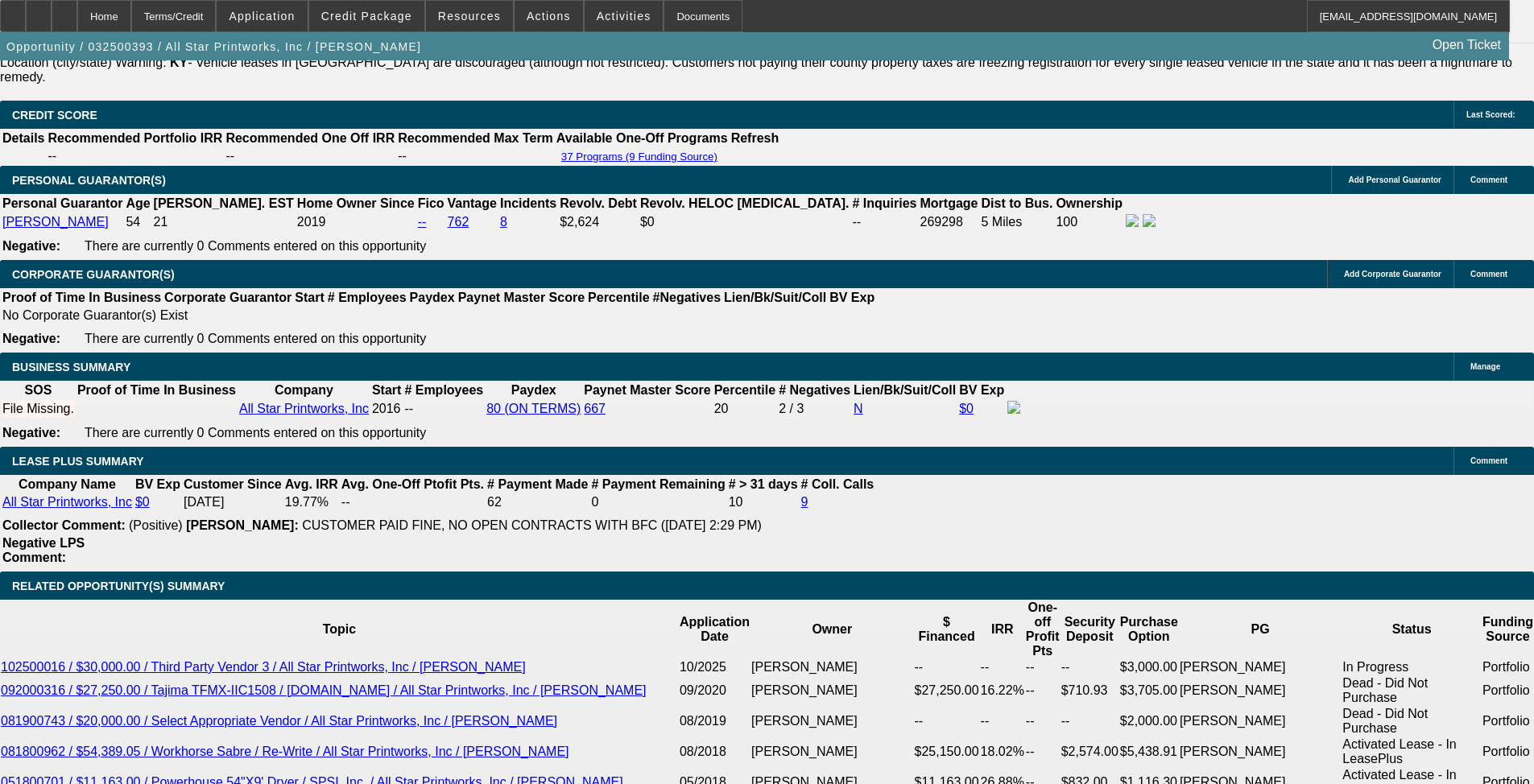
scroll to position [2419, 0]
